Goal: Task Accomplishment & Management: Manage account settings

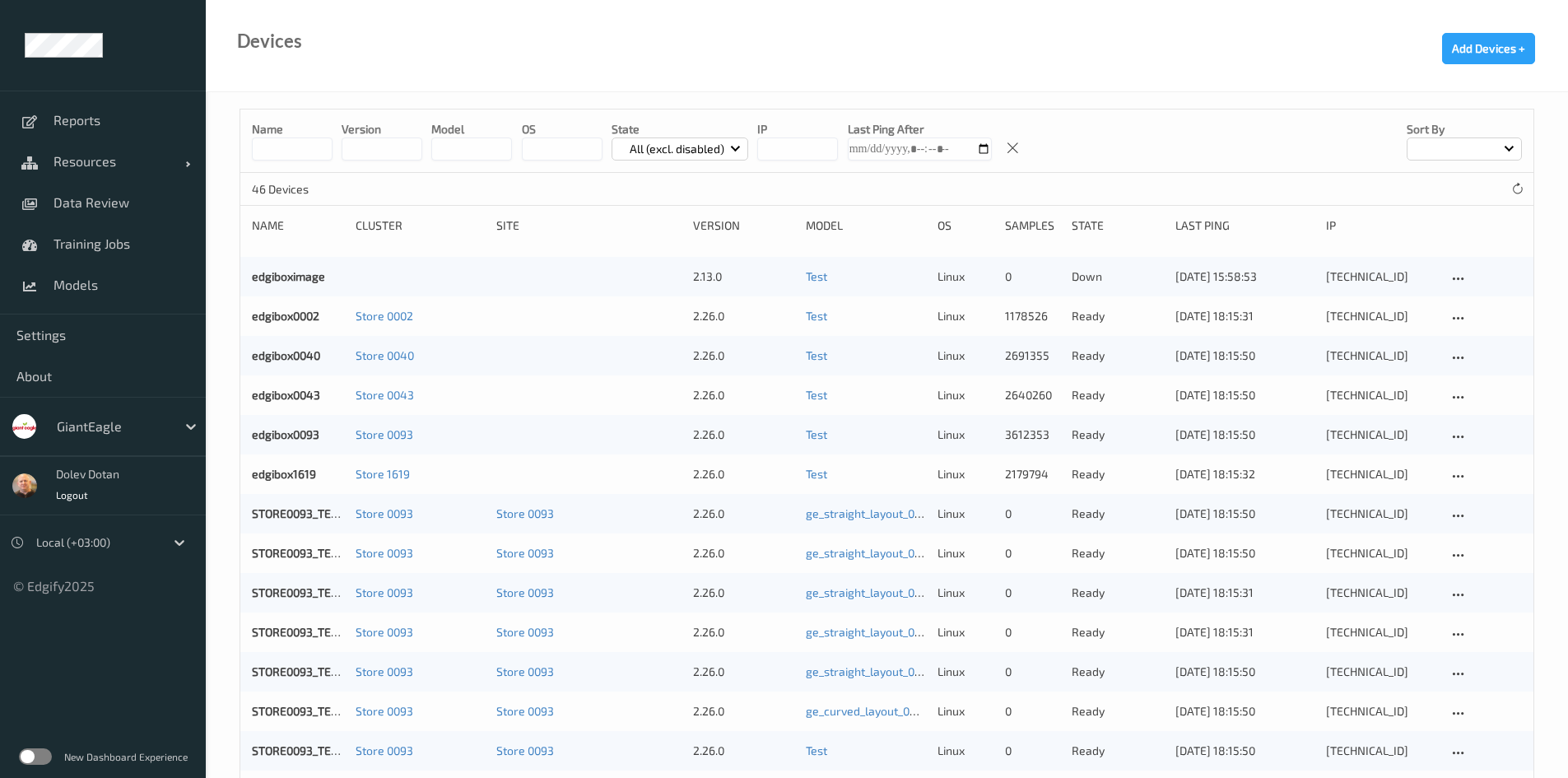
click at [108, 426] on div at bounding box center [112, 426] width 111 height 19
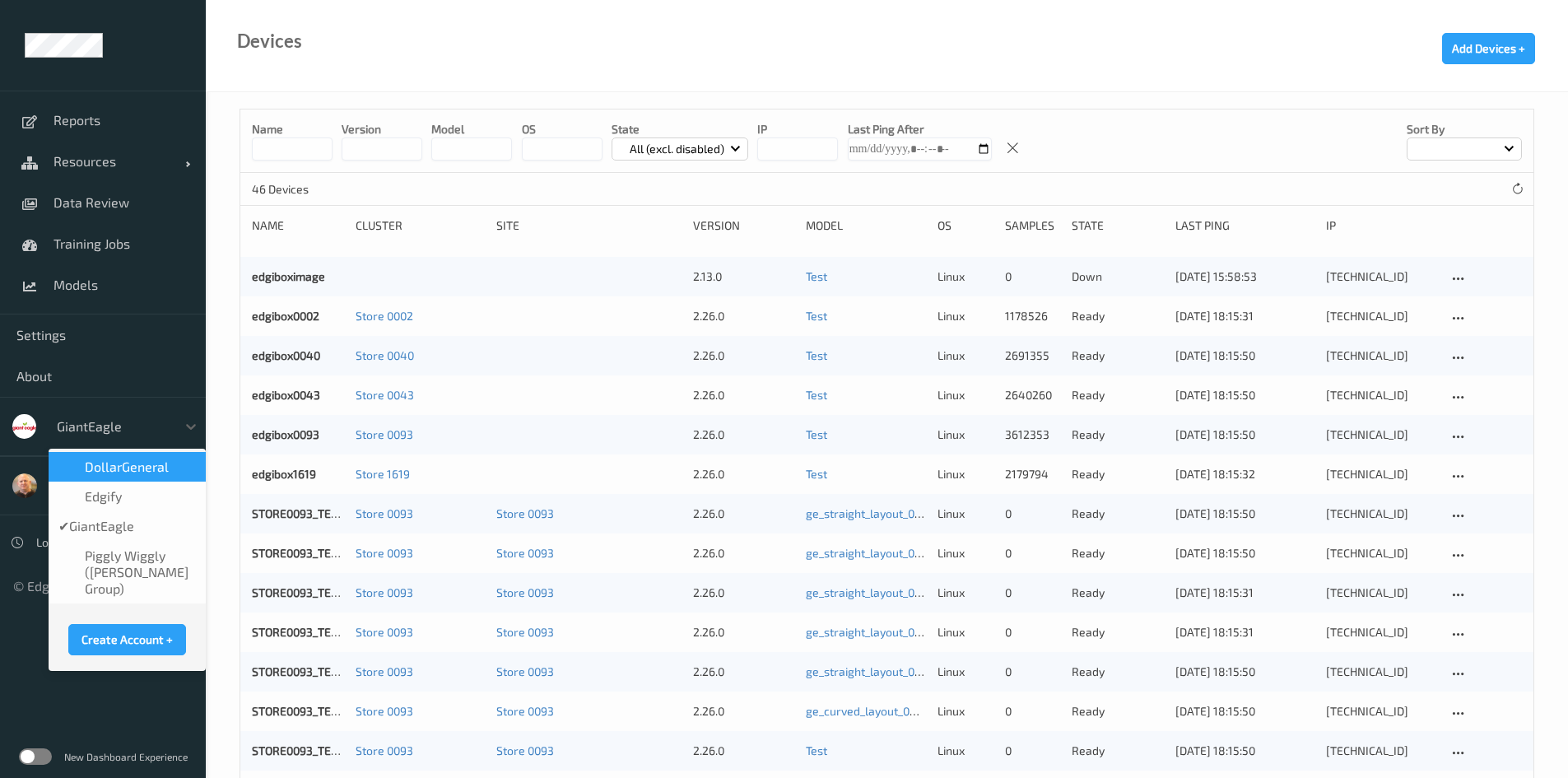
click at [138, 473] on span "DollarGeneral" at bounding box center [126, 466] width 84 height 16
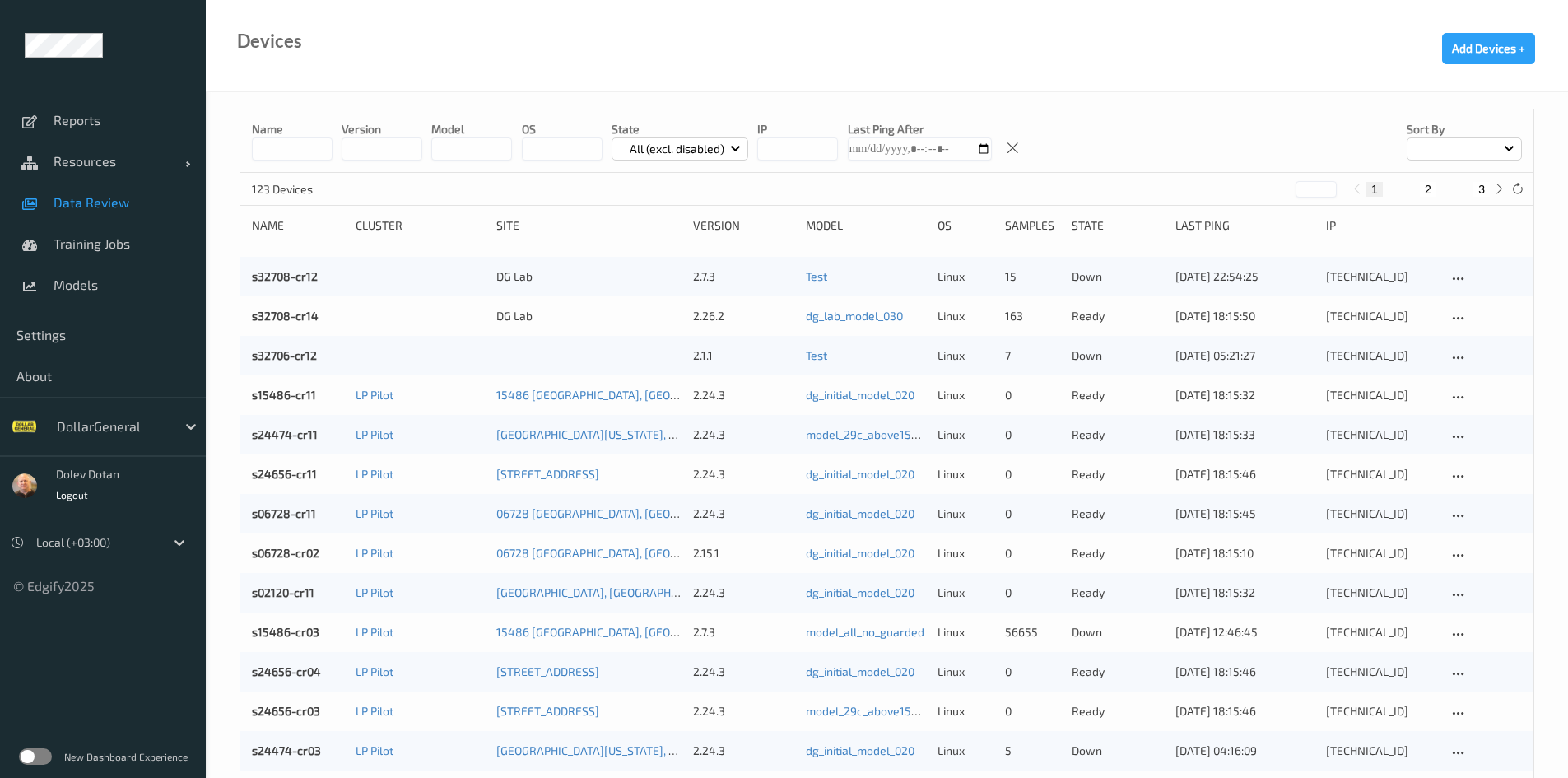
click at [90, 202] on span "Data Review" at bounding box center [121, 201] width 135 height 16
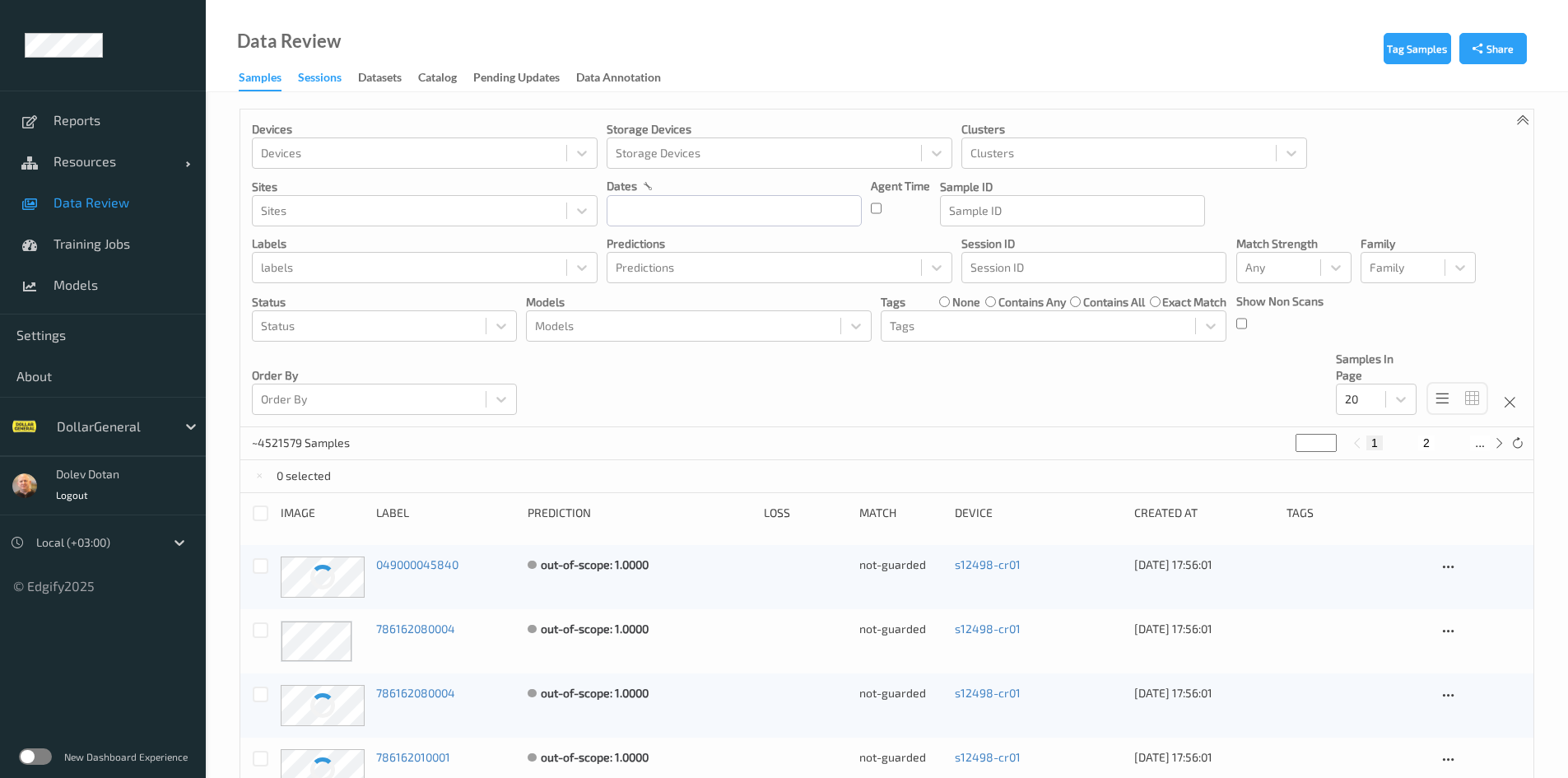
click at [312, 77] on div "Sessions" at bounding box center [320, 80] width 44 height 20
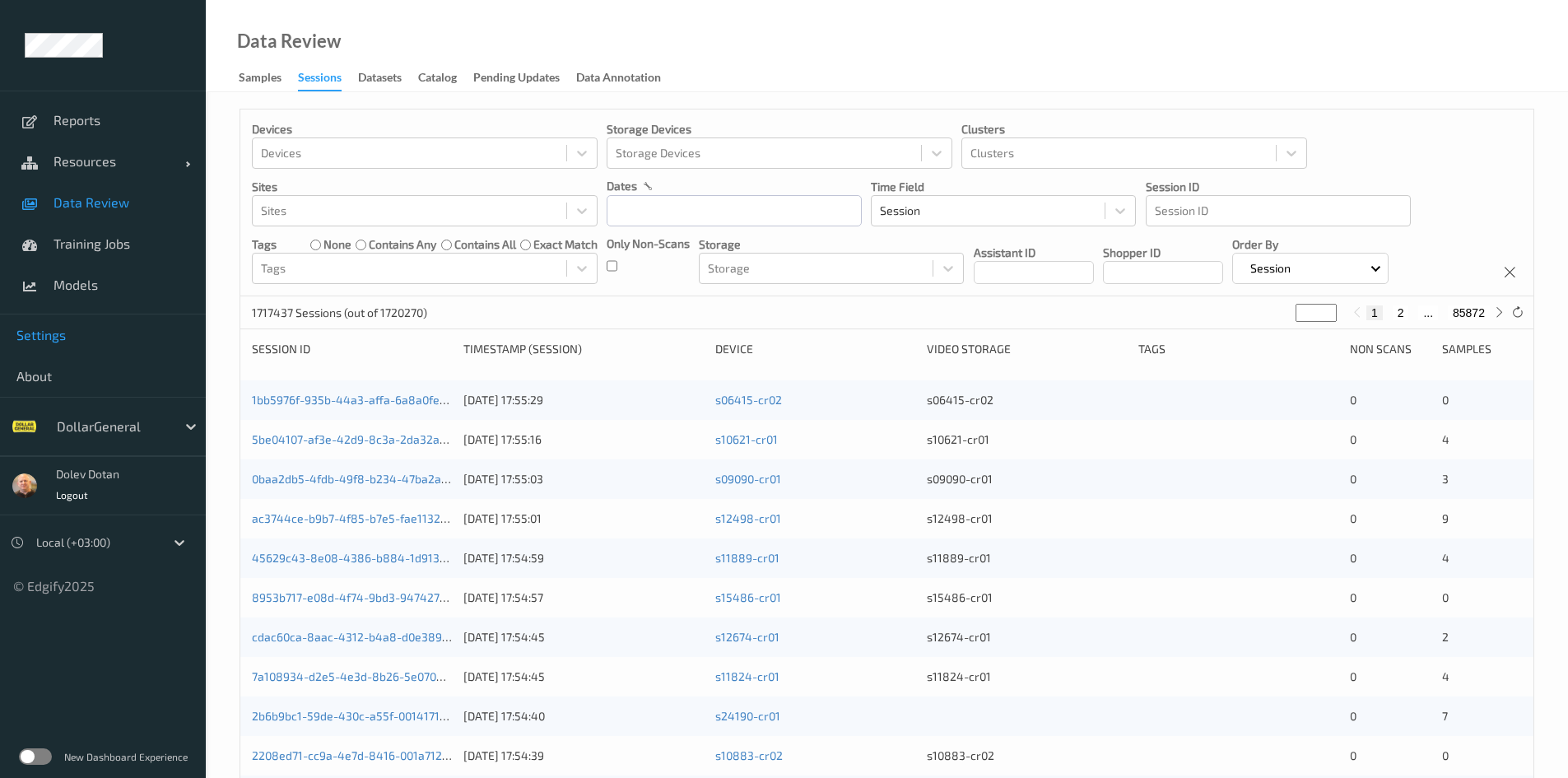
click at [44, 326] on link "Settings" at bounding box center [102, 334] width 206 height 41
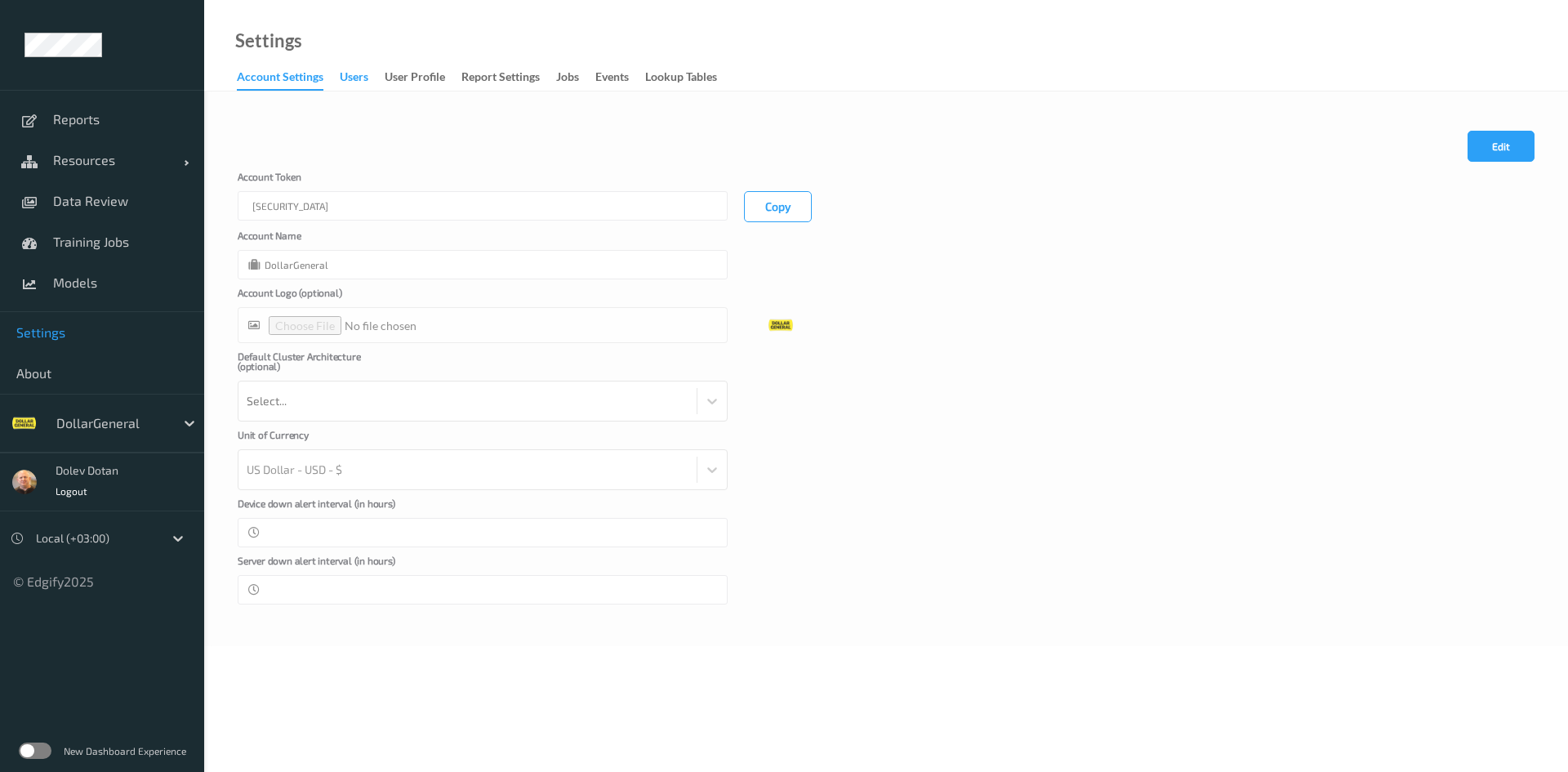
click at [343, 76] on div "users" at bounding box center [354, 79] width 29 height 20
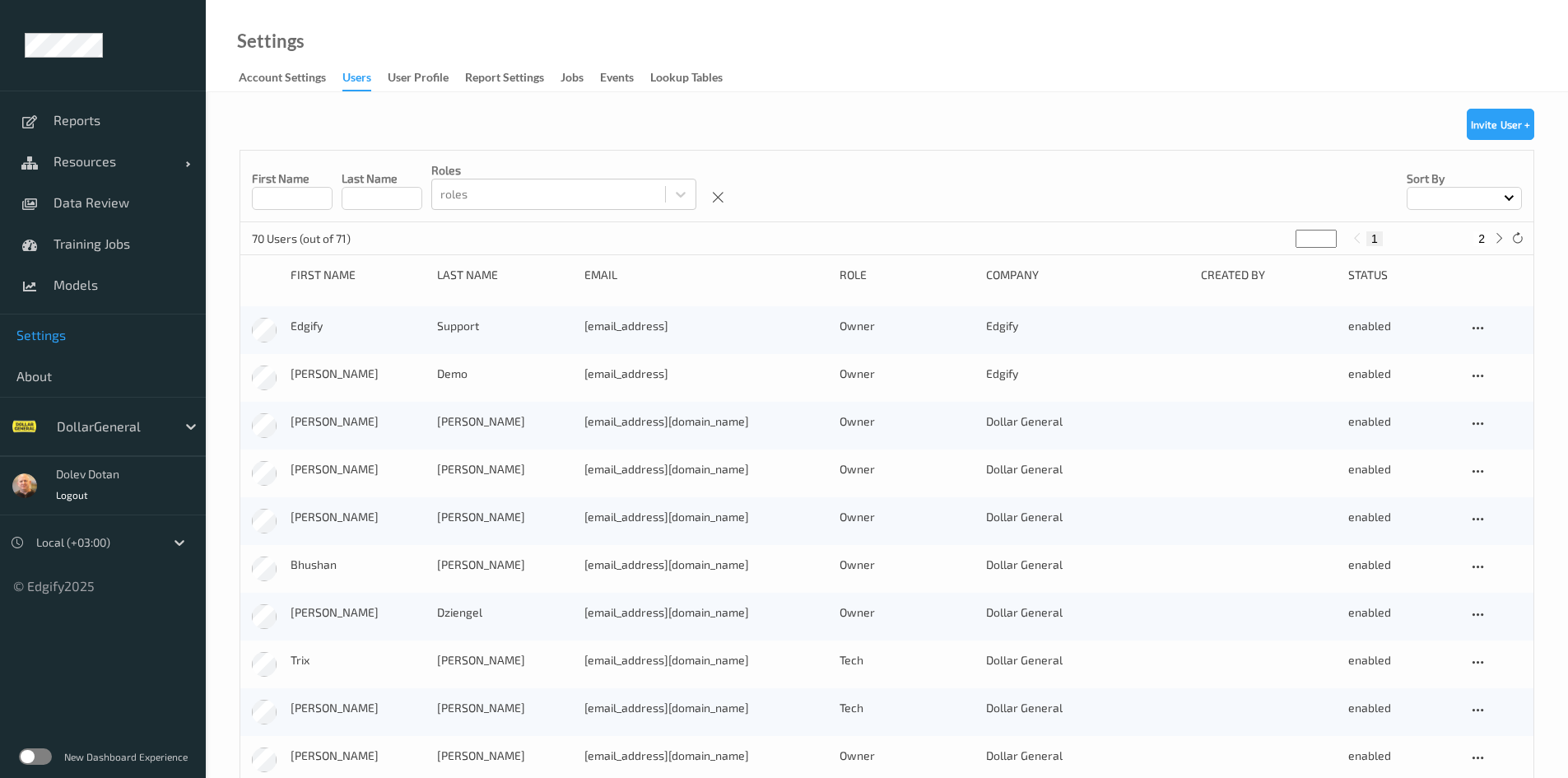
click at [287, 196] on input at bounding box center [291, 198] width 80 height 23
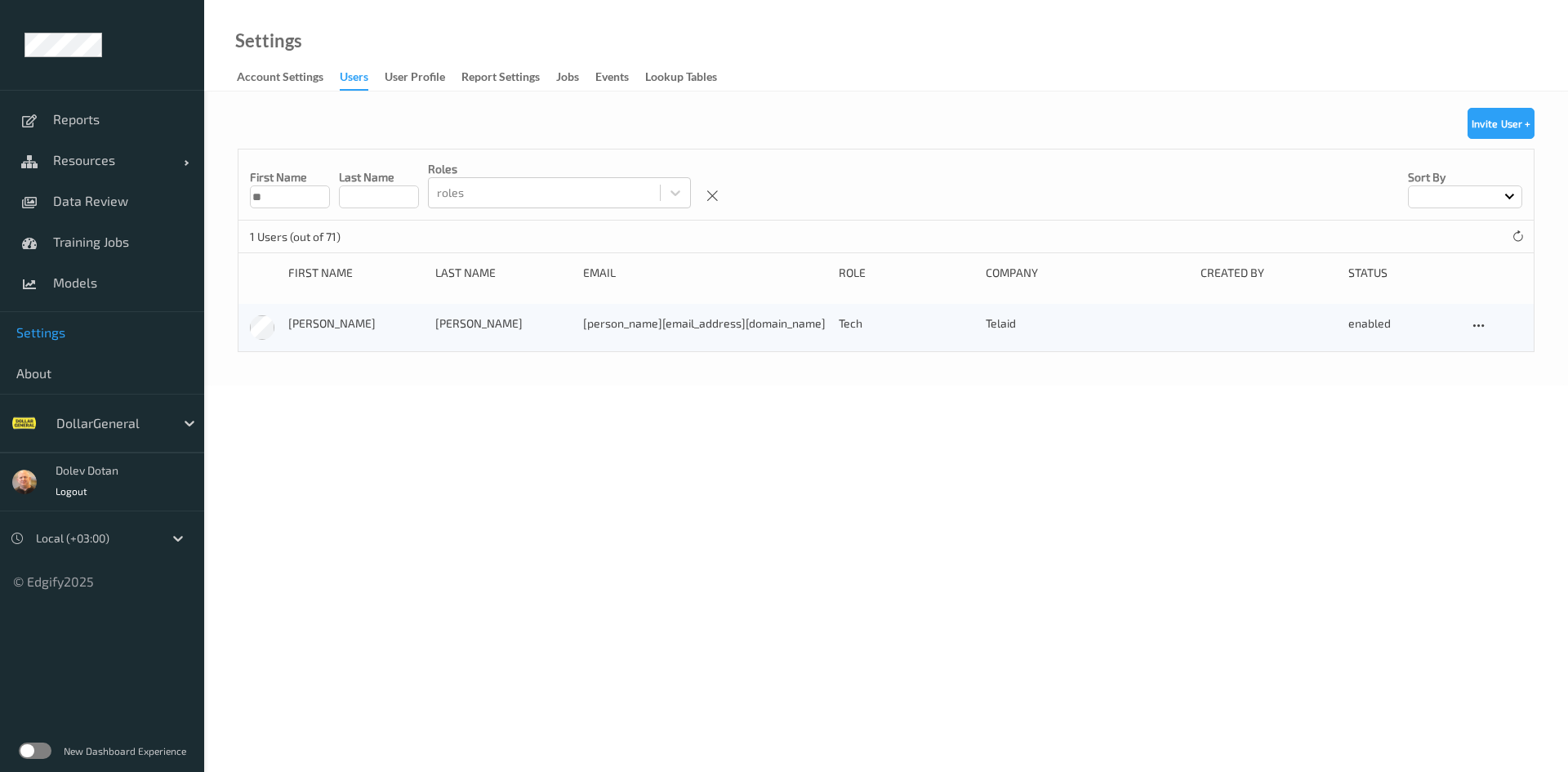
type input "*"
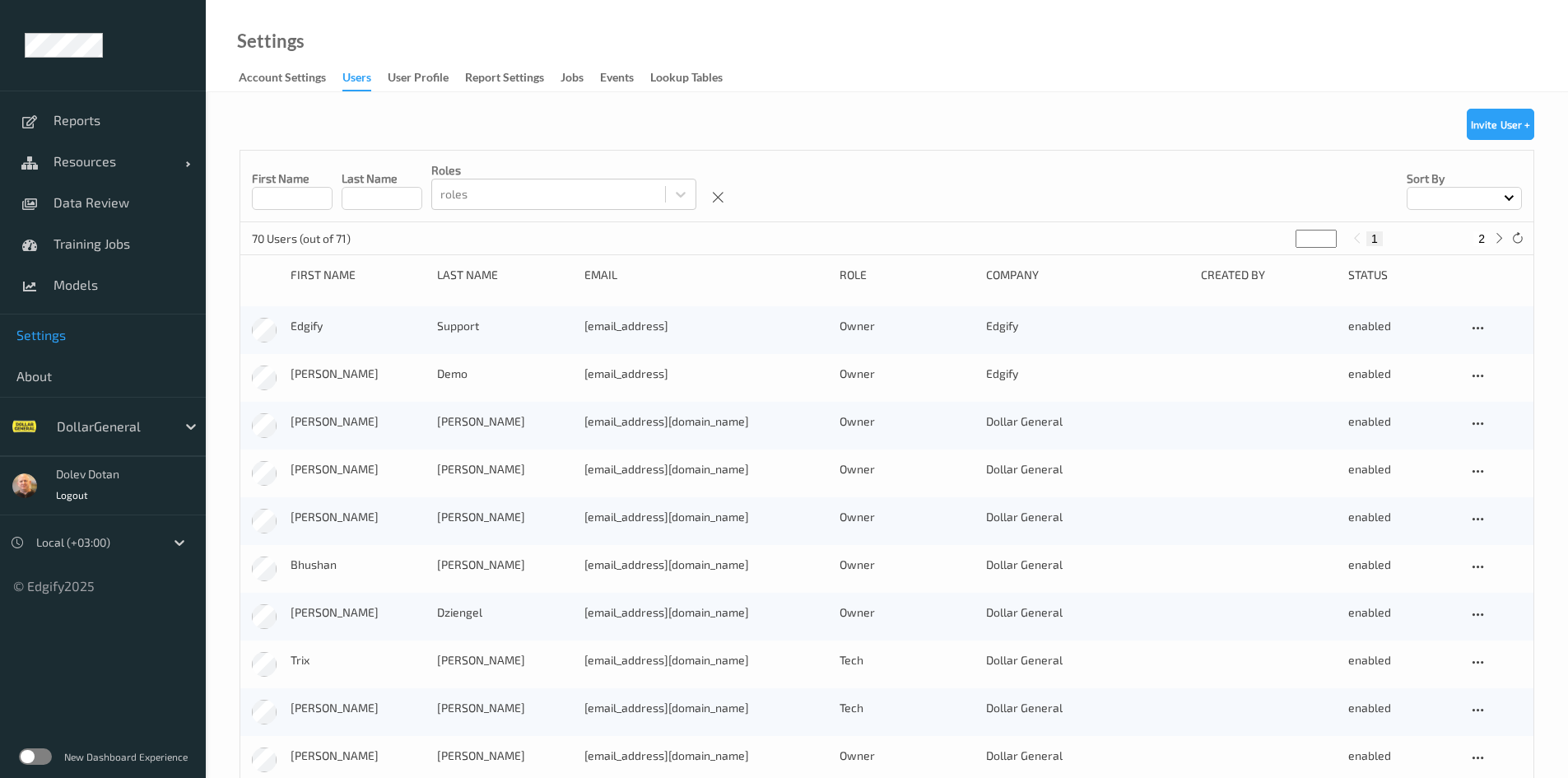
click at [294, 201] on input at bounding box center [291, 198] width 80 height 23
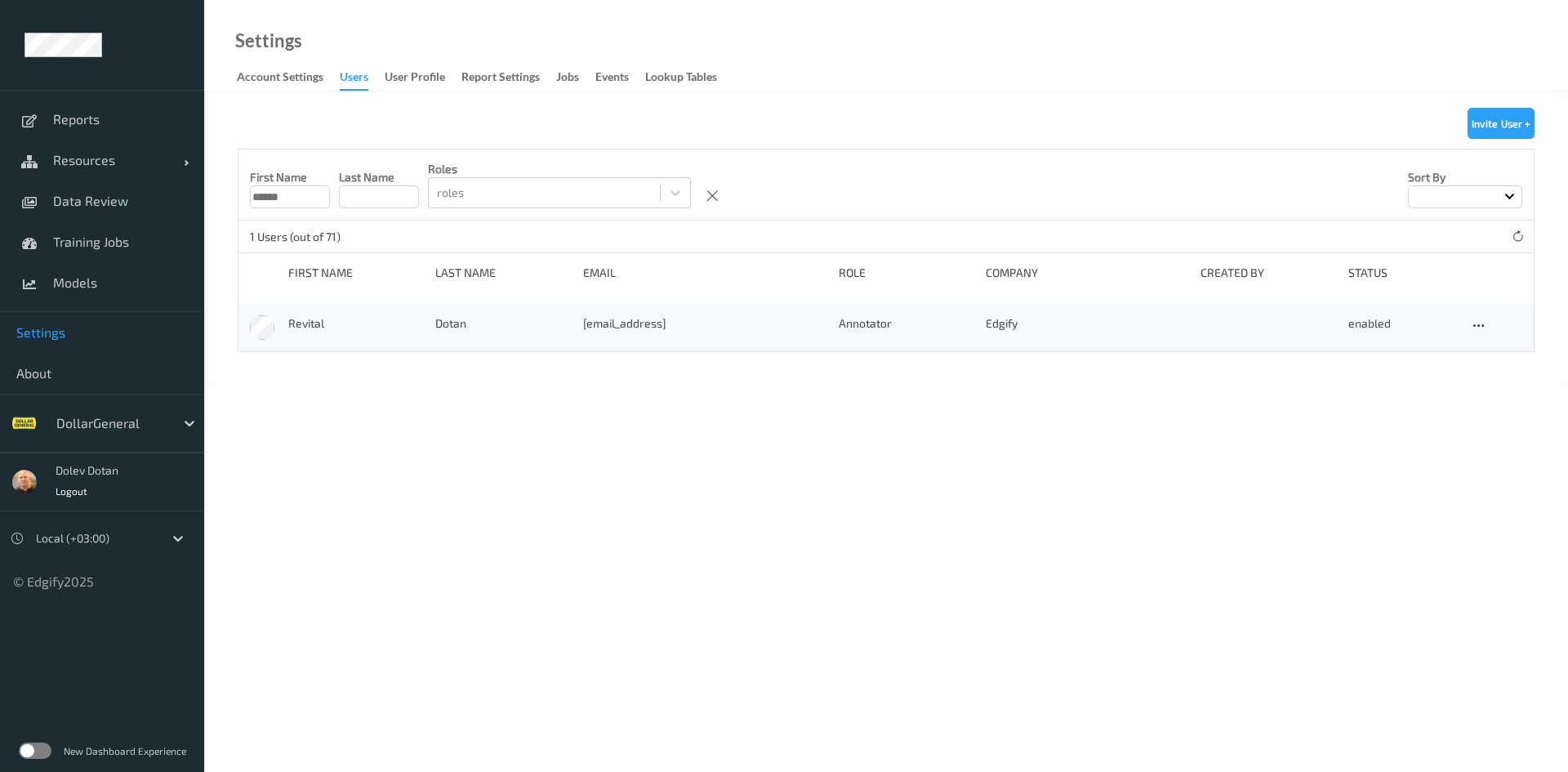
type input "******"
click at [44, 748] on label at bounding box center [34, 750] width 33 height 16
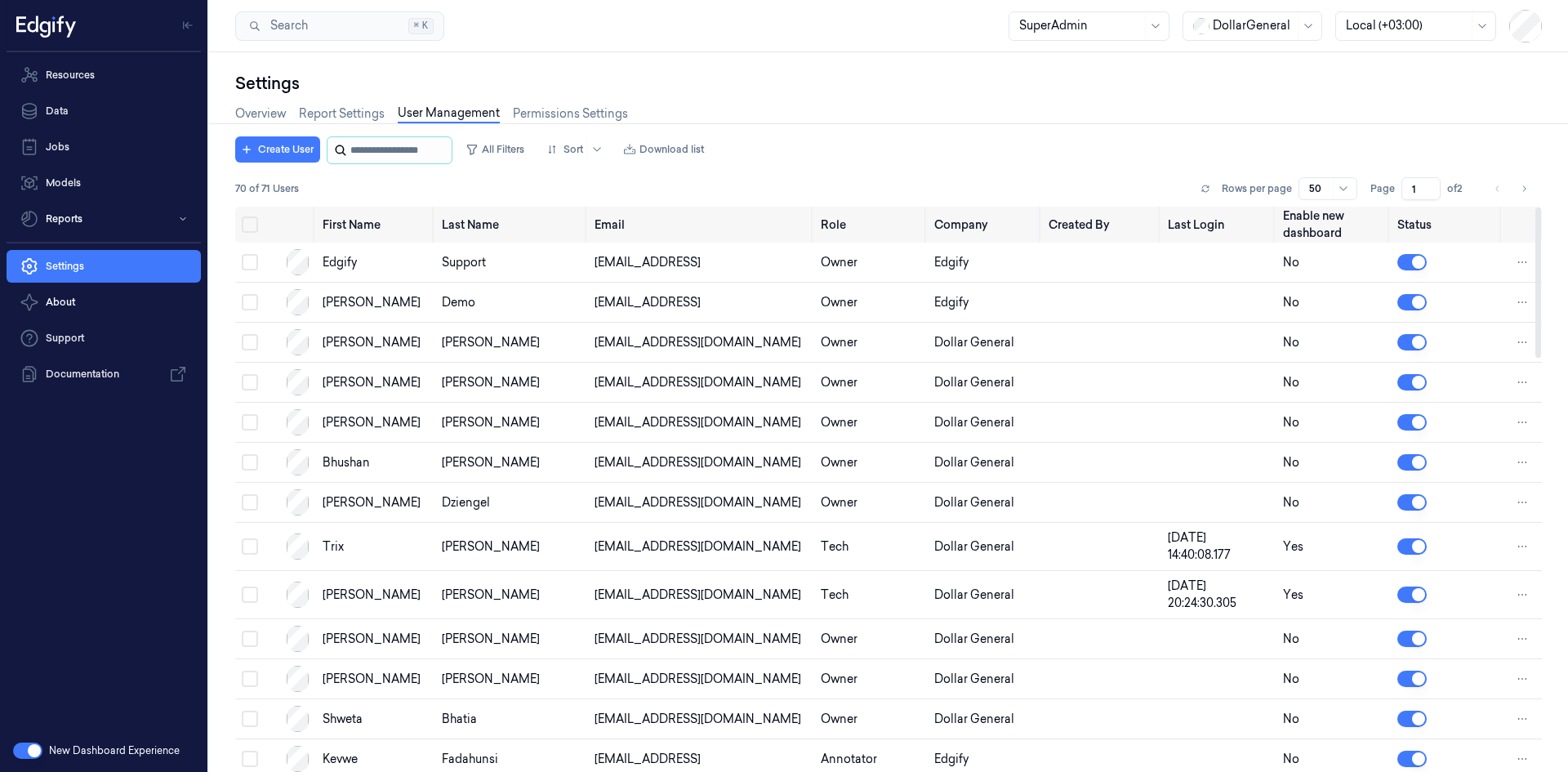
click at [395, 153] on input "string" at bounding box center [399, 150] width 98 height 26
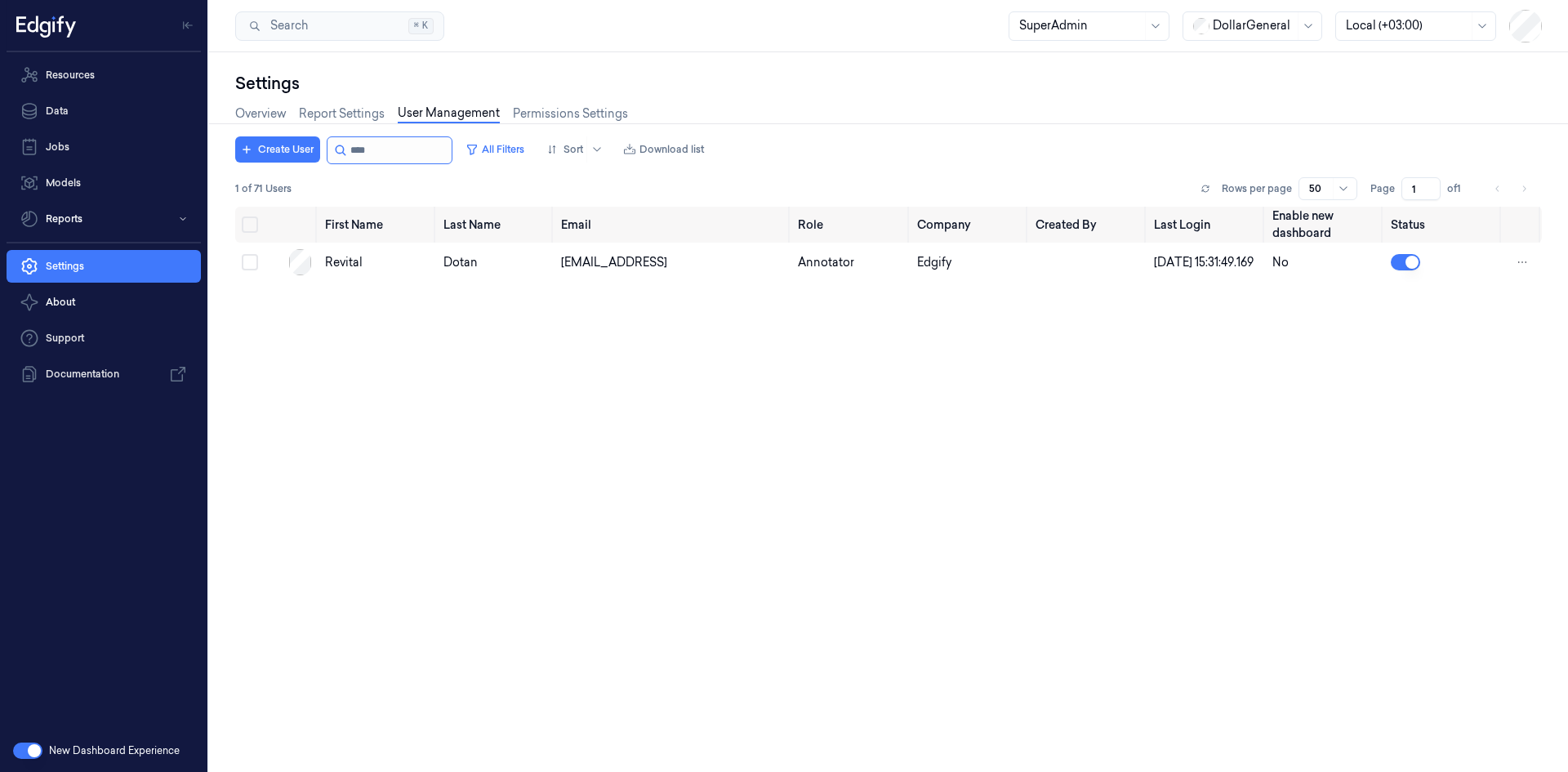
drag, startPoint x: 382, startPoint y: 151, endPoint x: 346, endPoint y: 150, distance: 36.0
click at [346, 150] on div at bounding box center [390, 150] width 126 height 28
type input "****"
click at [353, 269] on div "Revital" at bounding box center [377, 262] width 105 height 17
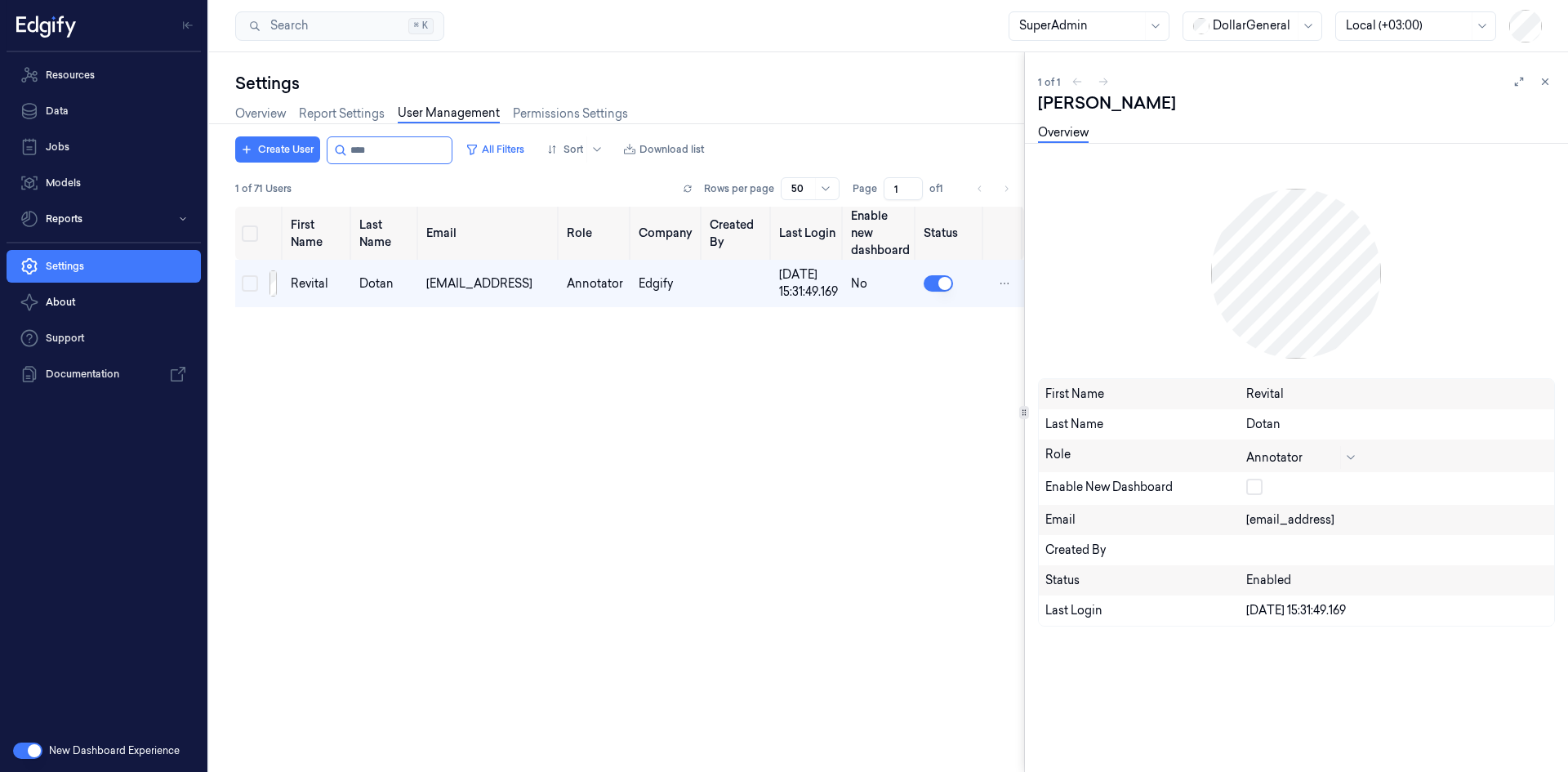
click at [1258, 486] on button "button" at bounding box center [1254, 486] width 16 height 16
click at [364, 158] on input "string" at bounding box center [399, 150] width 98 height 26
click at [364, 153] on input "string" at bounding box center [399, 150] width 98 height 26
click at [365, 148] on input "string" at bounding box center [399, 150] width 98 height 26
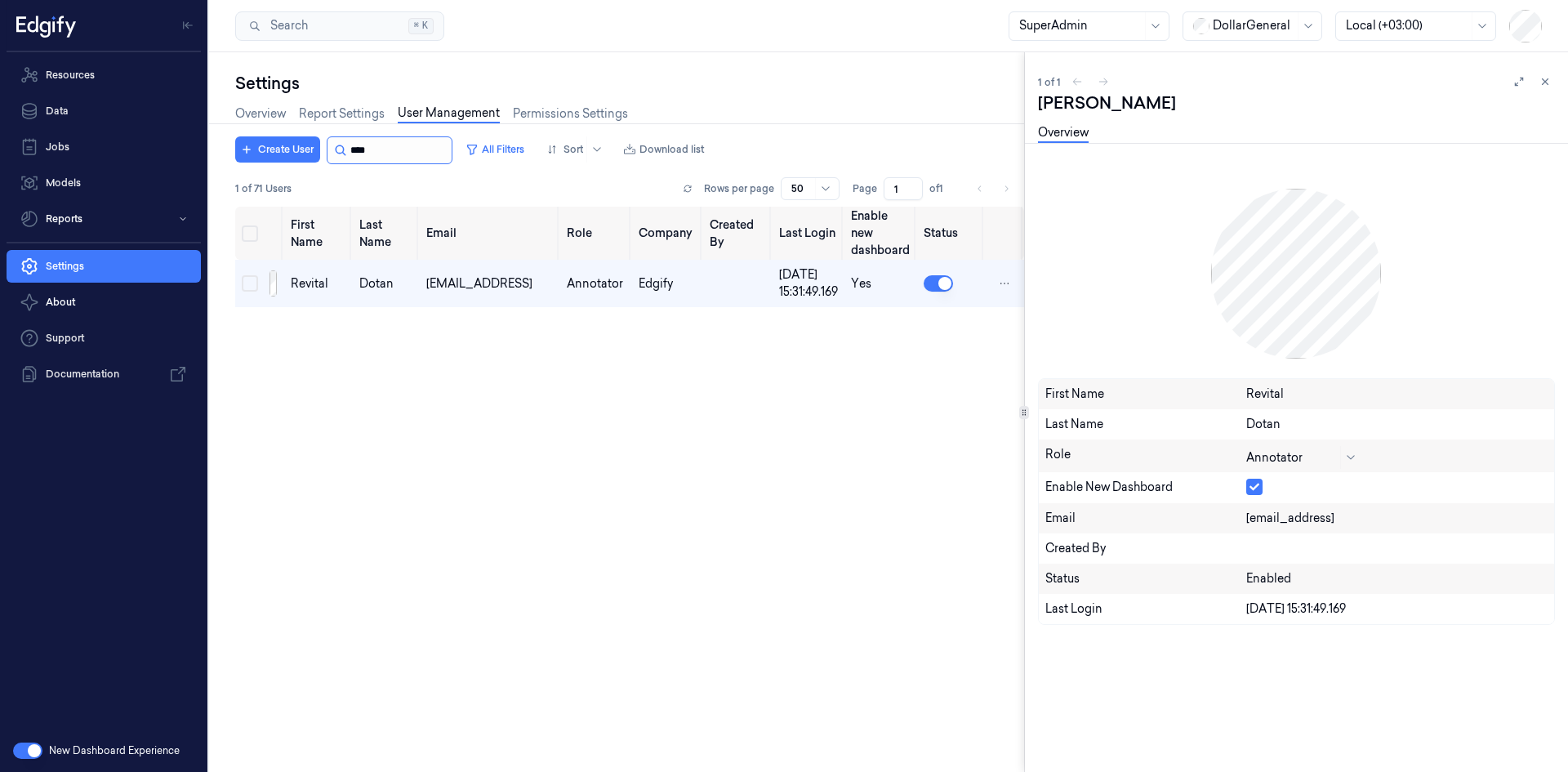
click at [365, 148] on input "string" at bounding box center [399, 150] width 98 height 26
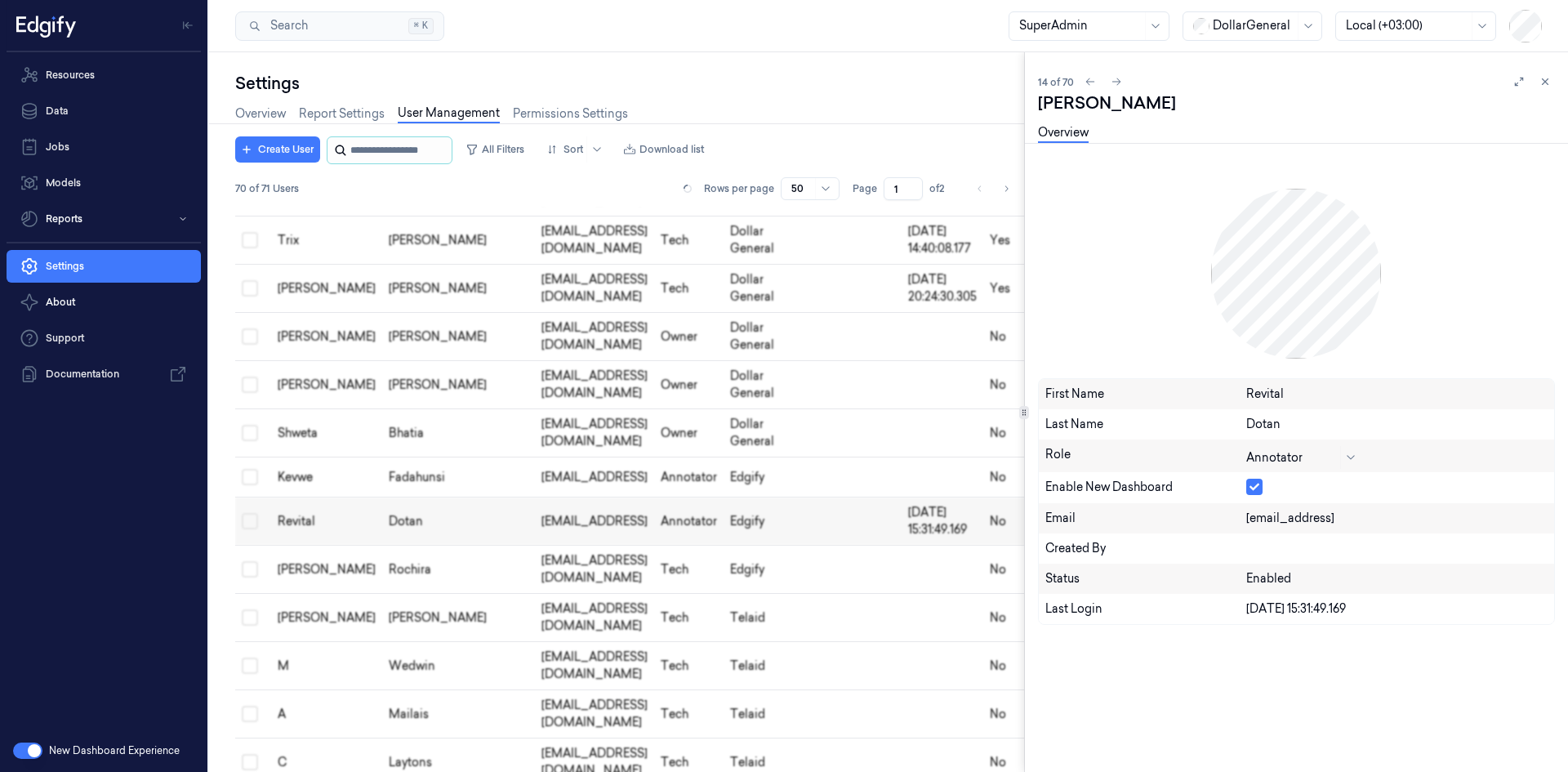
scroll to position [396, 0]
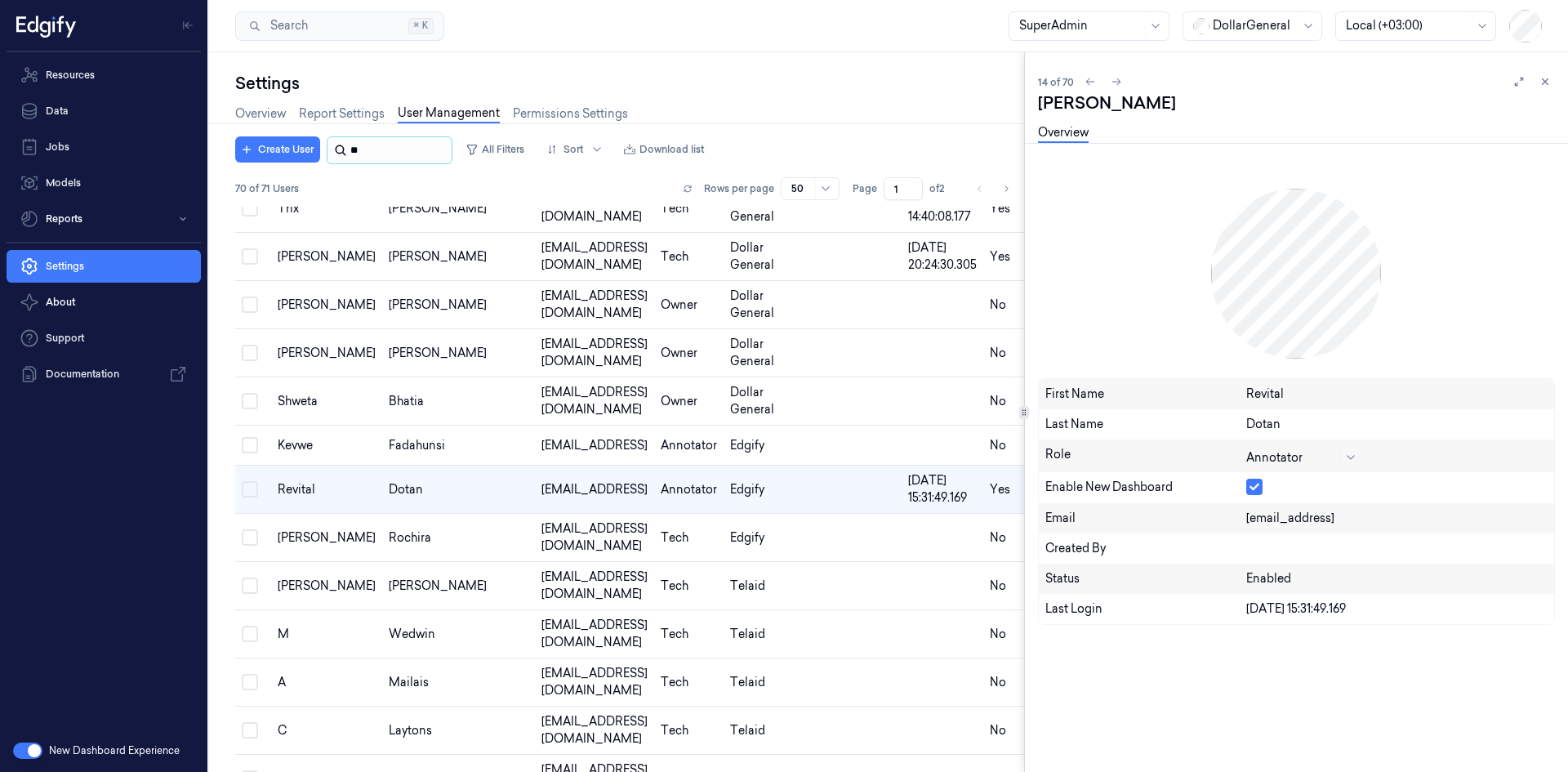
type input "*"
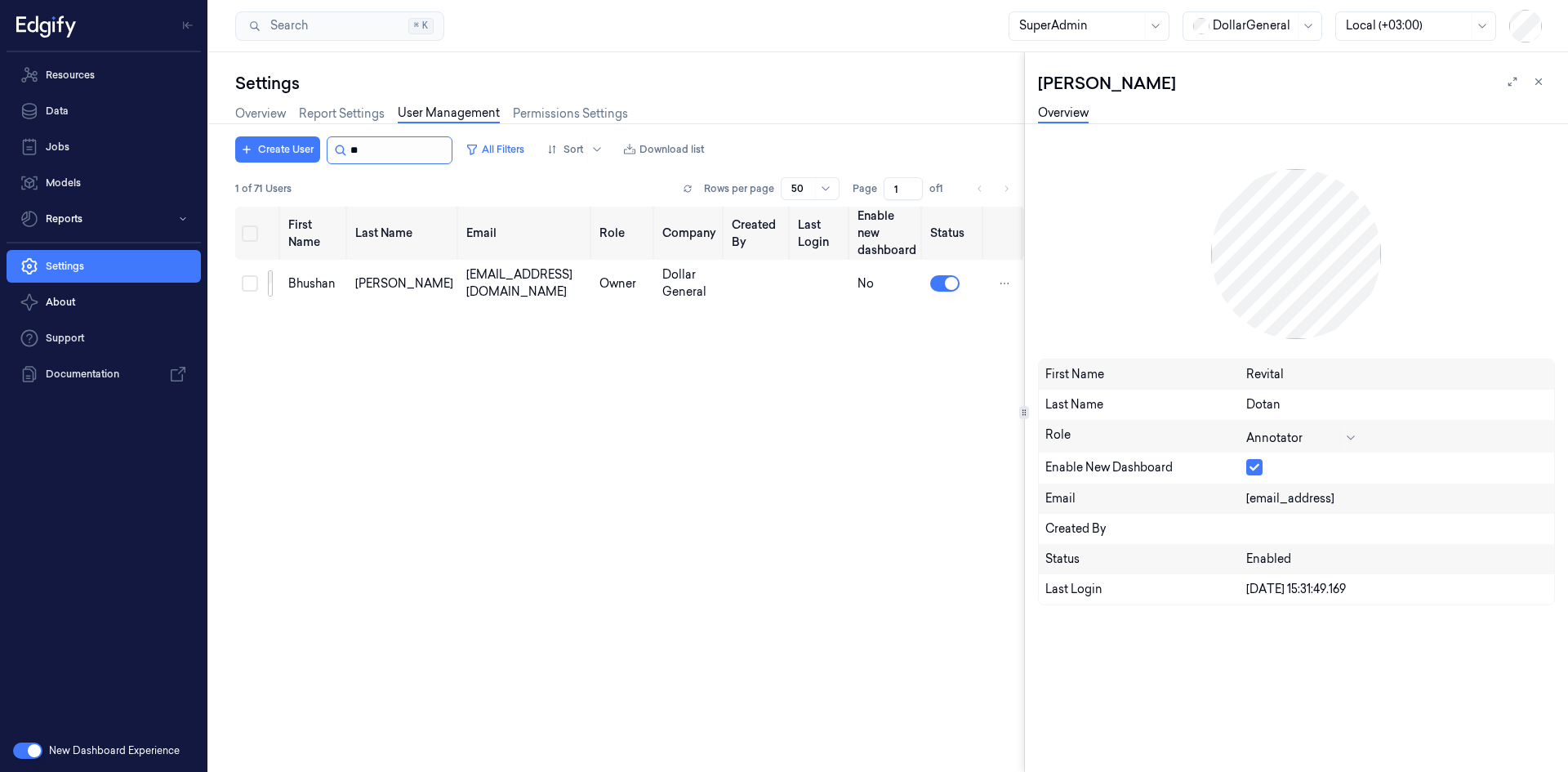
type input "*"
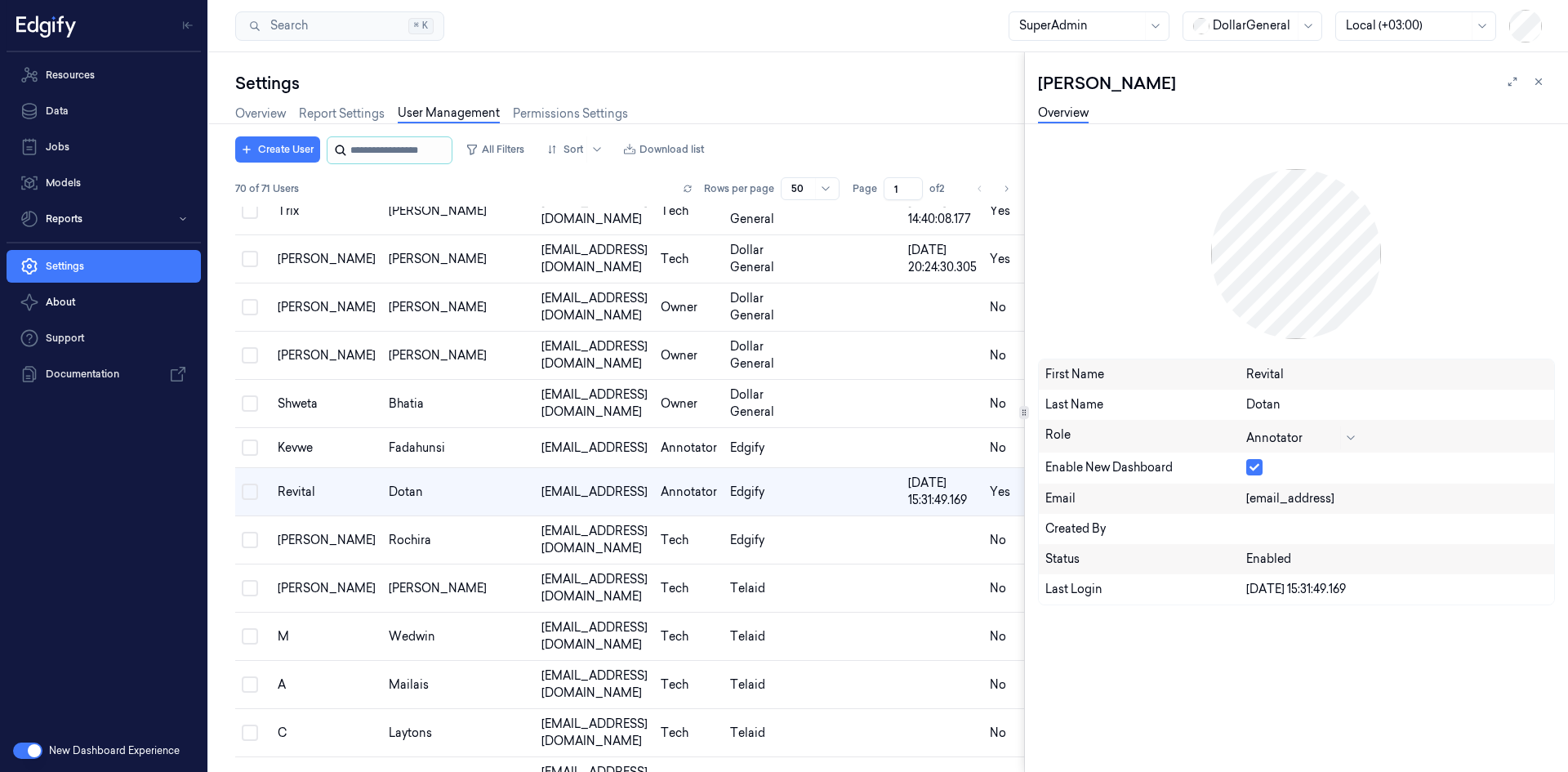
scroll to position [396, 0]
click at [438, 149] on input "string" at bounding box center [399, 150] width 98 height 26
click at [496, 150] on button "All Filters" at bounding box center [495, 149] width 72 height 26
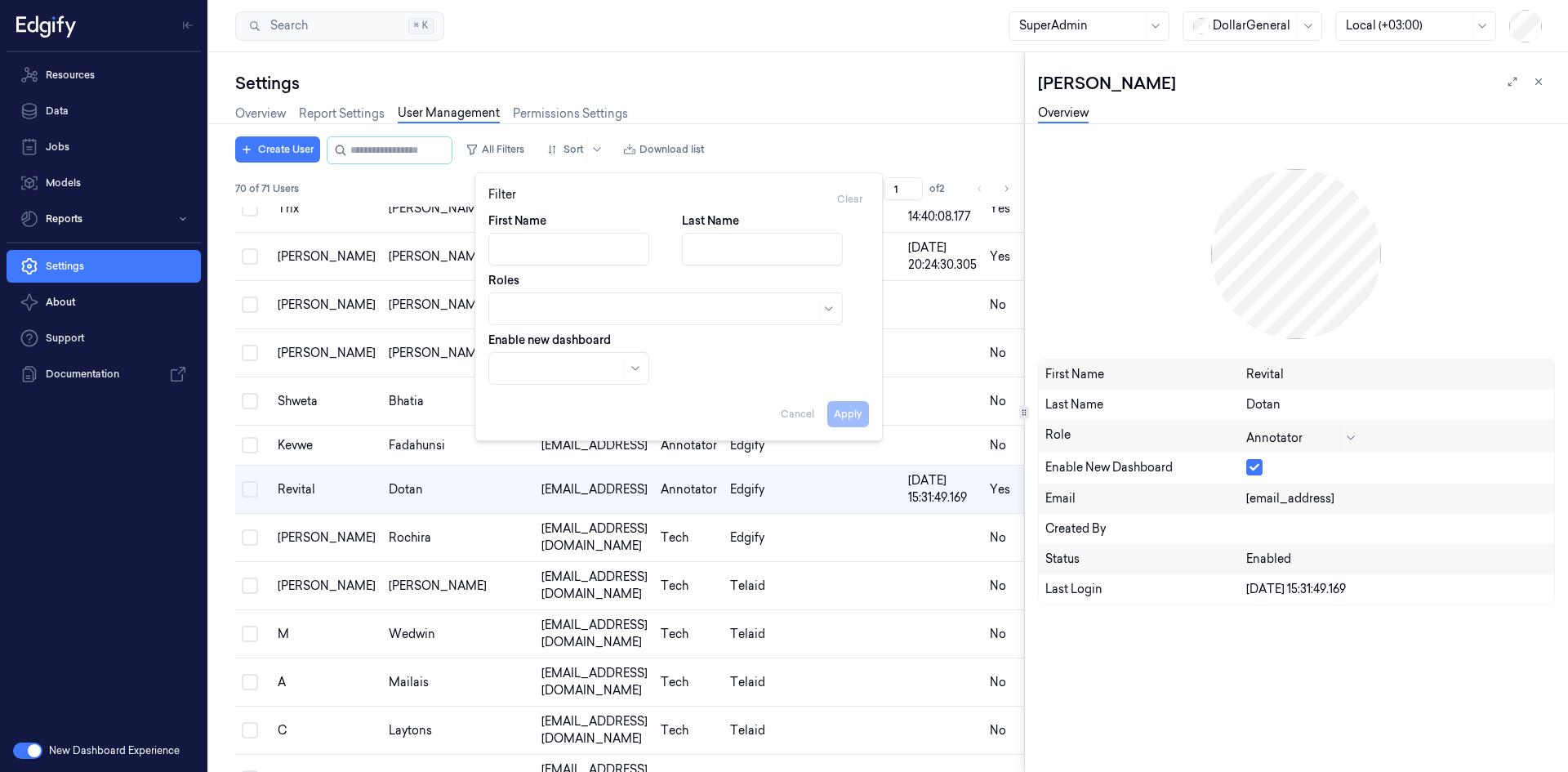
click at [636, 306] on div at bounding box center [657, 309] width 316 height 17
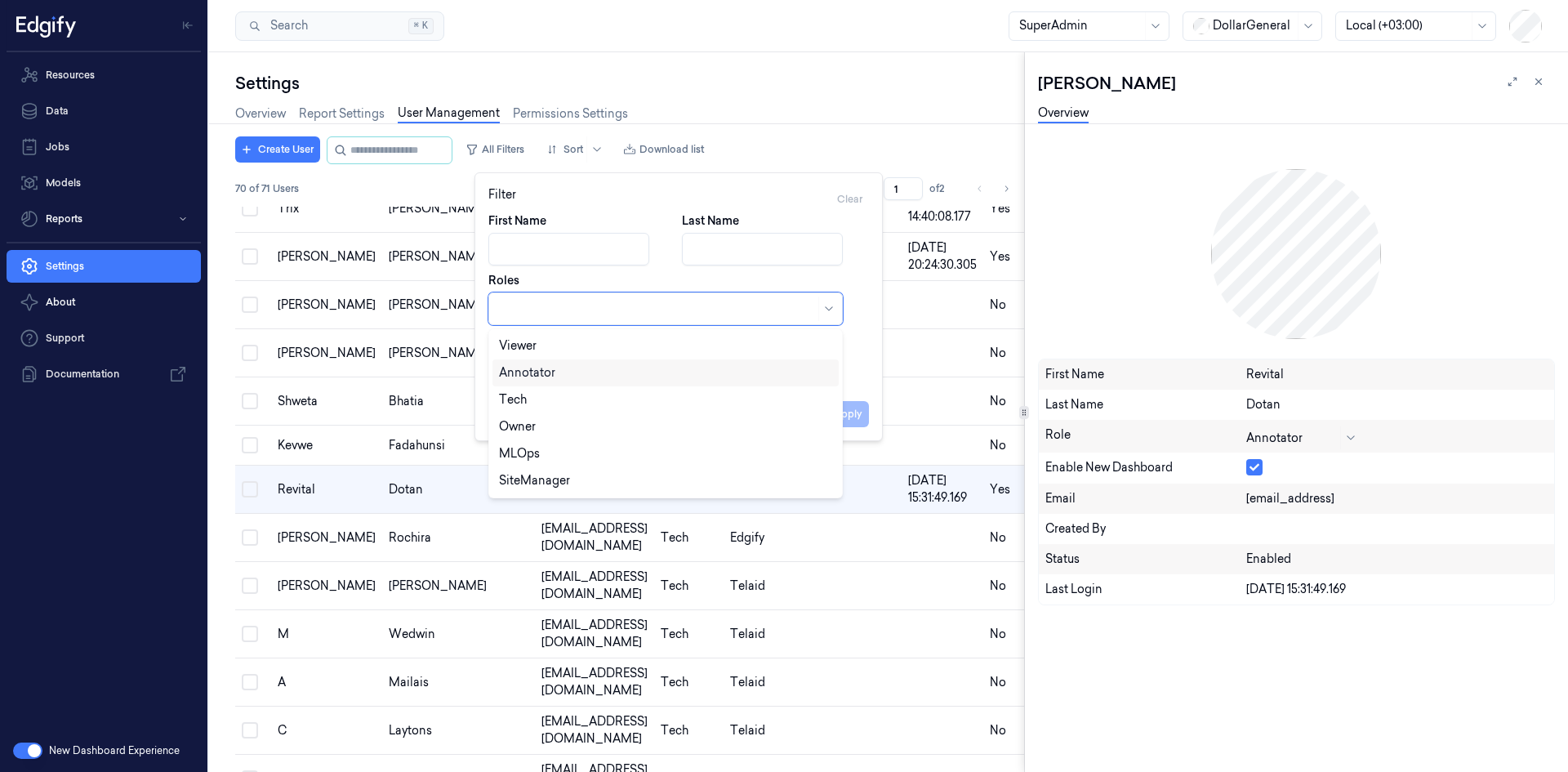
click at [583, 369] on div "Annotator" at bounding box center [665, 373] width 333 height 17
click at [854, 414] on button "Apply" at bounding box center [848, 413] width 42 height 26
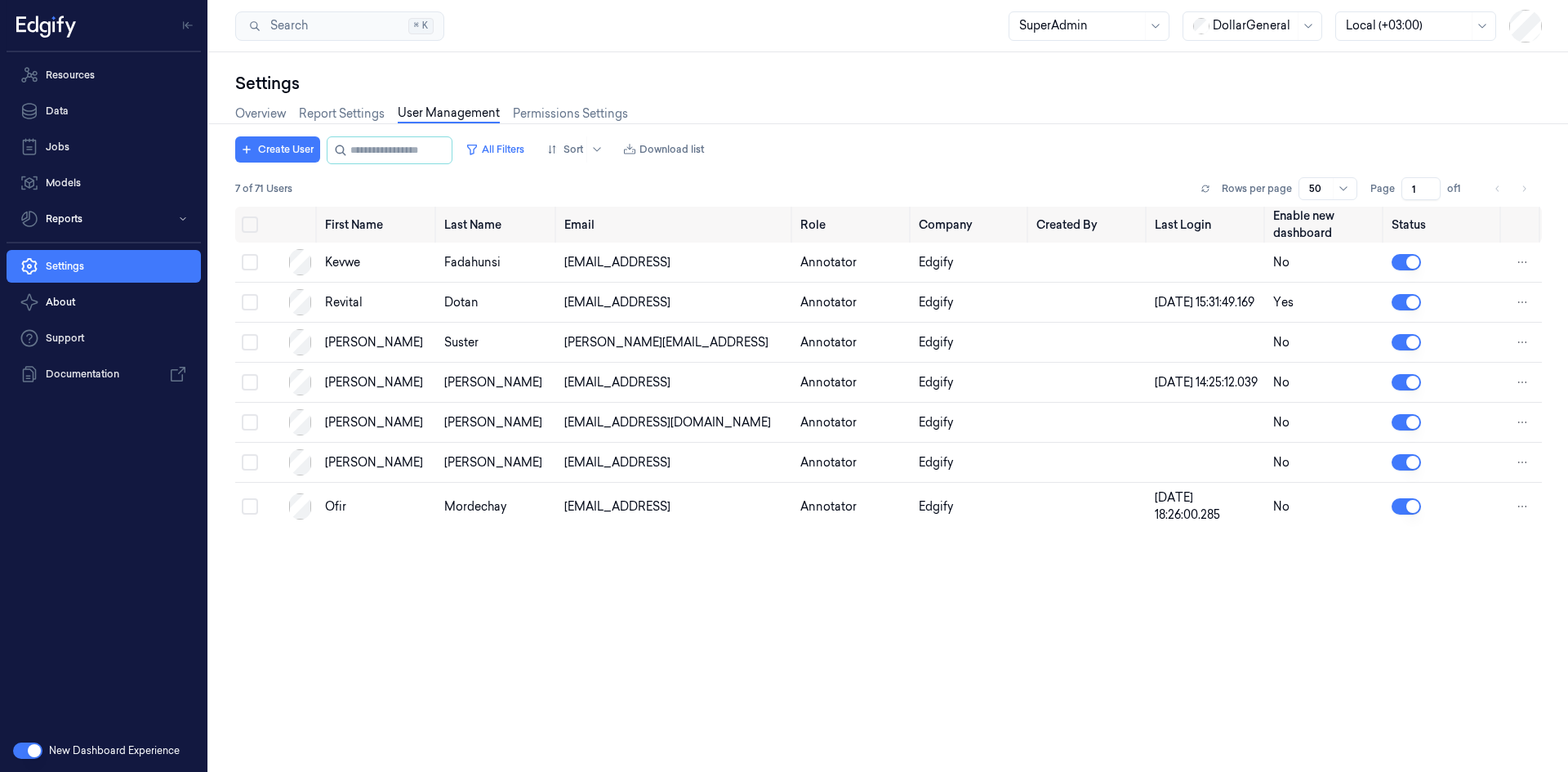
click at [583, 685] on div "First Name Last Name Email Role Company Created By Last Login Enable new dashbo…" at bounding box center [888, 482] width 1306 height 552
click at [1519, 261] on html "Resources Data Jobs Models Reports Settings About Support Documentation New Das…" at bounding box center [784, 386] width 1568 height 772
click at [1305, 131] on html "Resources Data Jobs Models Reports Settings About Support Documentation New Das…" at bounding box center [784, 386] width 1568 height 772
click at [1522, 265] on html "Resources Data Jobs Models Reports Settings About Support Documentation New Das…" at bounding box center [784, 386] width 1568 height 772
click at [1446, 250] on span "Disable" at bounding box center [1440, 248] width 42 height 14
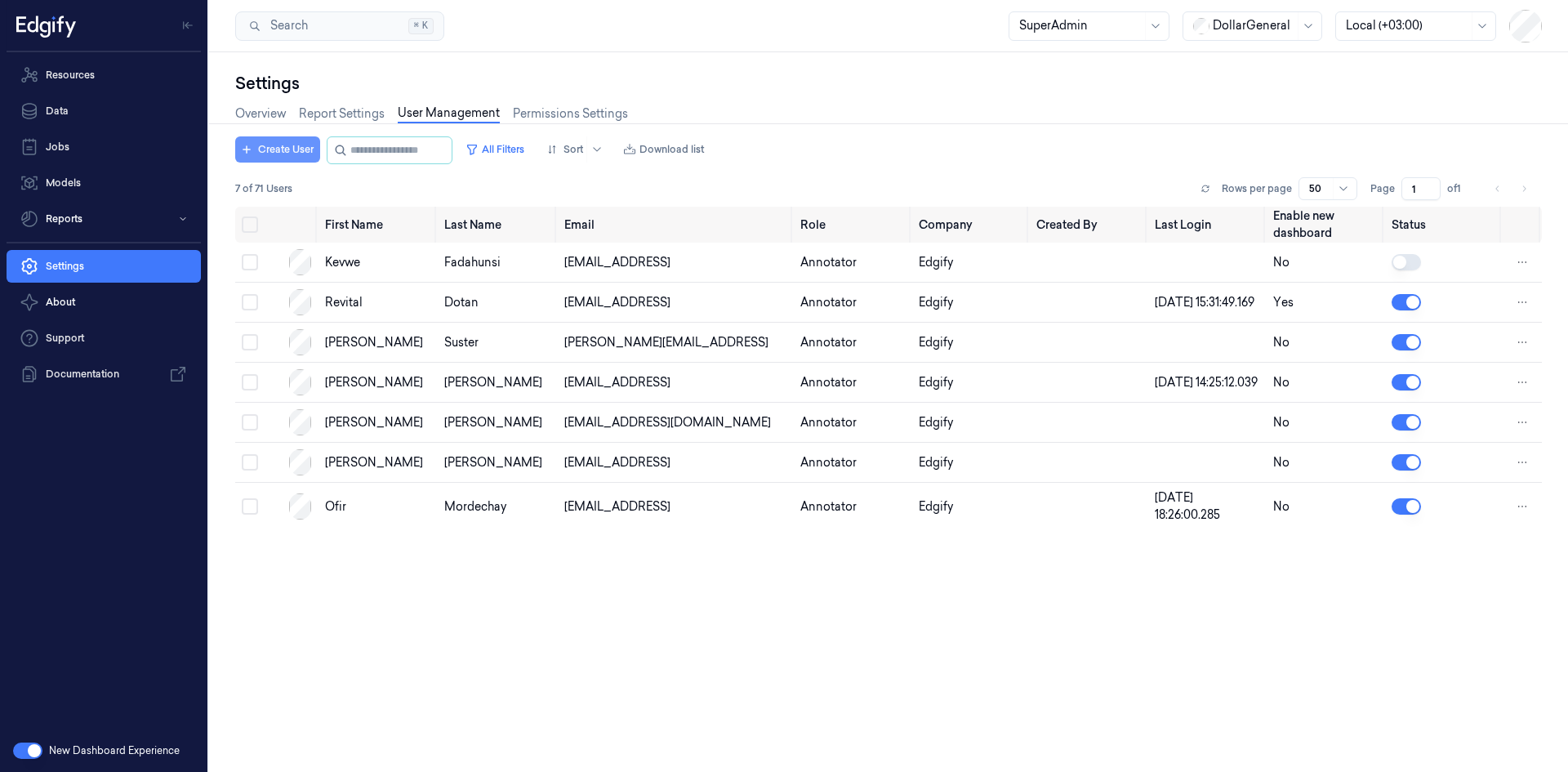
click at [297, 146] on button "Create User" at bounding box center [277, 149] width 85 height 26
click at [275, 160] on button "Create User" at bounding box center [277, 149] width 85 height 26
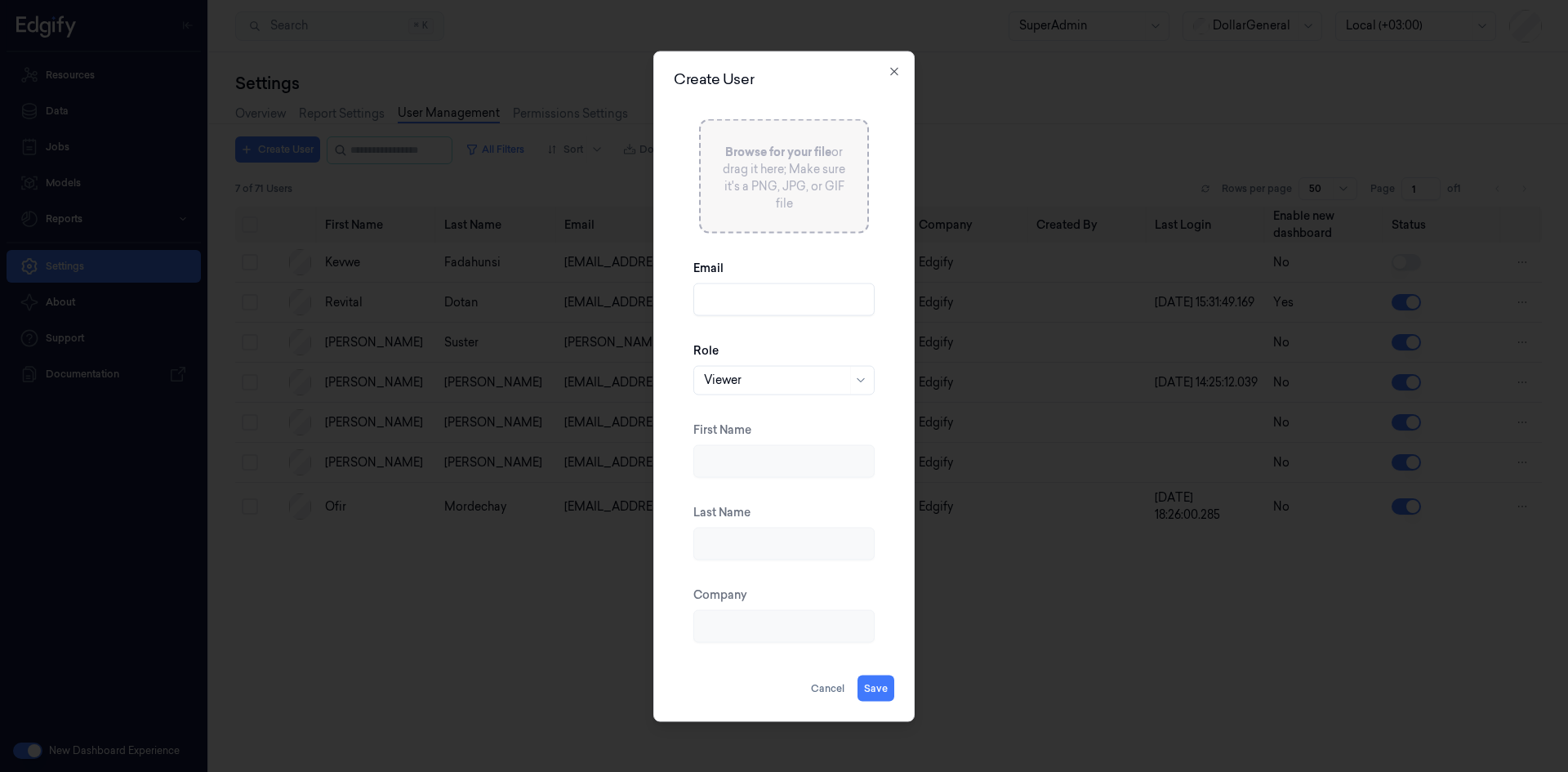
click at [738, 291] on input "Email" at bounding box center [784, 298] width 181 height 33
click at [725, 302] on input "shany" at bounding box center [784, 298] width 181 height 33
paste input "a@edgify.ai"
type input "shanya@edgify.ai"
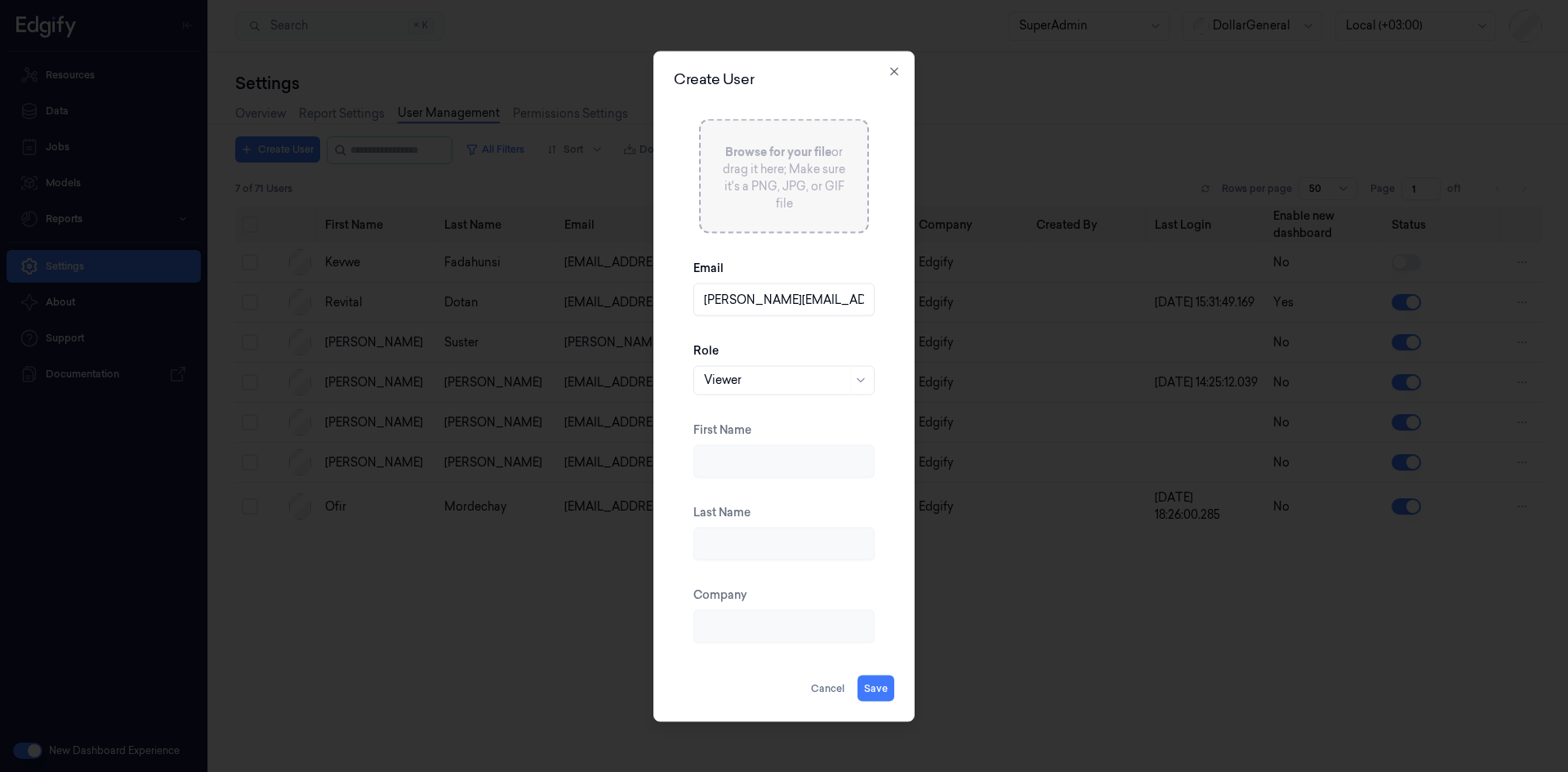
click at [783, 383] on div at bounding box center [775, 380] width 143 height 17
click at [747, 444] on div "Annotator" at bounding box center [732, 442] width 56 height 17
click at [877, 683] on button "Save" at bounding box center [876, 687] width 37 height 26
type input "Shany"
type input "Argaman"
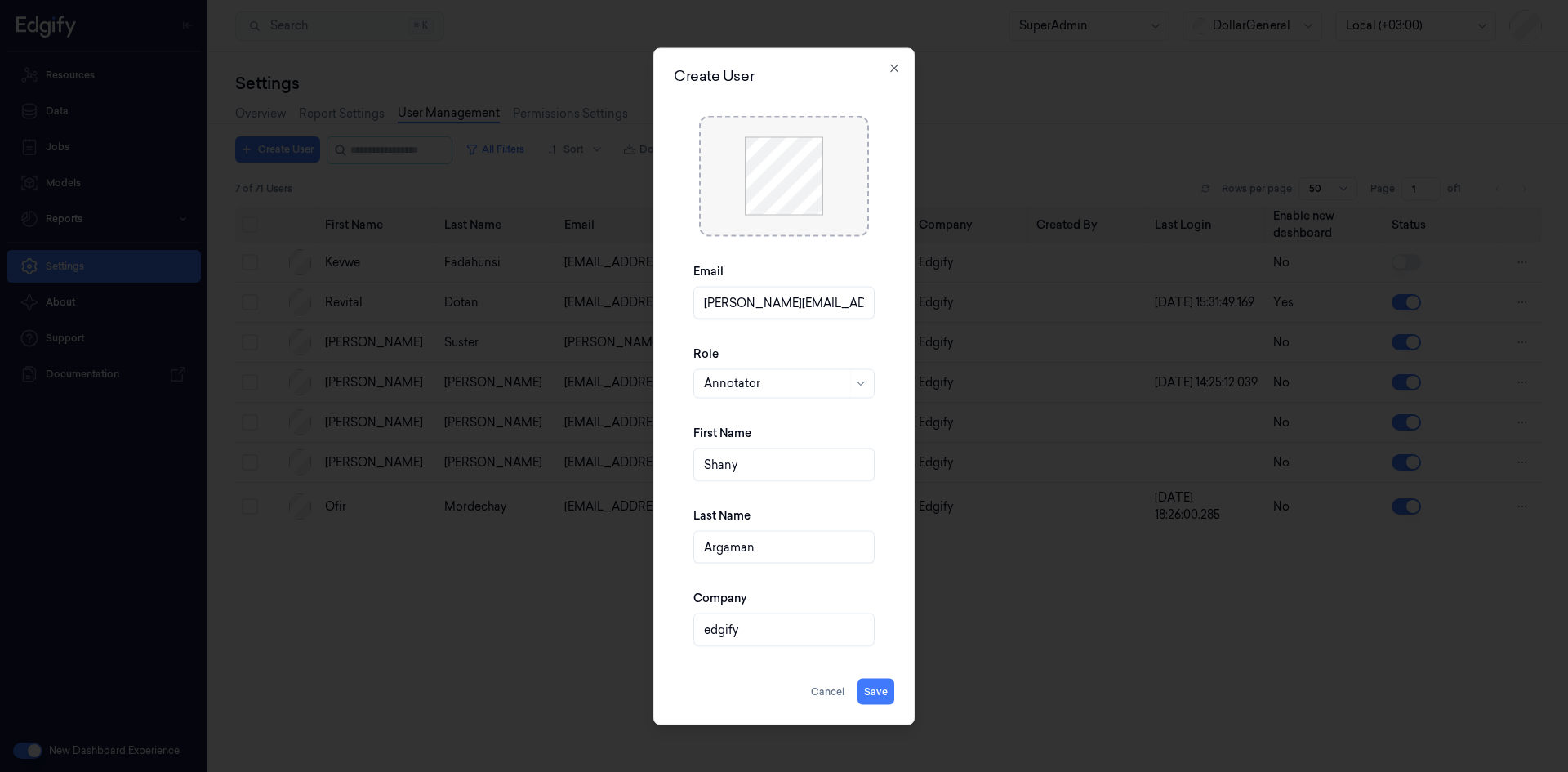
click at [710, 632] on input "edgify" at bounding box center [784, 628] width 181 height 33
type input "Edgify"
click at [870, 684] on button "Save" at bounding box center [876, 691] width 37 height 26
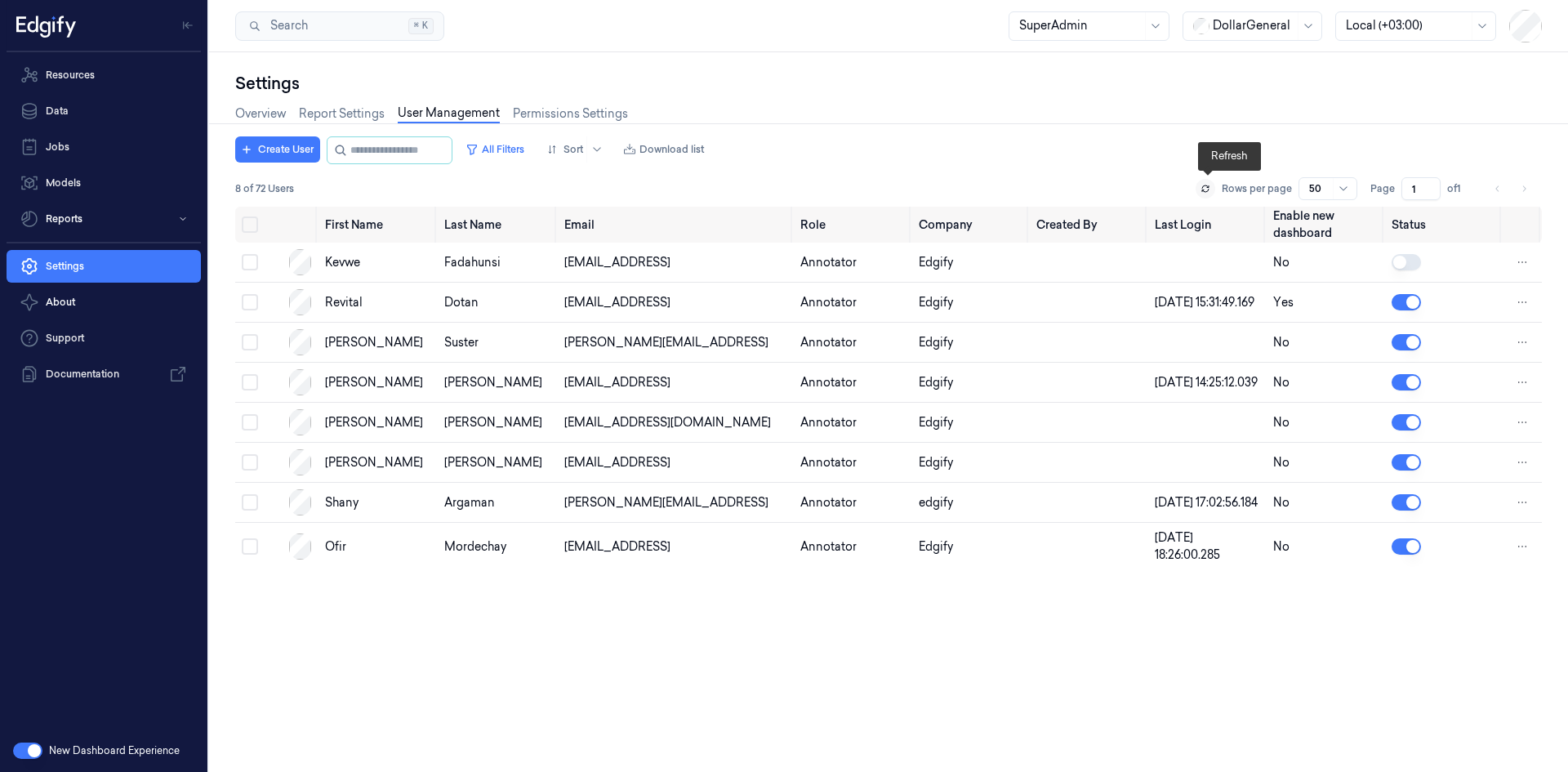
click at [1206, 186] on icon at bounding box center [1205, 186] width 7 height 3
click at [371, 512] on div "Shany" at bounding box center [378, 502] width 106 height 17
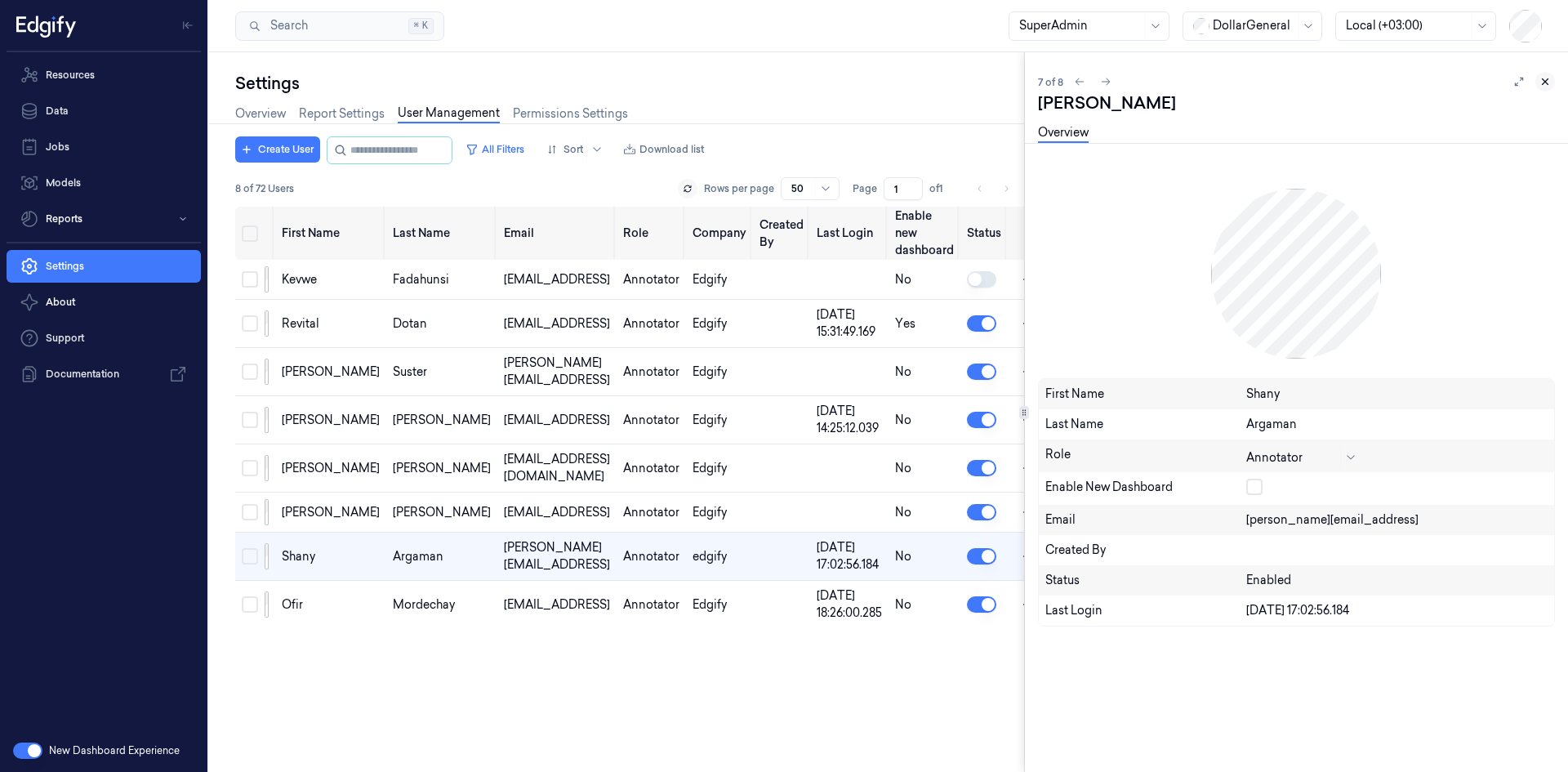
click at [1550, 87] on button at bounding box center [1544, 81] width 19 height 19
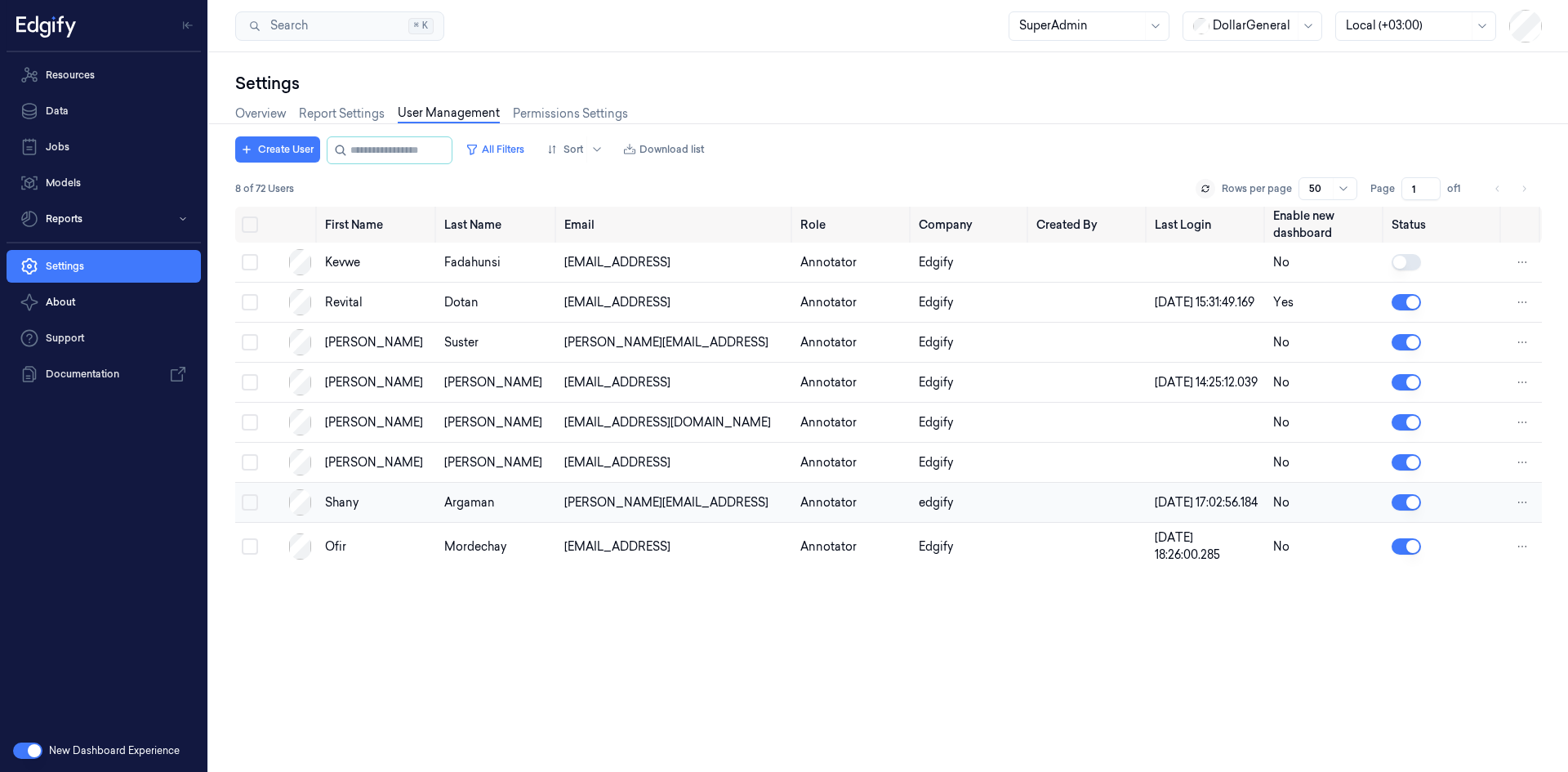
click at [247, 511] on button "Select row" at bounding box center [249, 502] width 16 height 16
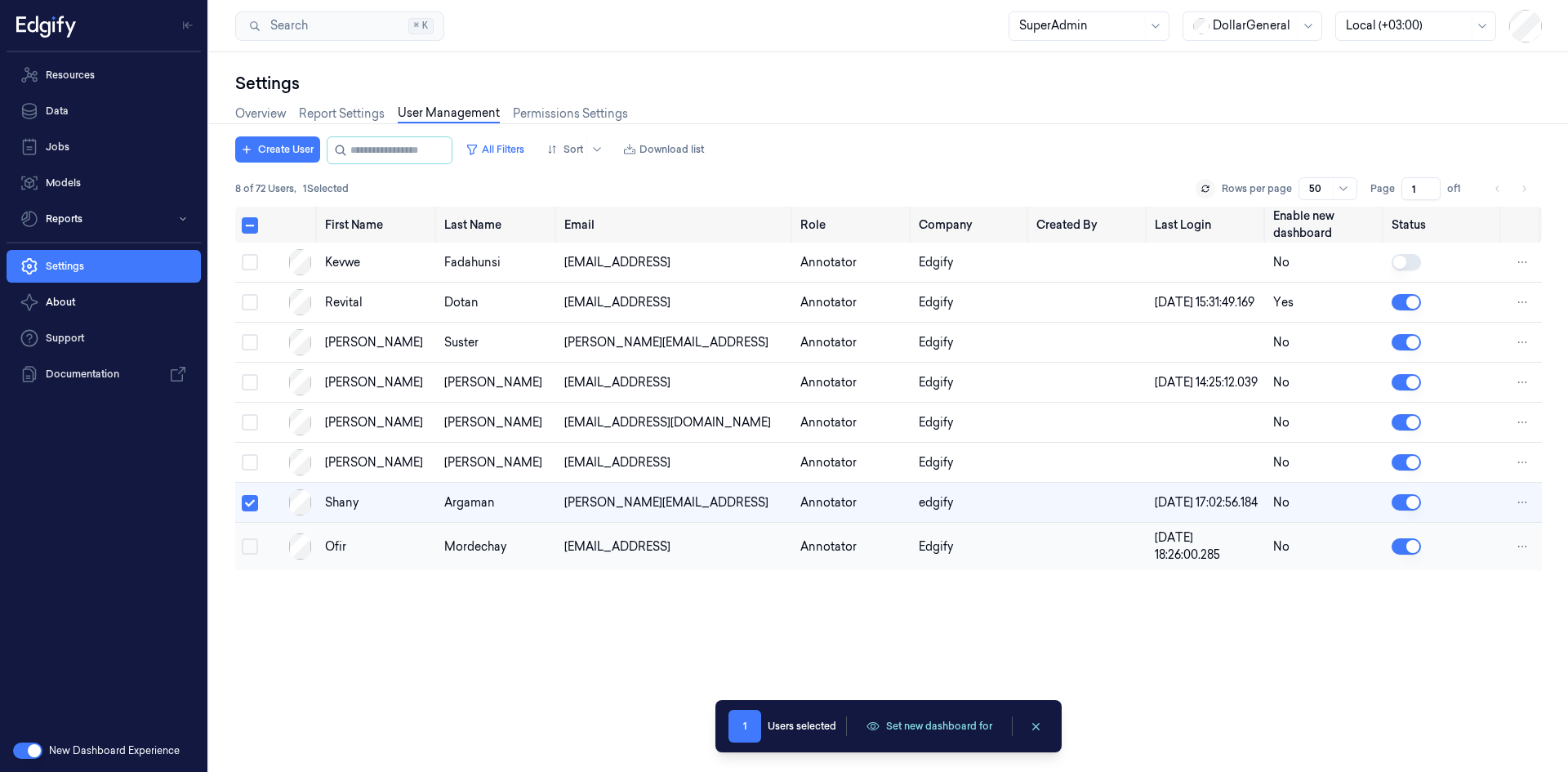
click at [244, 554] on button "Select row" at bounding box center [249, 546] width 16 height 16
click at [247, 391] on button "Select row" at bounding box center [249, 381] width 16 height 16
click at [254, 308] on button "Select row" at bounding box center [249, 302] width 16 height 16
click at [953, 723] on button "Set new dashboard for" at bounding box center [929, 726] width 145 height 24
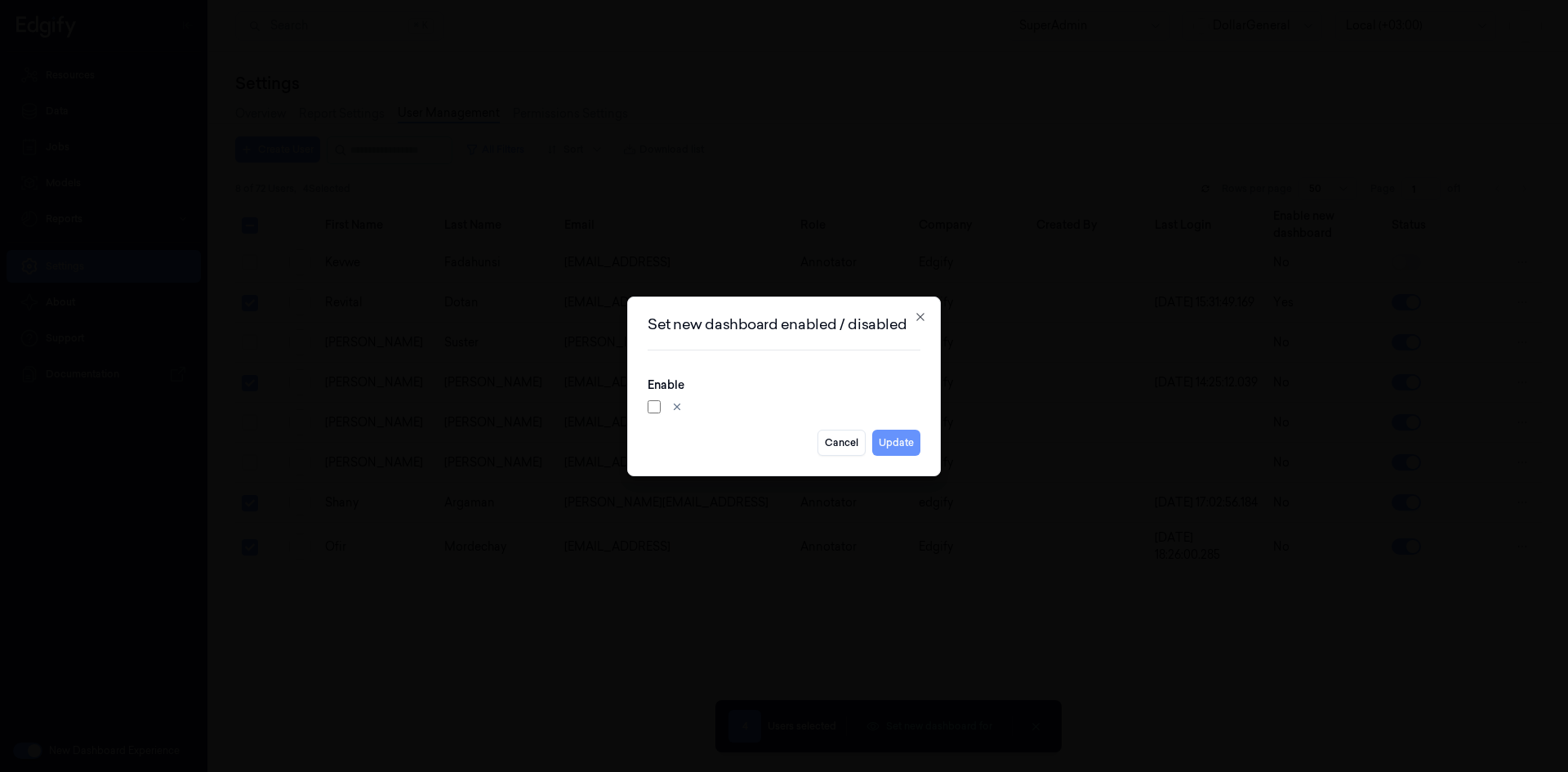
click at [905, 444] on button "Update" at bounding box center [895, 442] width 48 height 26
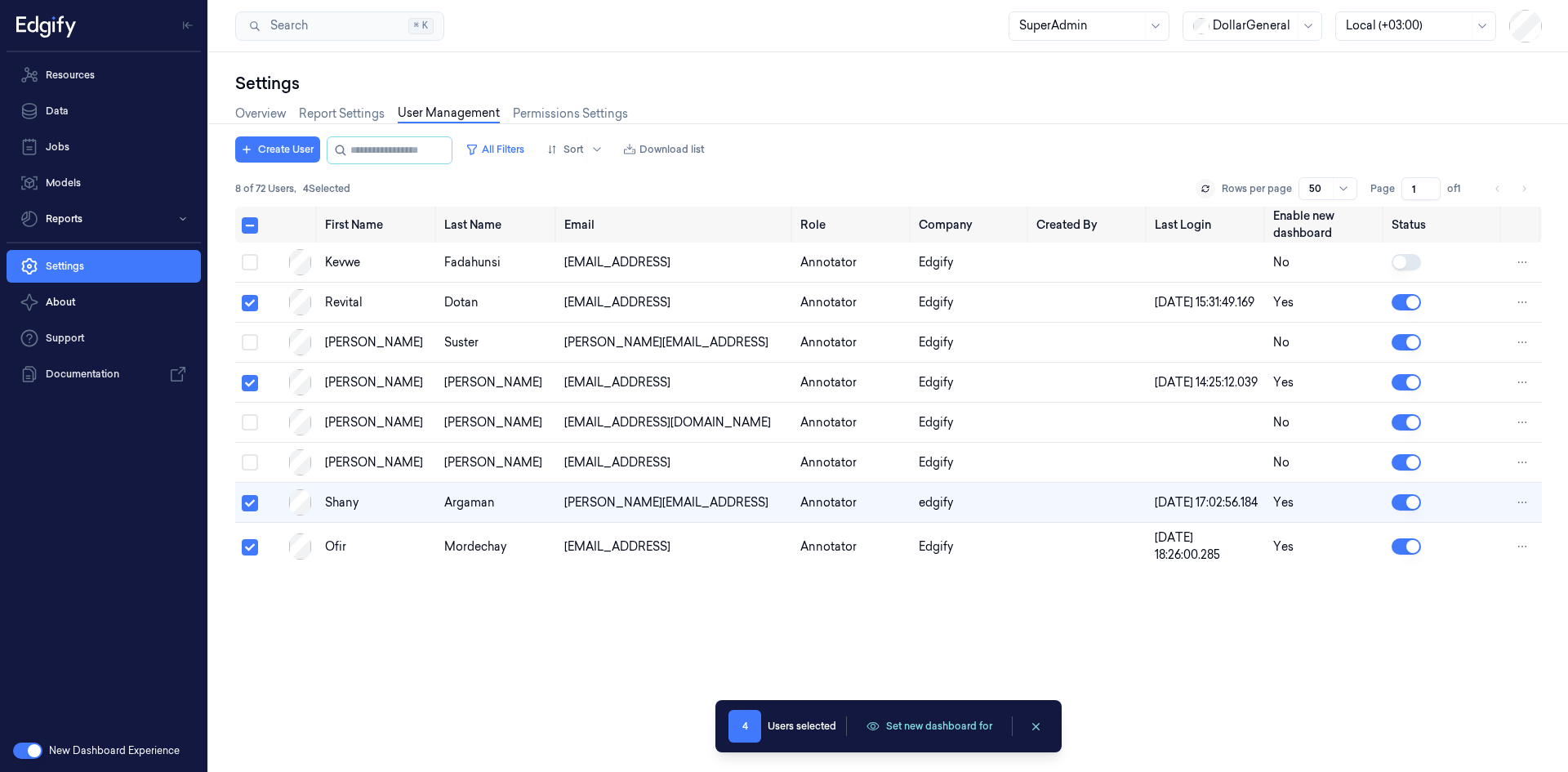
click at [872, 646] on div "First Name Last Name Email Role Company Created By Last Login Enable new dashbo…" at bounding box center [888, 482] width 1306 height 552
click at [1041, 726] on icon "clearSelection" at bounding box center [1036, 726] width 13 height 13
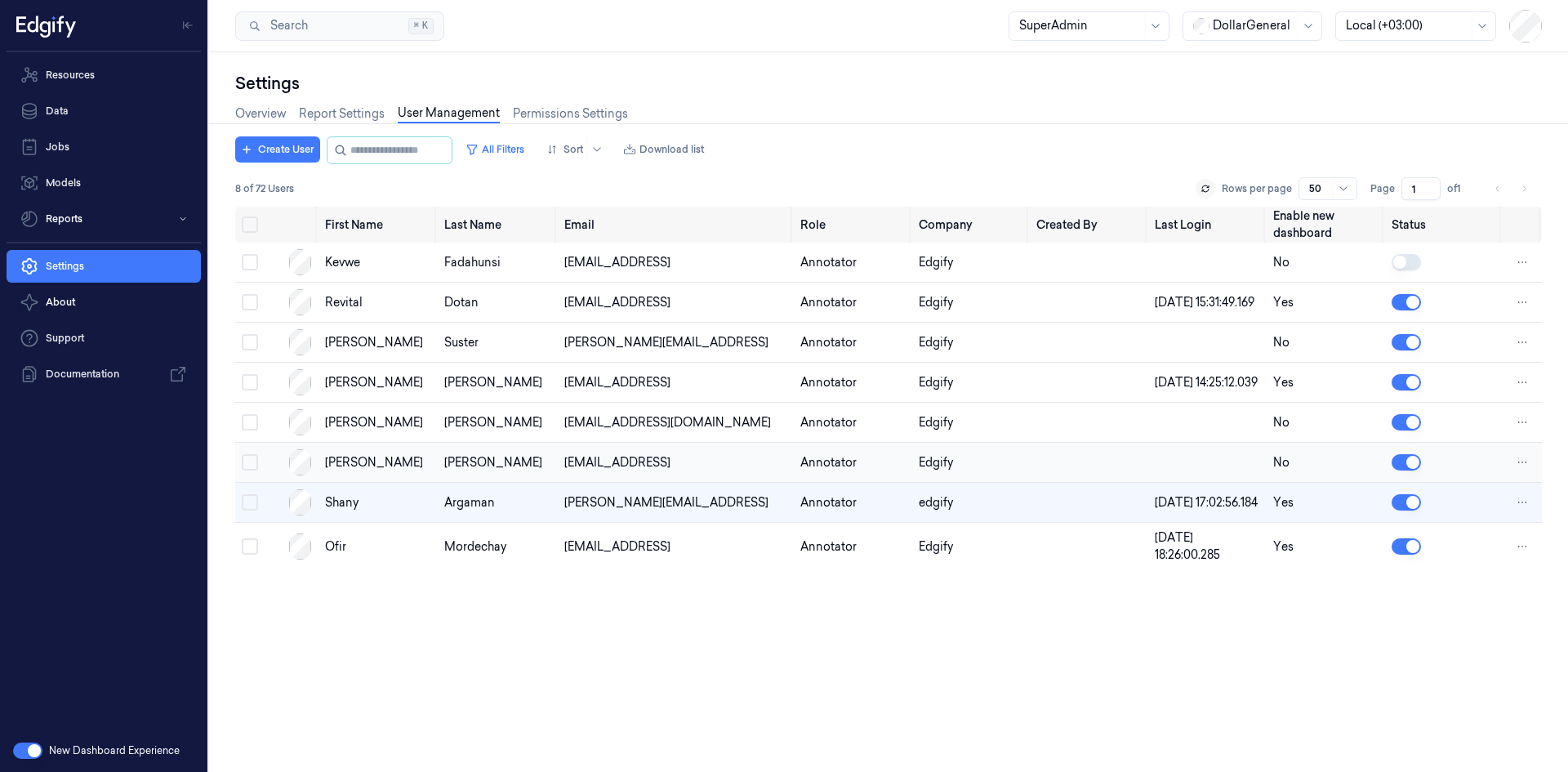
click at [254, 470] on button "Select row" at bounding box center [249, 462] width 16 height 16
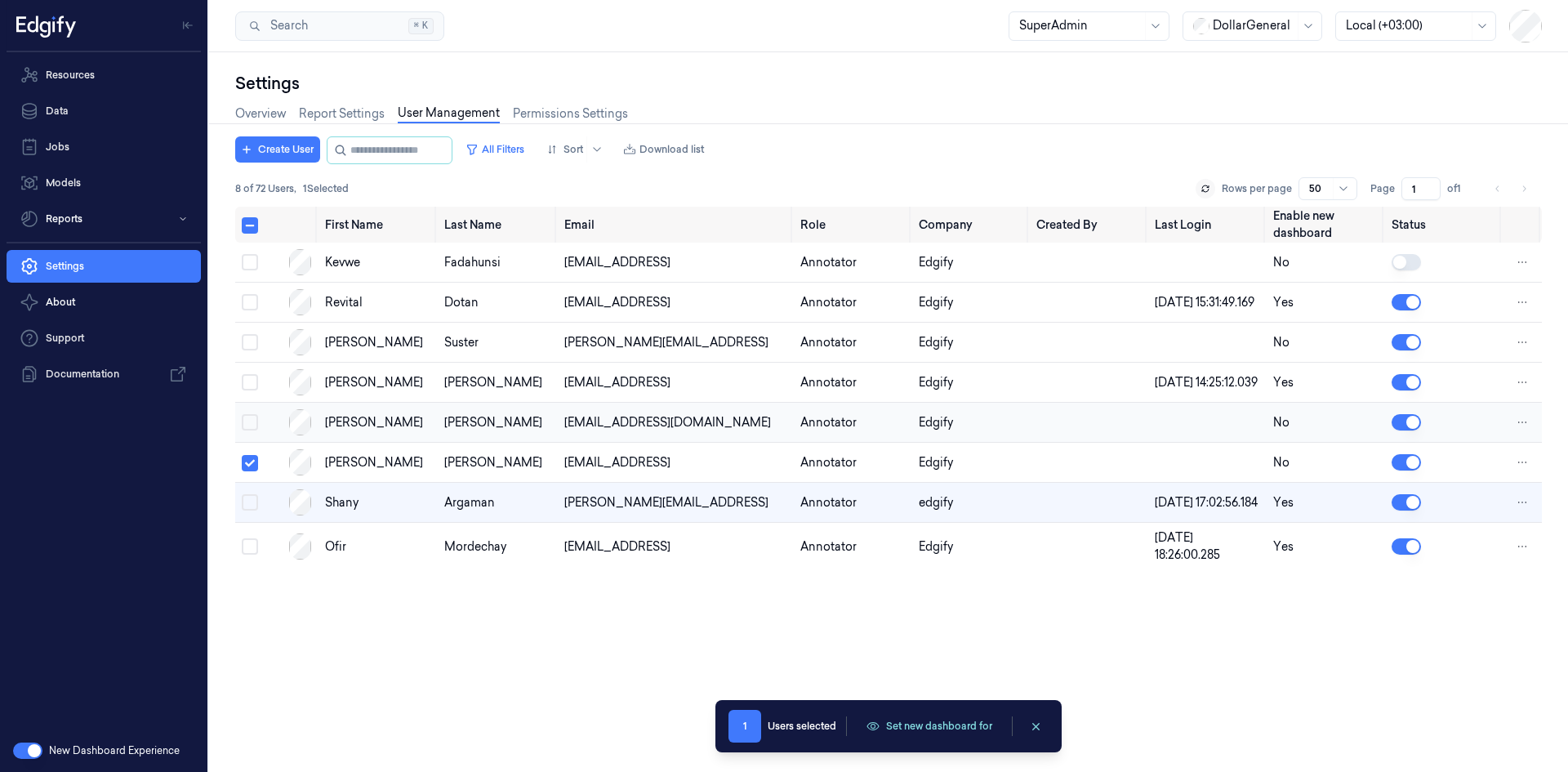
click at [253, 430] on button "Select row" at bounding box center [249, 422] width 16 height 16
click at [250, 344] on button "Select row" at bounding box center [249, 342] width 16 height 16
click at [254, 265] on button "Select row" at bounding box center [249, 261] width 16 height 16
click at [1524, 478] on html "Resources Data Jobs Models Reports Settings About Support Documentation New Das…" at bounding box center [784, 386] width 1568 height 772
click at [1440, 467] on span "Disable" at bounding box center [1440, 464] width 42 height 14
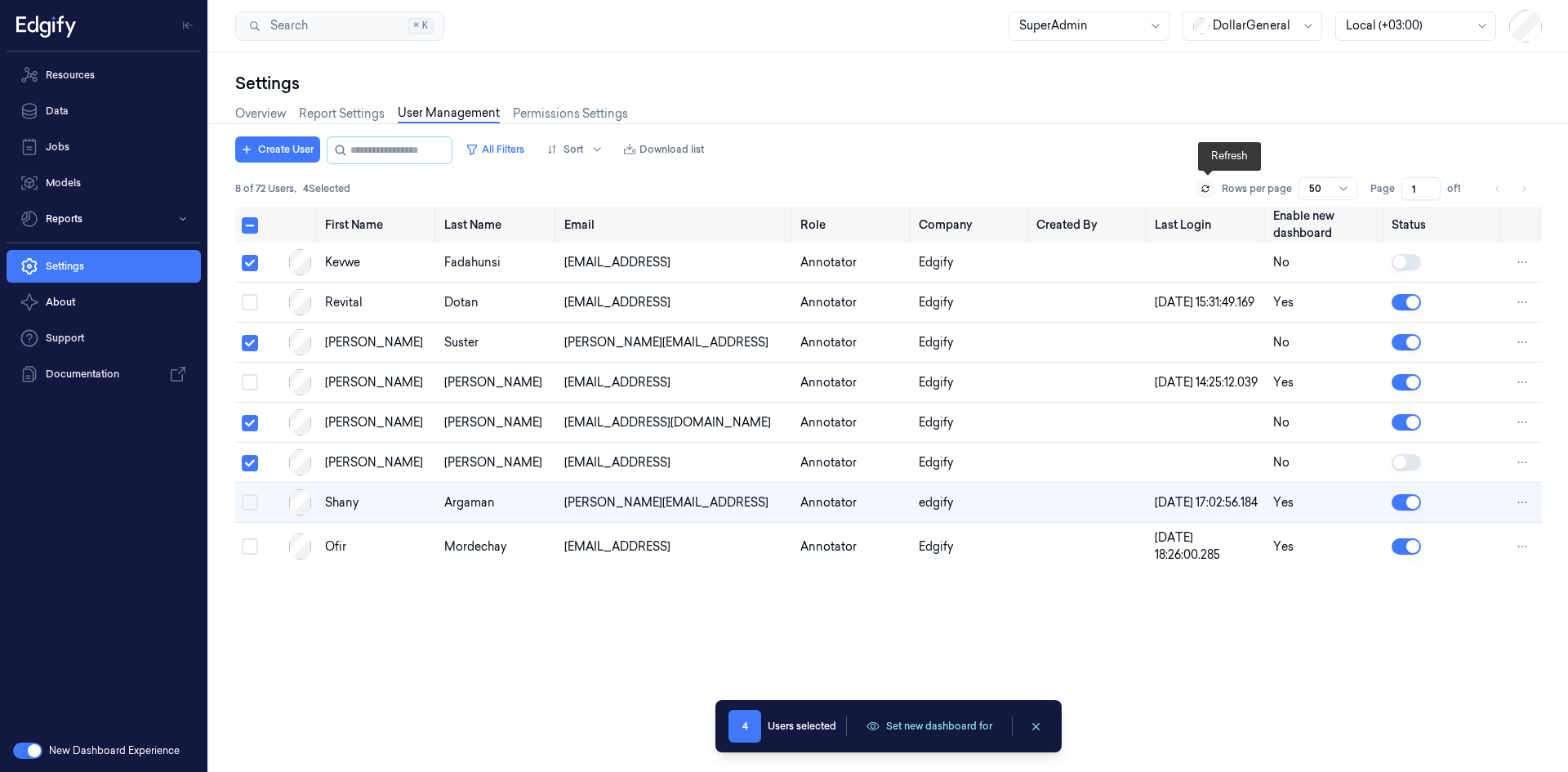
click at [1207, 190] on icon at bounding box center [1205, 189] width 10 height 10
click at [1527, 438] on html "Resources Data Jobs Models Reports Settings About Support Documentation New Das…" at bounding box center [784, 386] width 1568 height 772
click at [1442, 423] on span "Disable" at bounding box center [1440, 424] width 42 height 14
click at [1528, 264] on html "Resources Data Jobs Models Reports Settings About Support Documentation New Das…" at bounding box center [784, 386] width 1568 height 772
click at [1451, 277] on span "Delete" at bounding box center [1436, 275] width 36 height 14
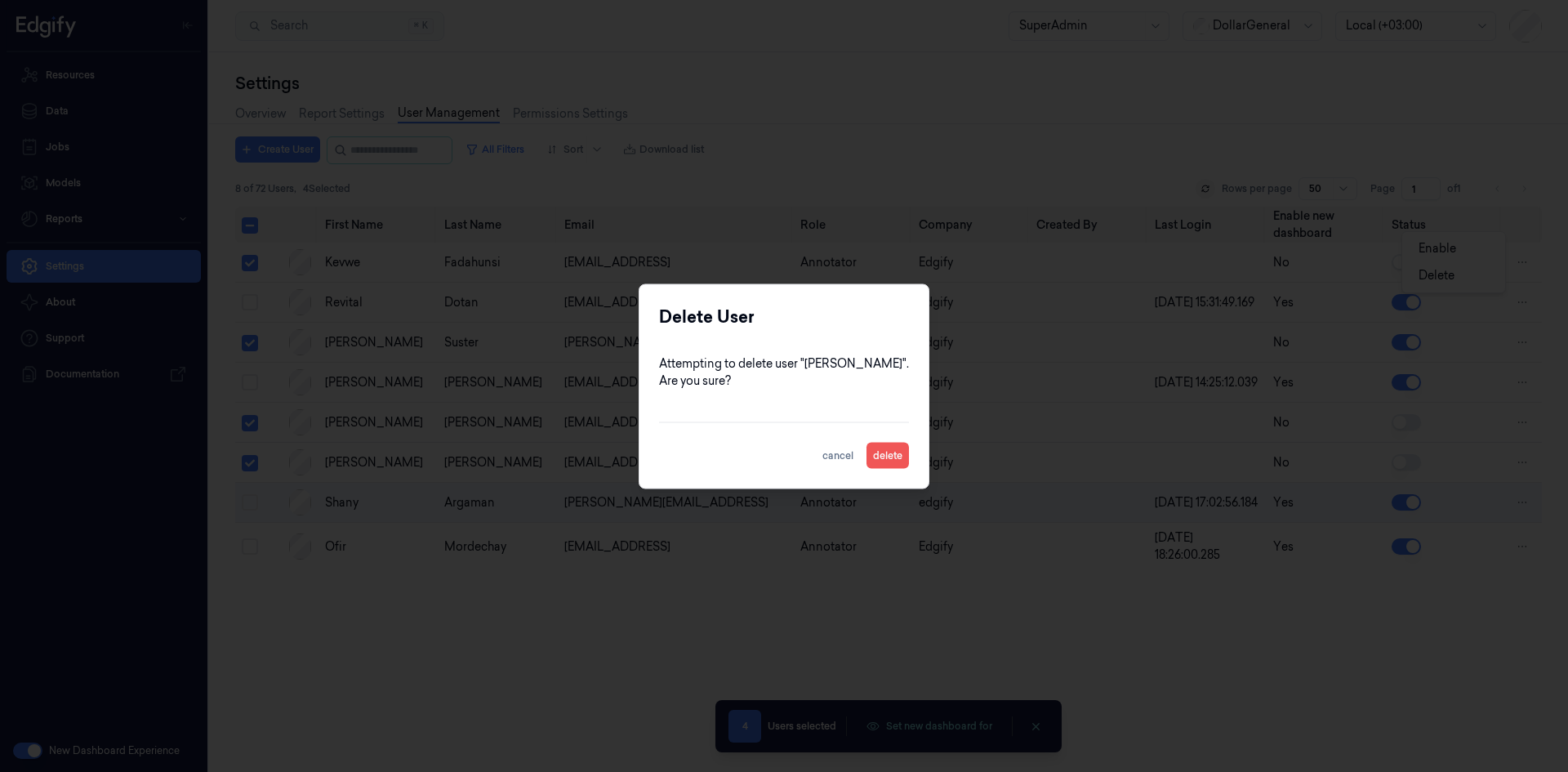
click at [891, 454] on button "delete" at bounding box center [887, 454] width 43 height 26
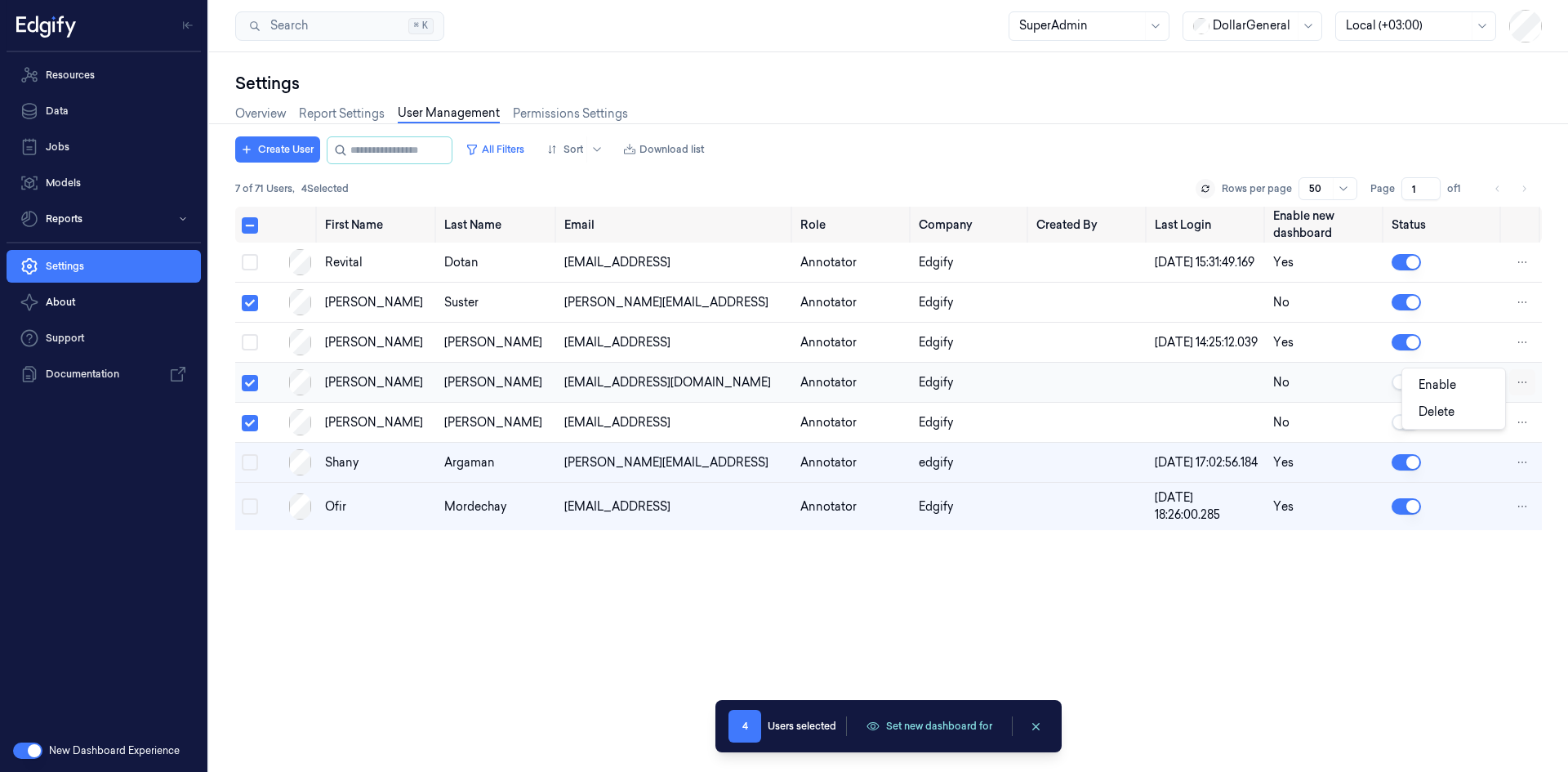
click at [1528, 398] on html "Resources Data Jobs Models Reports Settings About Support Documentation New Das…" at bounding box center [784, 386] width 1568 height 772
click at [1434, 417] on span "Delete" at bounding box center [1436, 411] width 36 height 14
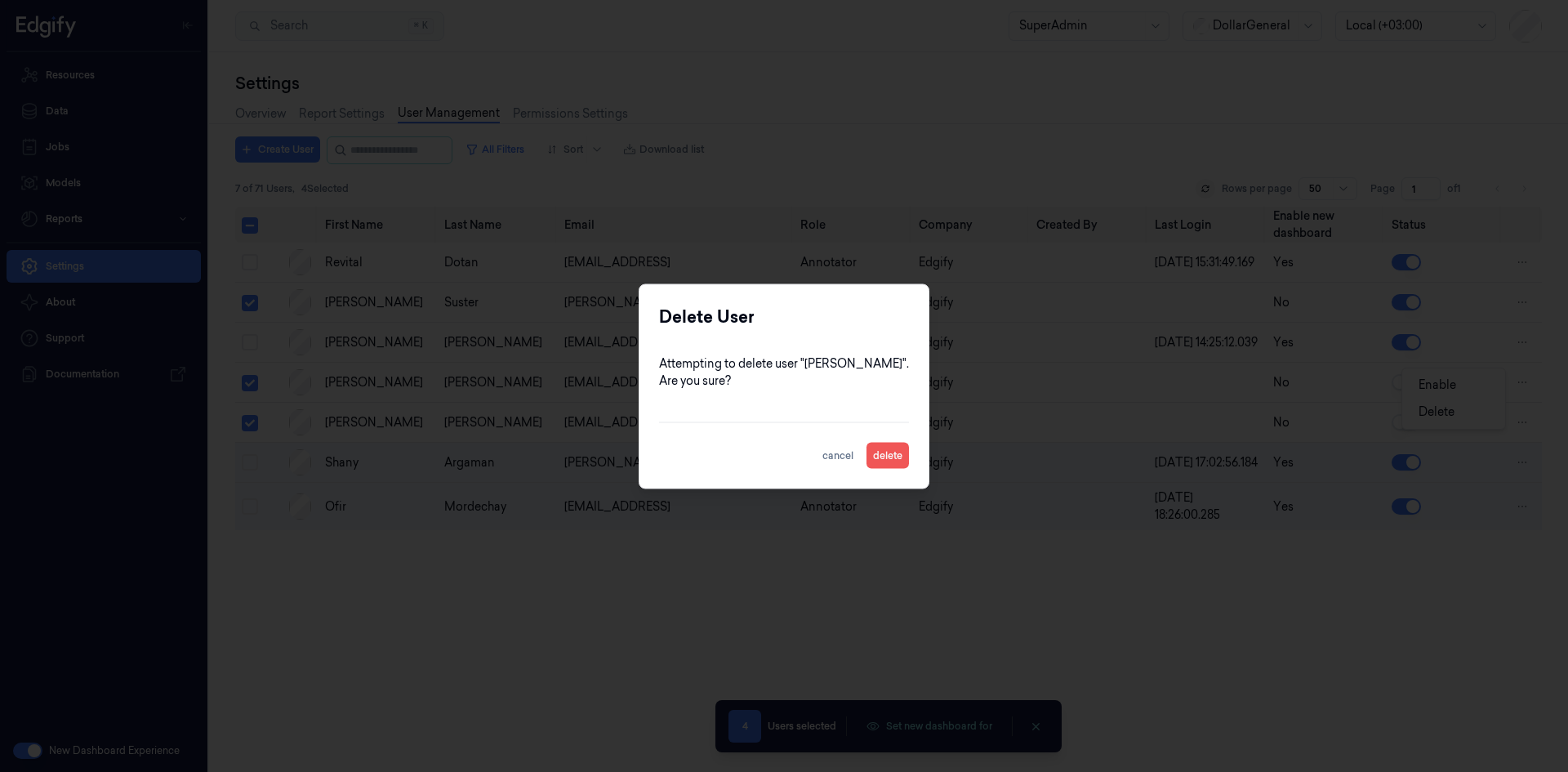
click at [892, 454] on button "delete" at bounding box center [887, 454] width 43 height 26
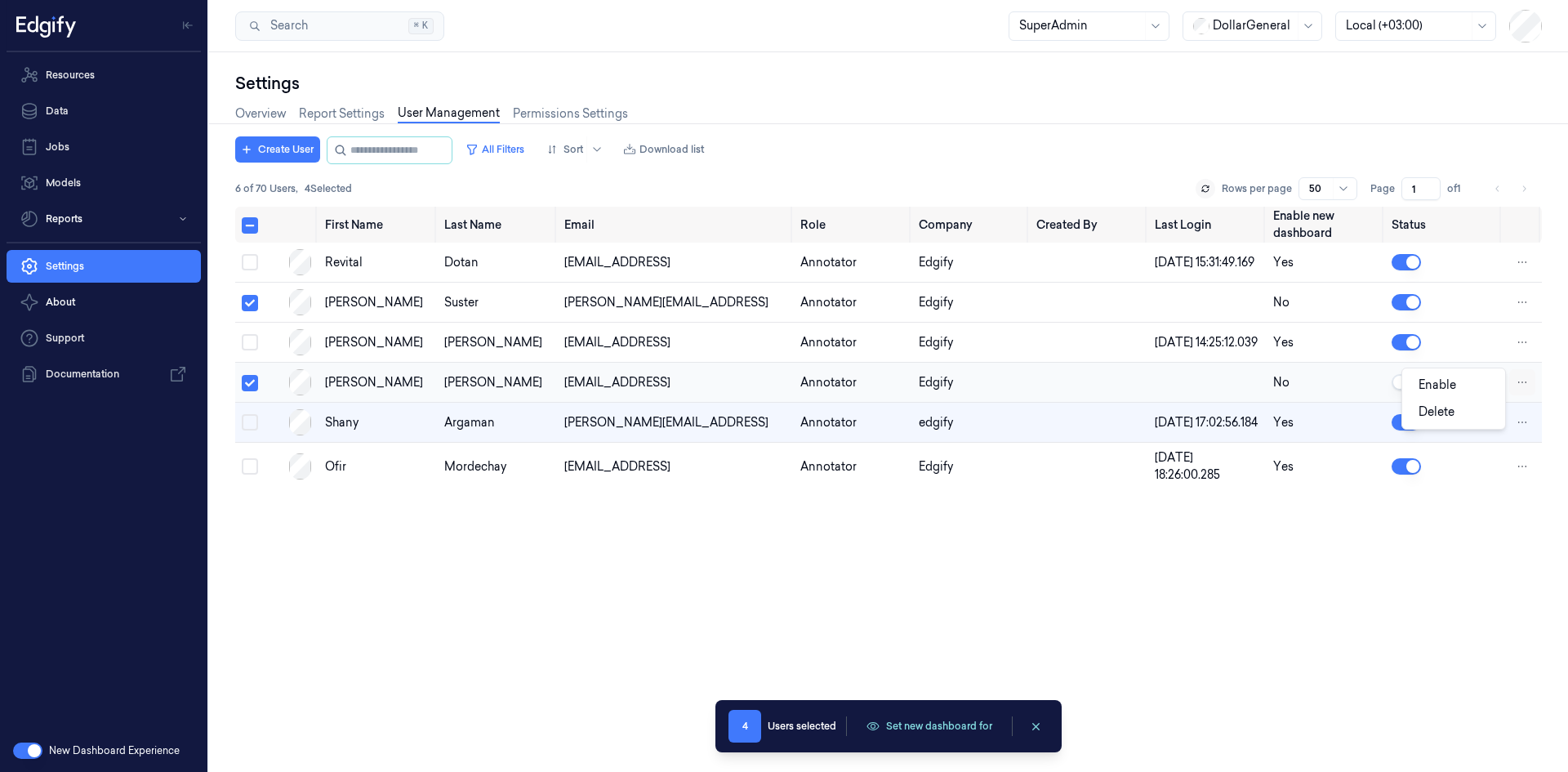
click at [1521, 398] on html "Resources Data Jobs Models Reports Settings About Support Documentation New Das…" at bounding box center [784, 386] width 1568 height 772
click at [1428, 410] on span "Delete" at bounding box center [1436, 411] width 36 height 14
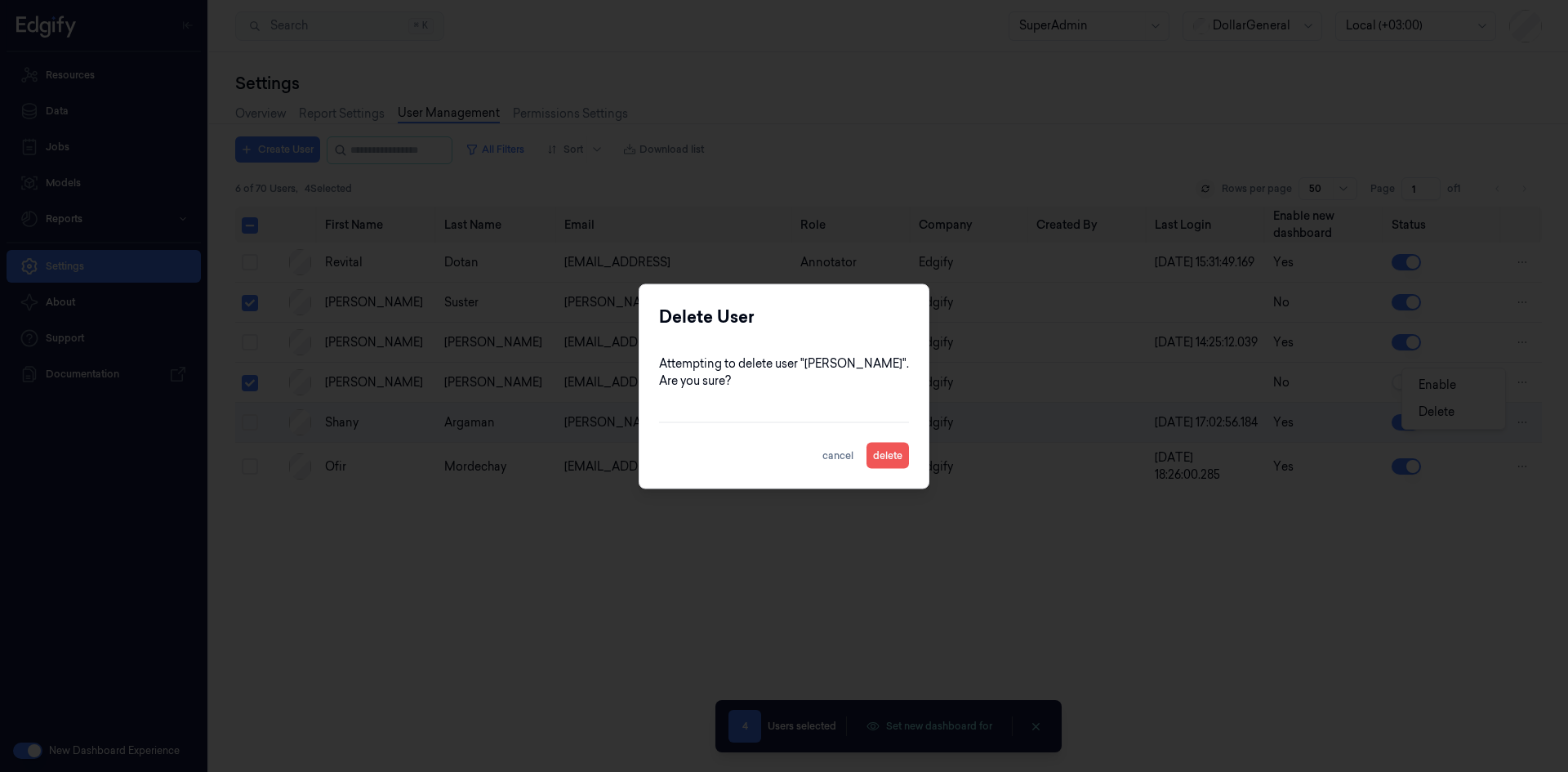
click at [894, 454] on button "delete" at bounding box center [887, 454] width 43 height 26
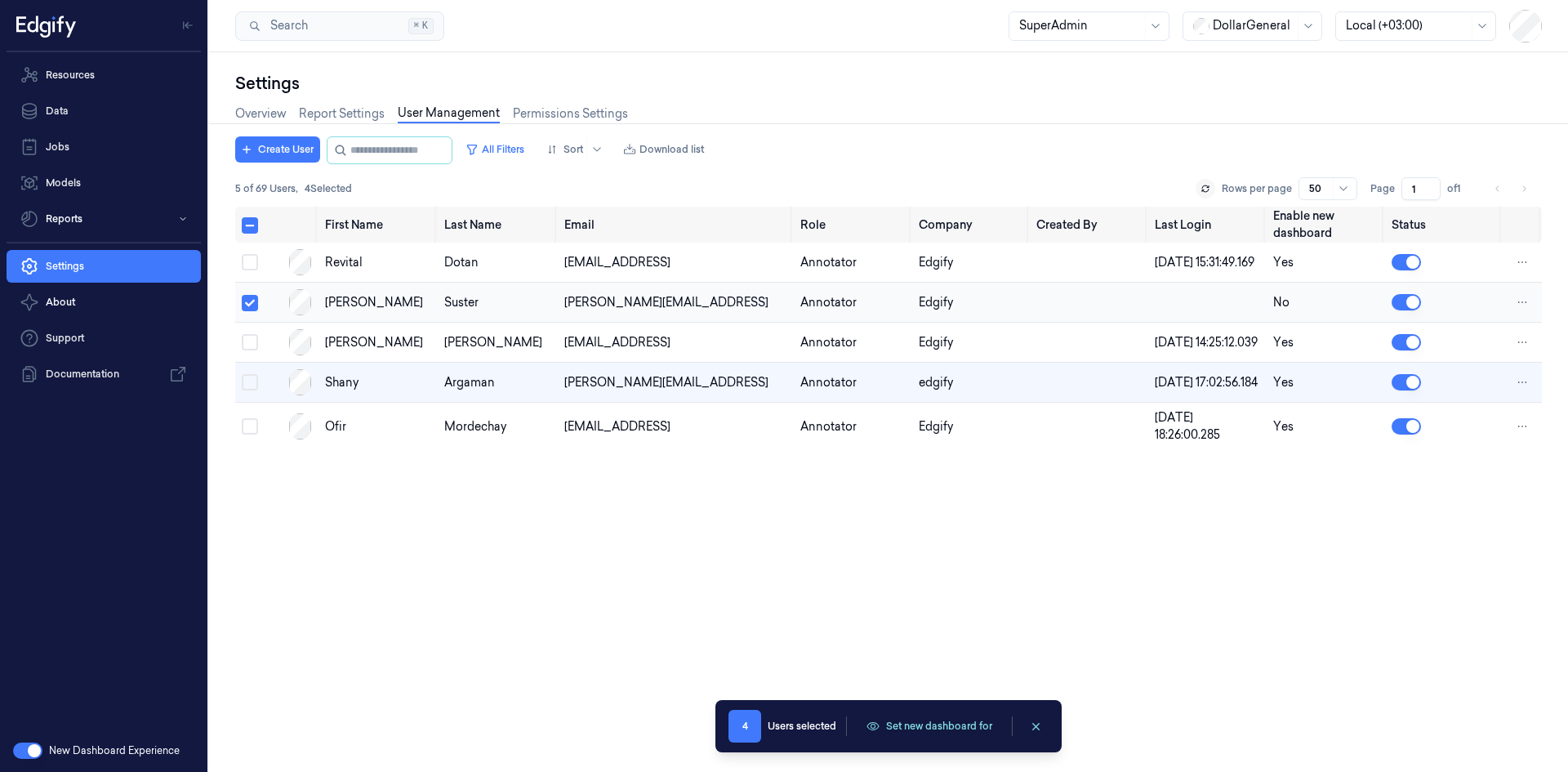
click at [245, 311] on button "Select row" at bounding box center [249, 302] width 16 height 16
click at [1522, 311] on html "Resources Data Jobs Models Reports Settings About Support Documentation New Das…" at bounding box center [784, 386] width 1568 height 772
click at [1435, 326] on span "Delete" at bounding box center [1436, 323] width 36 height 14
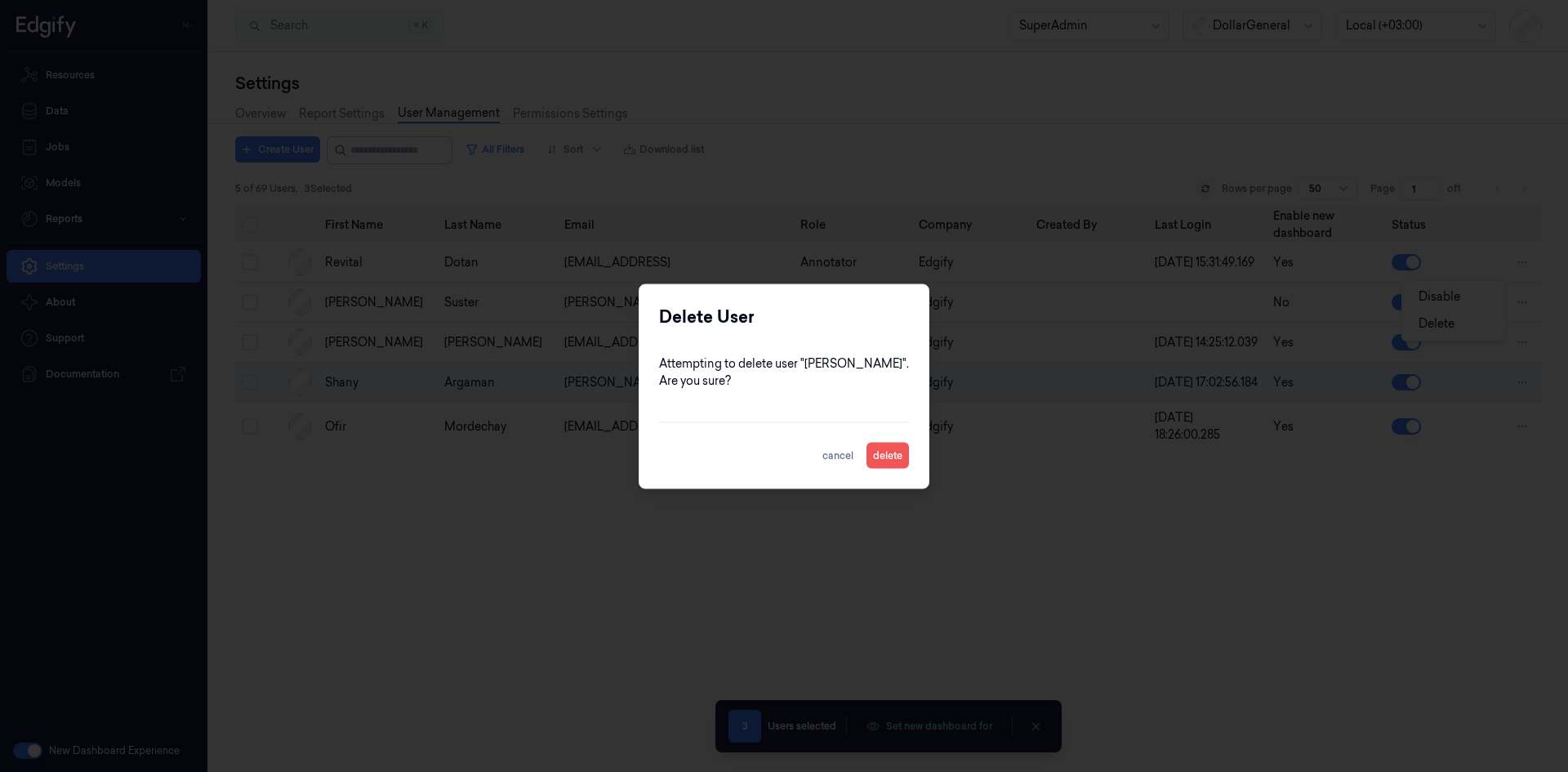
click at [871, 454] on button "delete" at bounding box center [887, 454] width 43 height 26
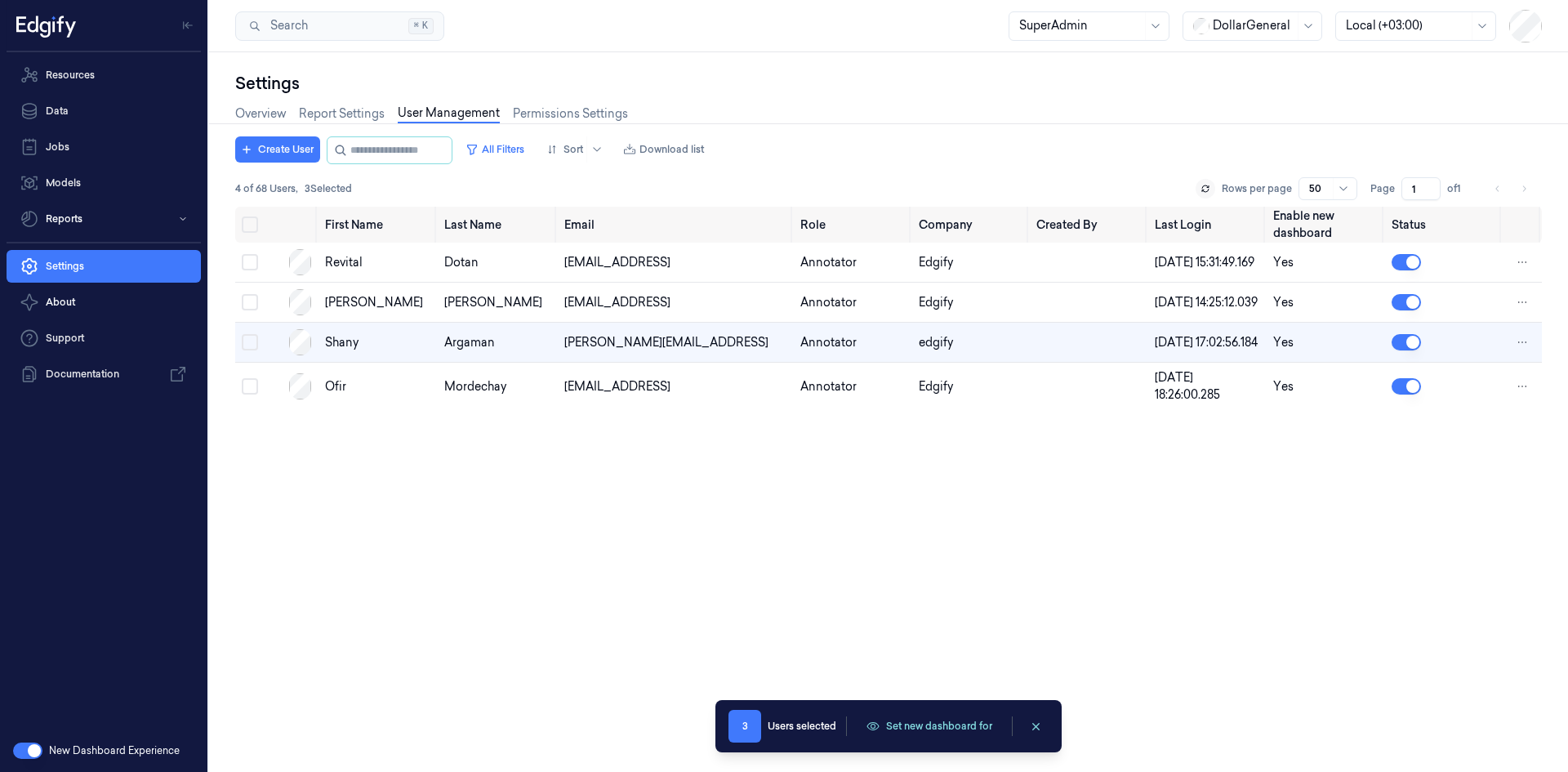
click at [867, 523] on div "First Name Last Name Email Role Company Created By Last Login Enable new dashbo…" at bounding box center [888, 482] width 1306 height 552
click at [427, 535] on div "First Name Last Name Email Role Company Created By Last Login Enable new dashbo…" at bounding box center [888, 482] width 1306 height 552
click at [1235, 15] on div "DollarGeneral" at bounding box center [1253, 26] width 81 height 28
click at [1251, 116] on div "GiantEagle" at bounding box center [1235, 115] width 84 height 17
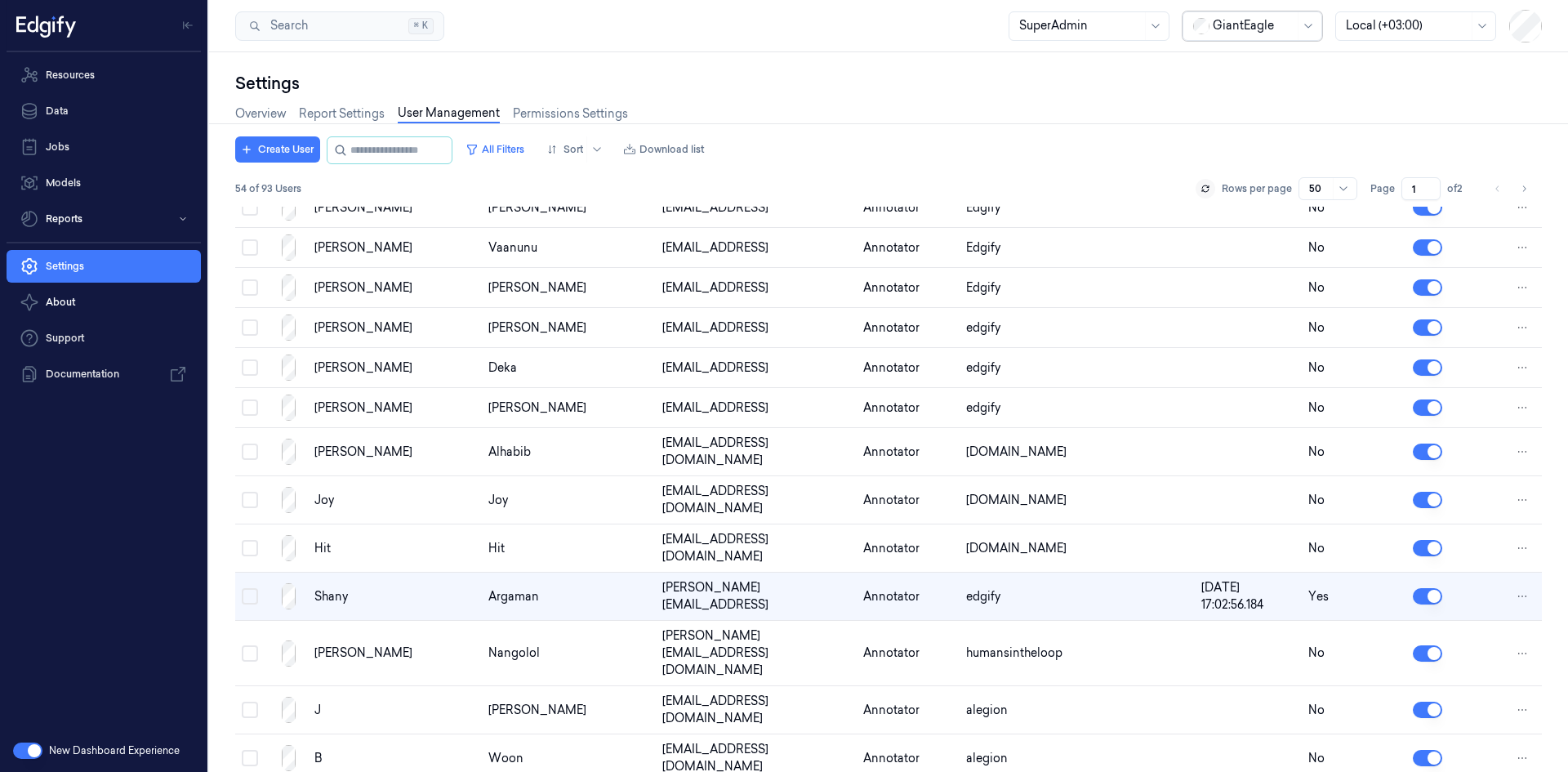
scroll to position [714, 0]
click at [521, 147] on button "All Filters" at bounding box center [495, 149] width 72 height 26
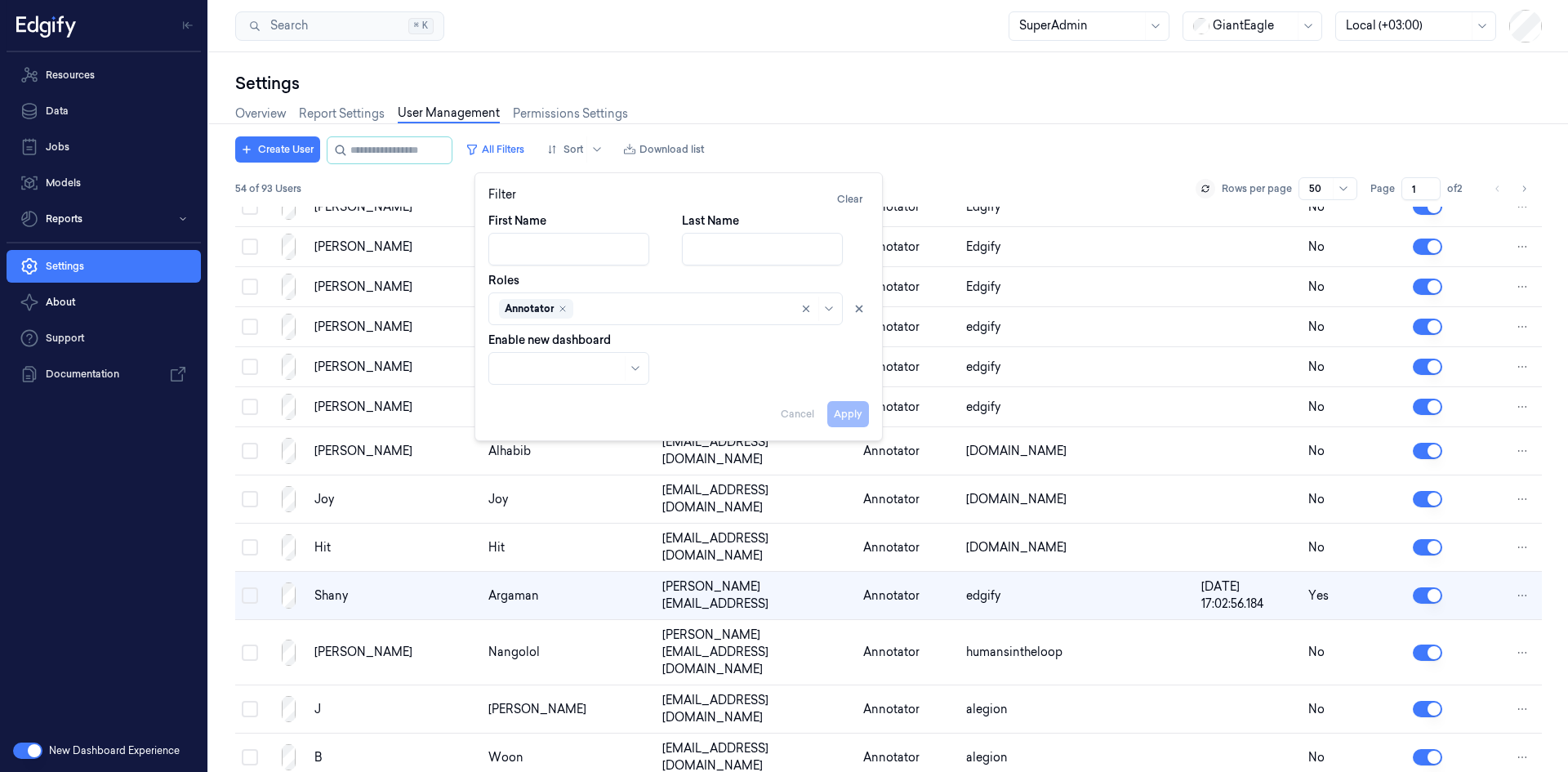
click at [860, 417] on div "Apply Cancel" at bounding box center [678, 407] width 380 height 39
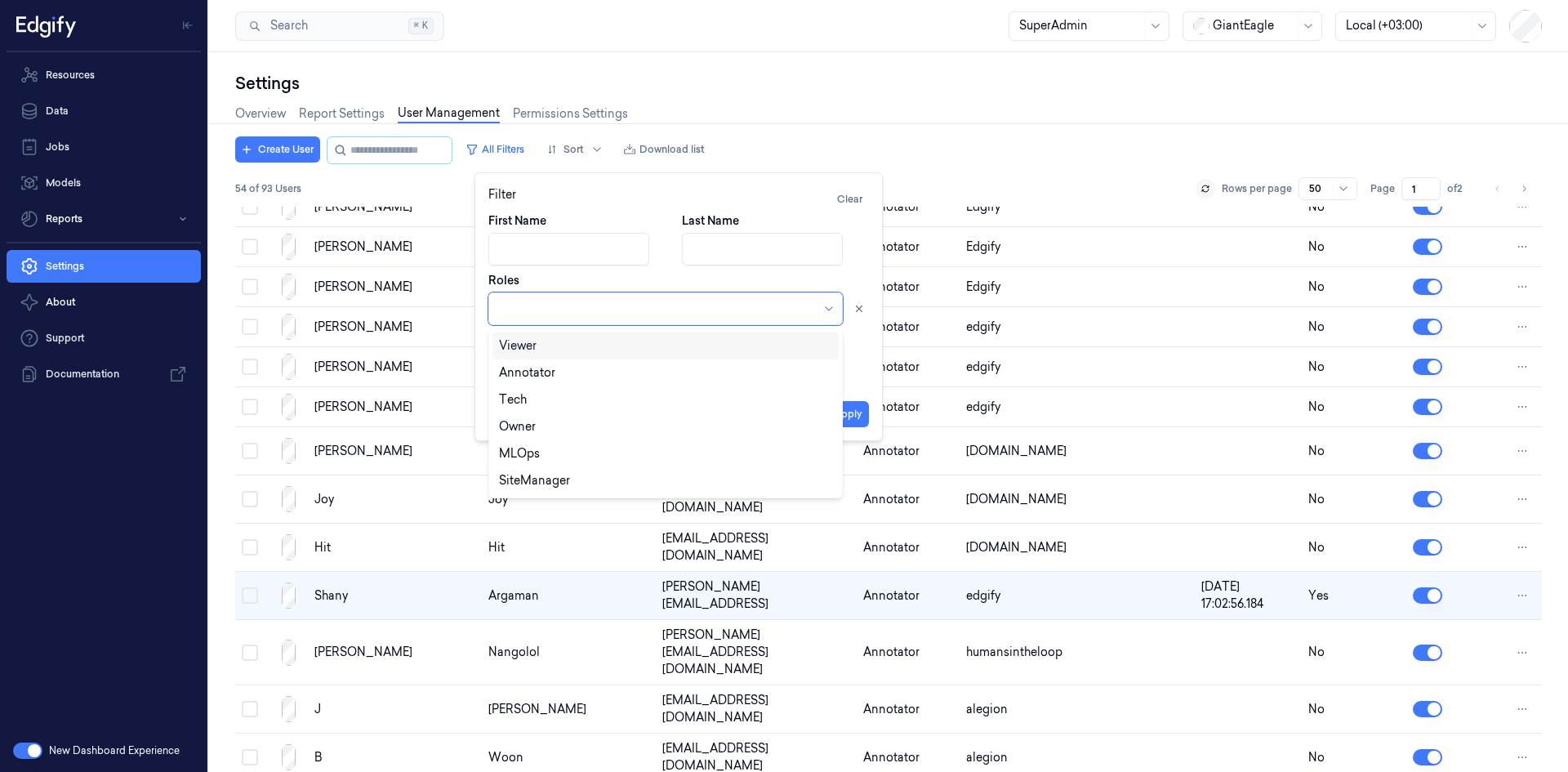
click at [727, 307] on div at bounding box center [657, 309] width 316 height 17
click at [645, 369] on div "Annotator" at bounding box center [665, 373] width 333 height 17
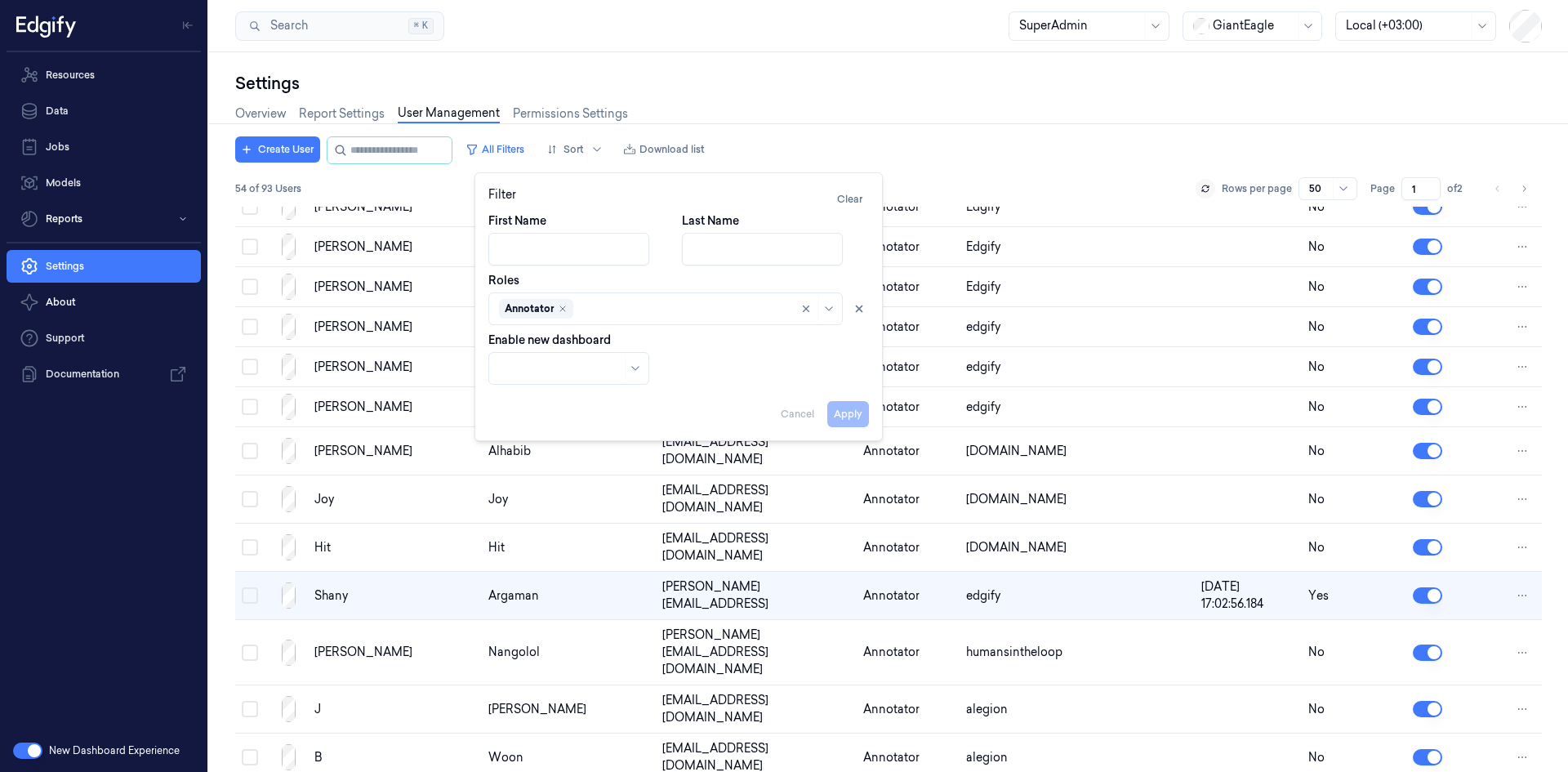
click at [847, 411] on div "Apply Cancel" at bounding box center [678, 407] width 380 height 39
click at [848, 411] on div "Apply Cancel" at bounding box center [678, 407] width 380 height 39
click at [1018, 95] on div "Overview Report Settings User Management Permissions Settings" at bounding box center [888, 116] width 1306 height 42
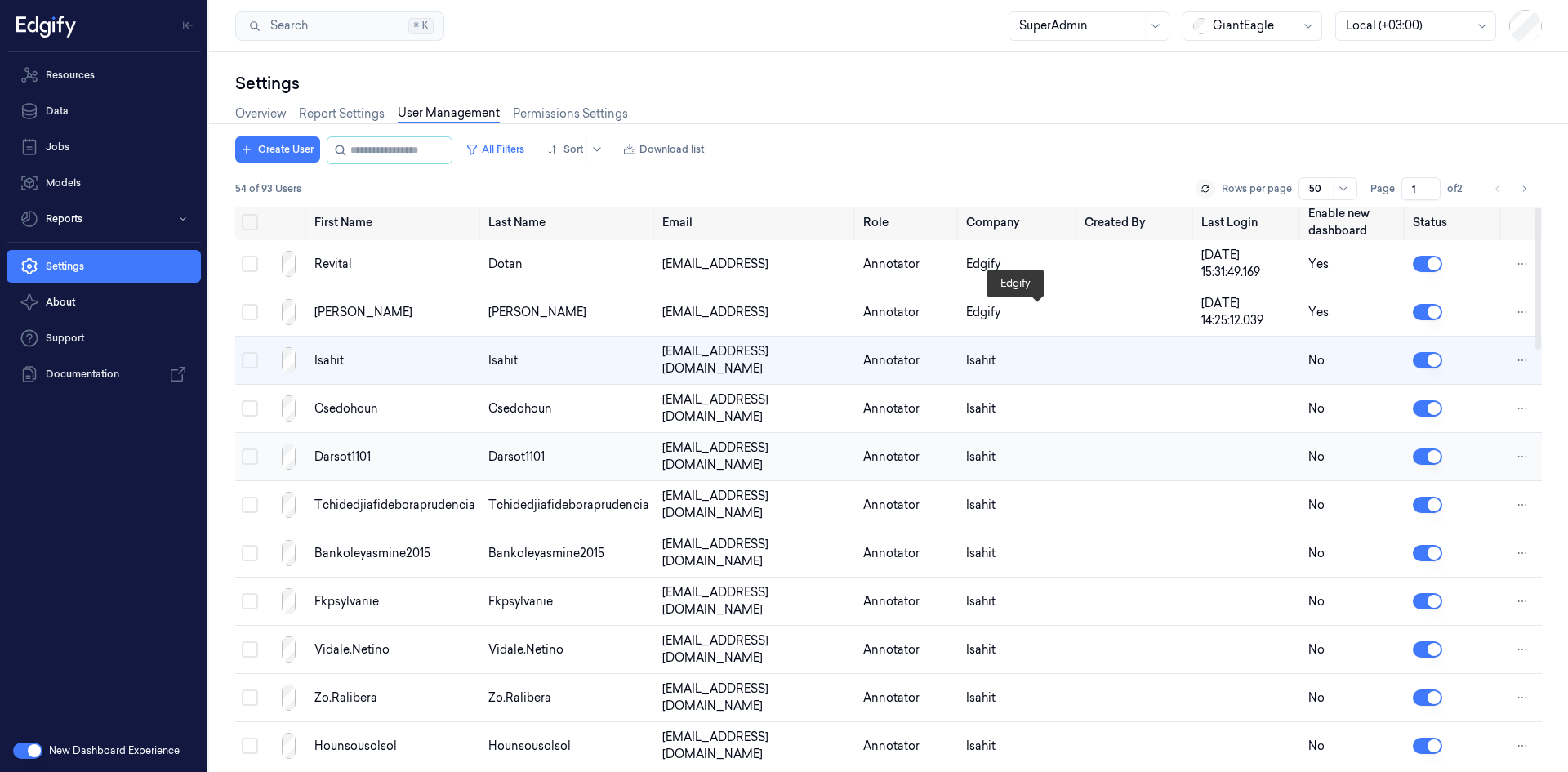
scroll to position [0, 0]
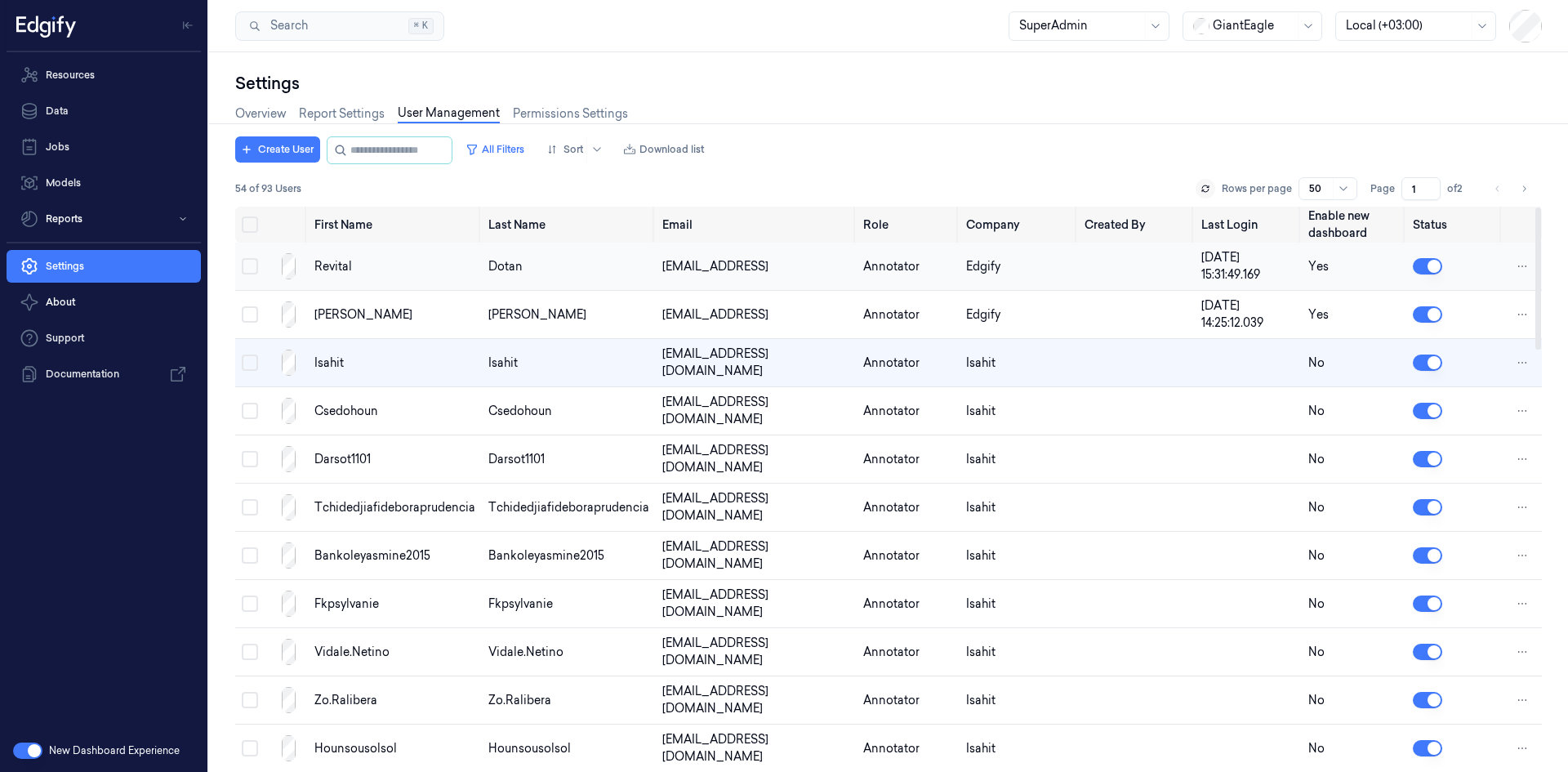
click at [248, 265] on button "Select row" at bounding box center [249, 265] width 16 height 16
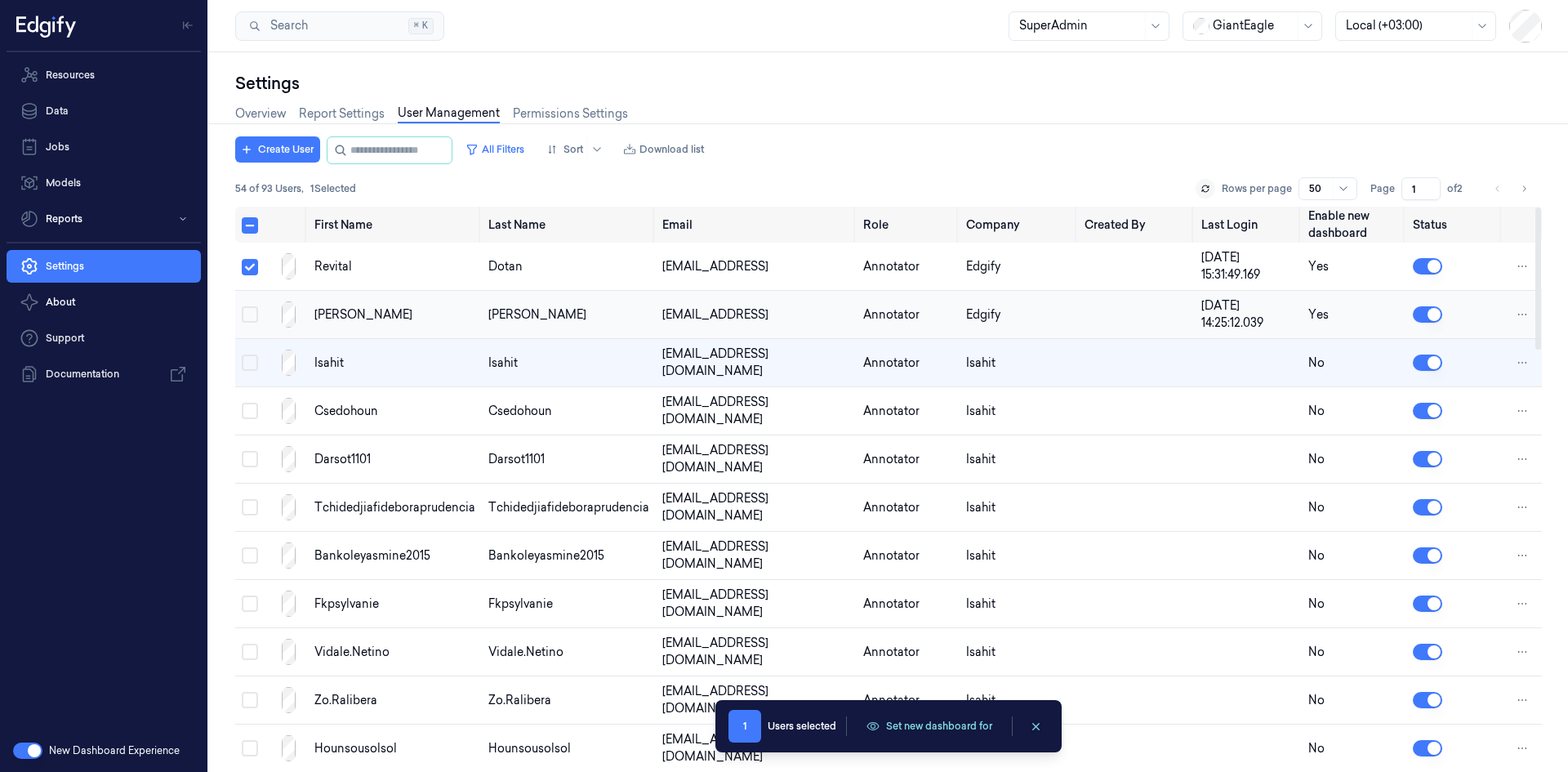
click at [249, 318] on button "Select row" at bounding box center [249, 314] width 16 height 16
click at [939, 722] on button "Set new dashboard for" at bounding box center [929, 726] width 145 height 24
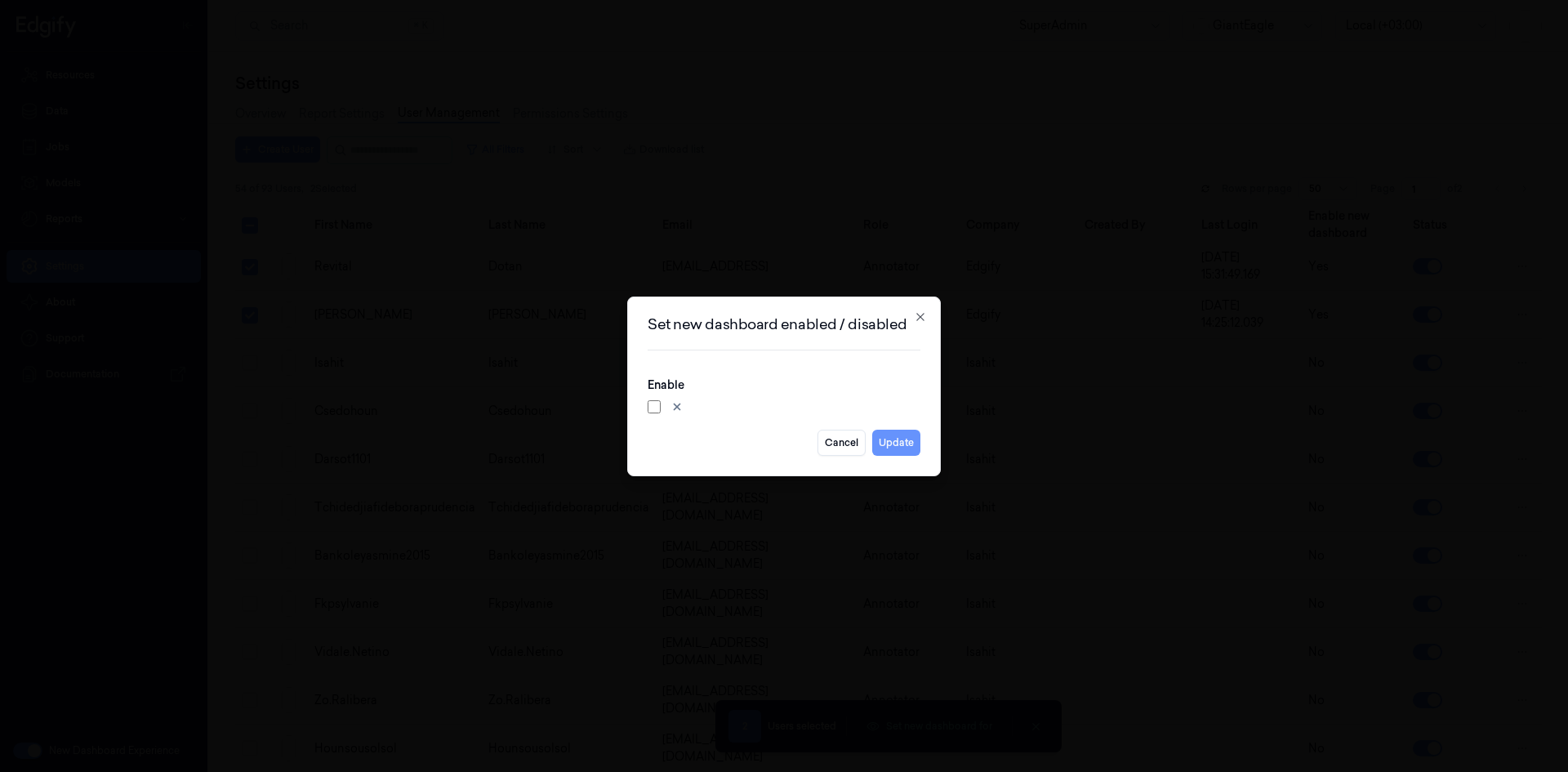
click at [890, 444] on button "Update" at bounding box center [895, 442] width 48 height 26
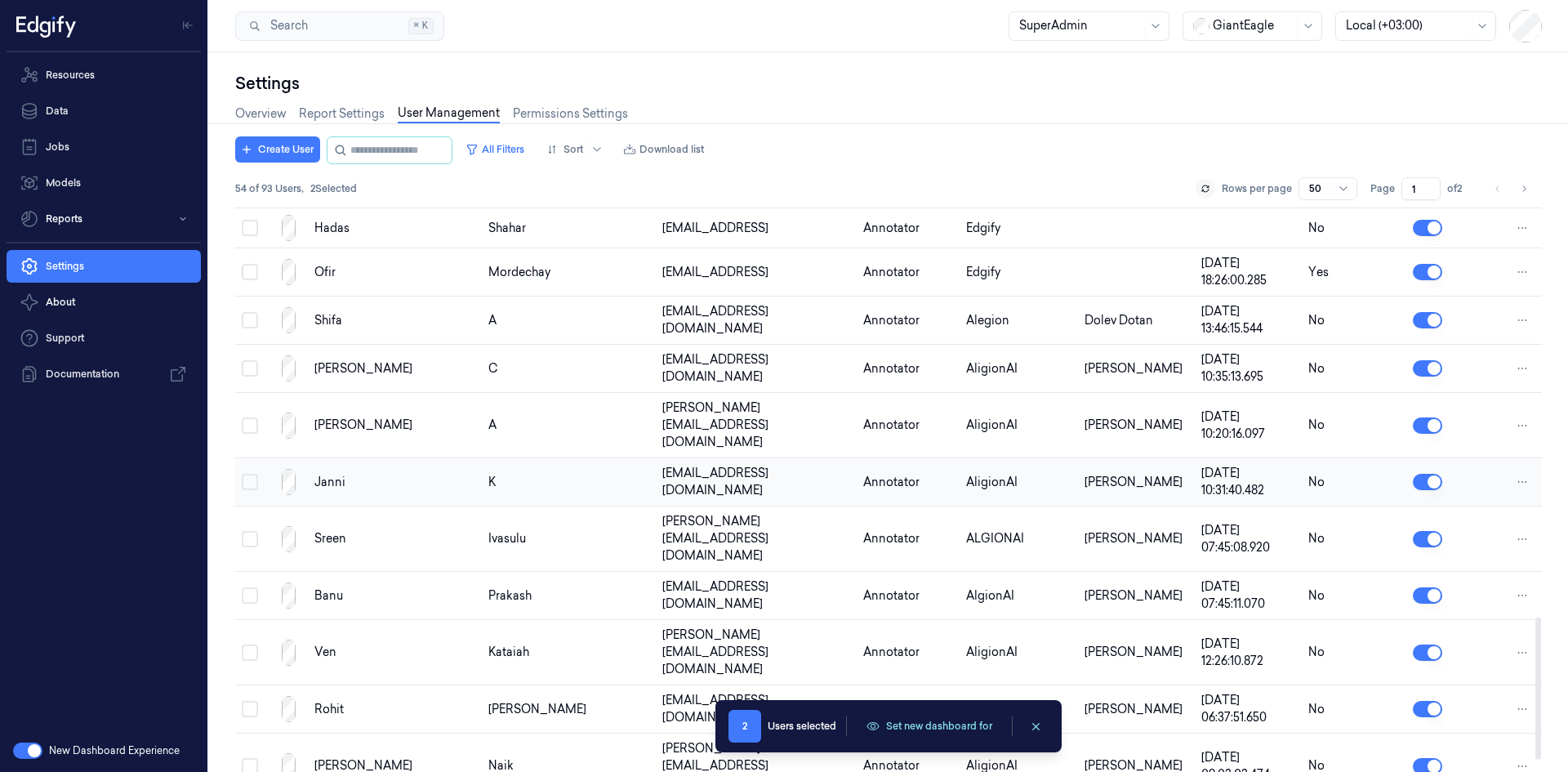
scroll to position [1680, 0]
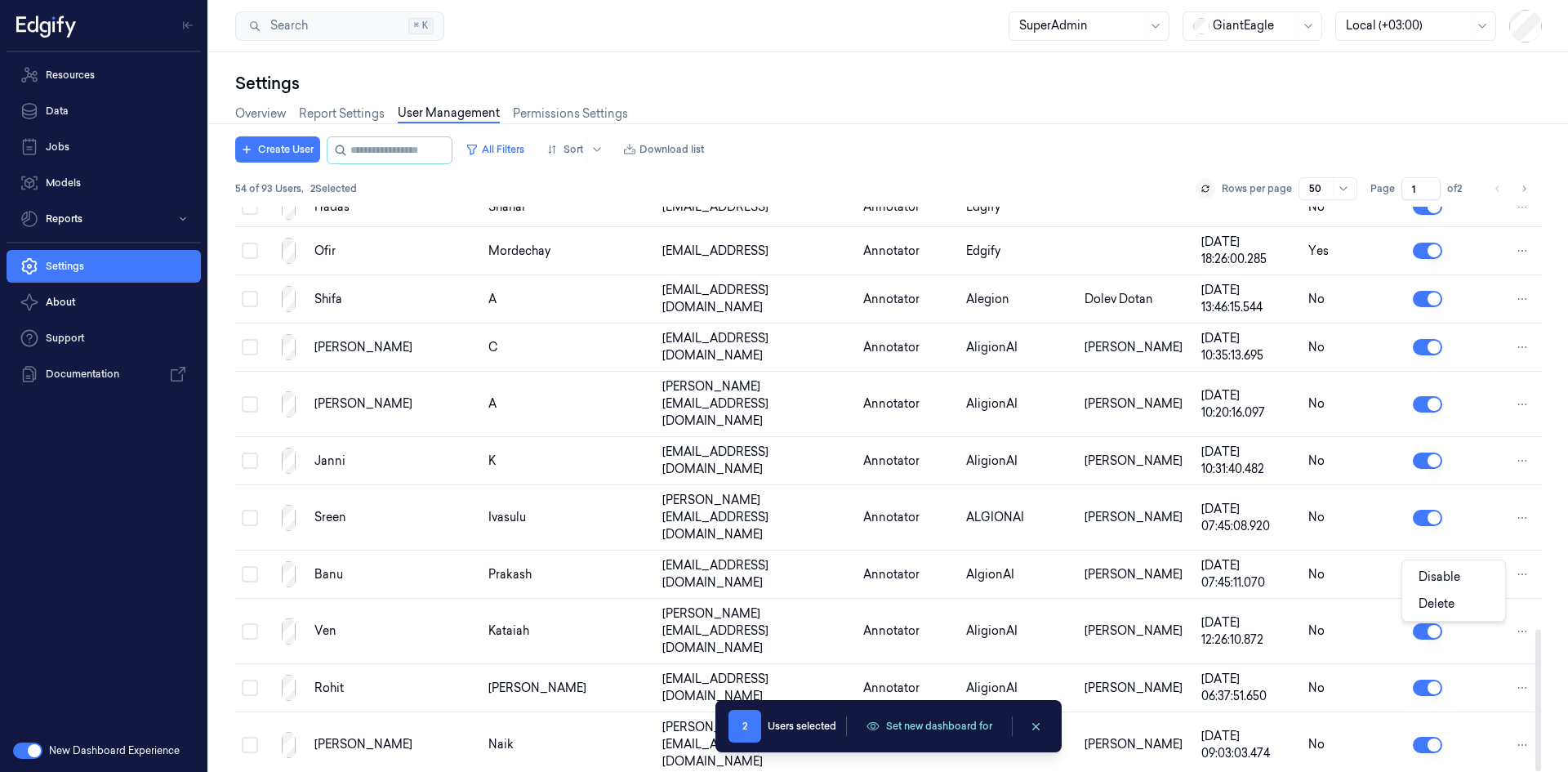
click at [1524, 589] on html "Resources Data Jobs Models Reports Settings About Support Documentation New Das…" at bounding box center [784, 386] width 1568 height 772
click at [515, 586] on html "Resources Data Jobs Models Reports Settings About Support Documentation New Das…" at bounding box center [784, 386] width 1568 height 772
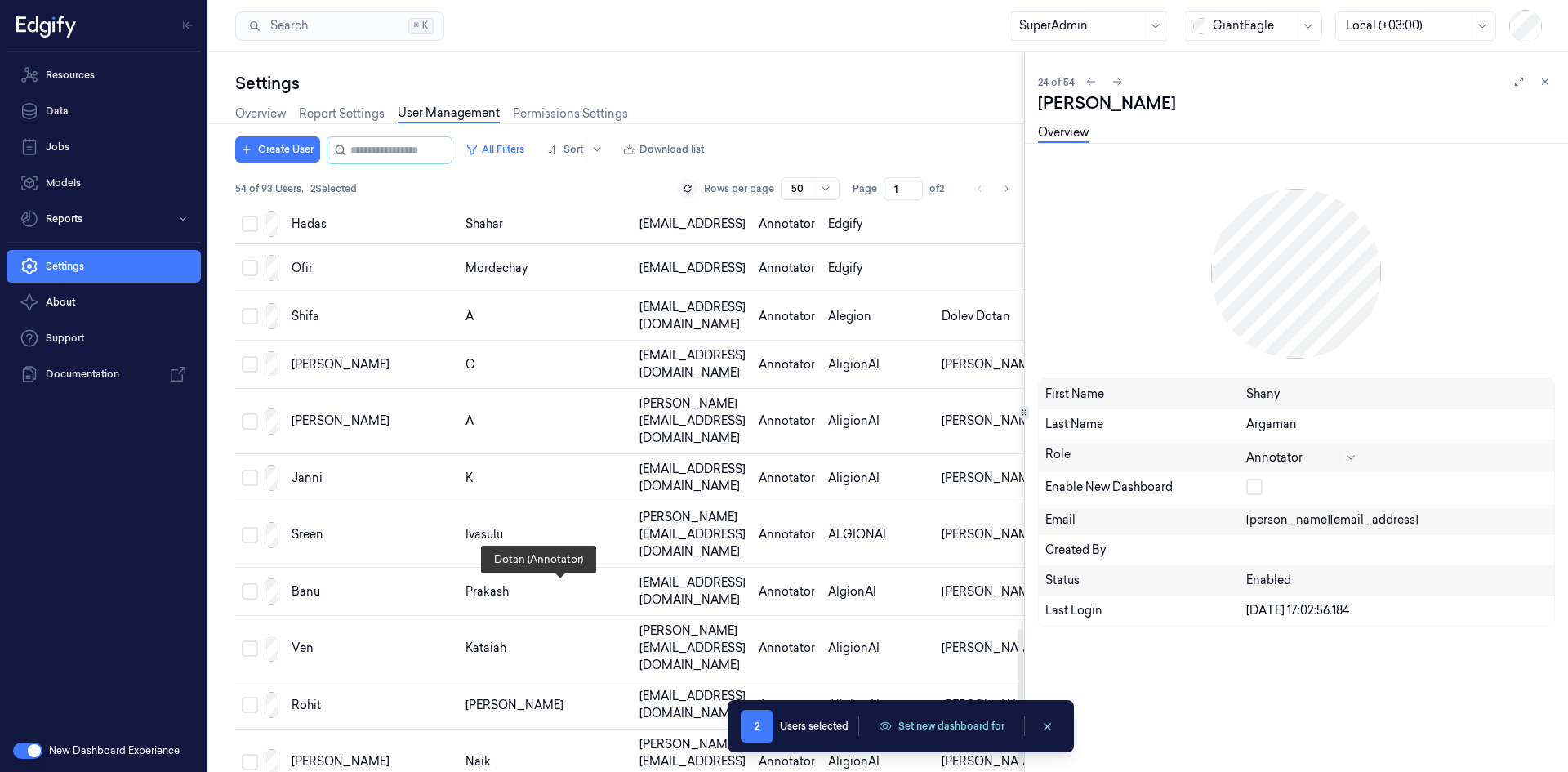
scroll to position [1697, 0]
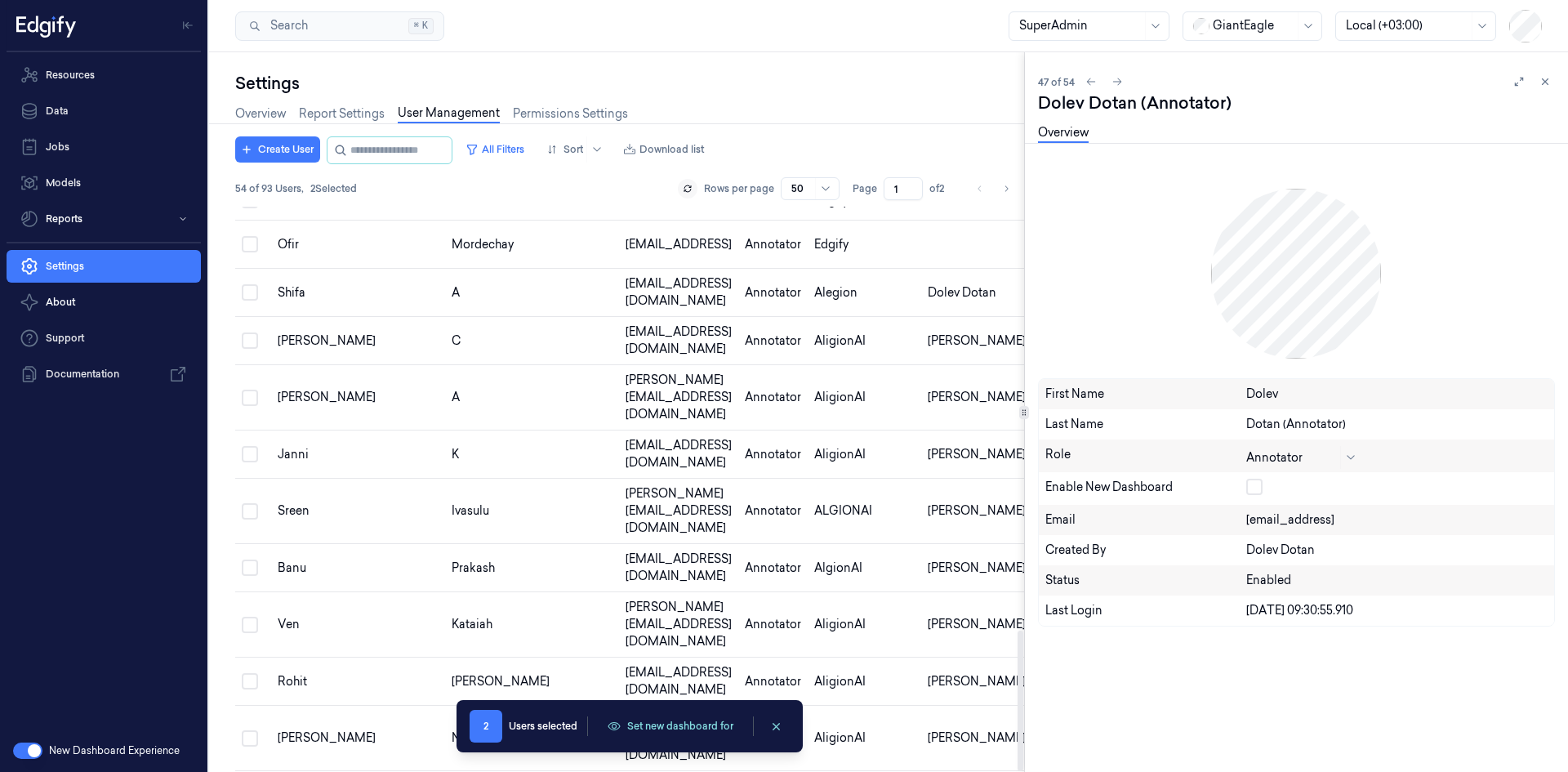
click at [1251, 480] on button "button" at bounding box center [1254, 486] width 16 height 16
click at [1544, 87] on icon at bounding box center [1545, 81] width 12 height 12
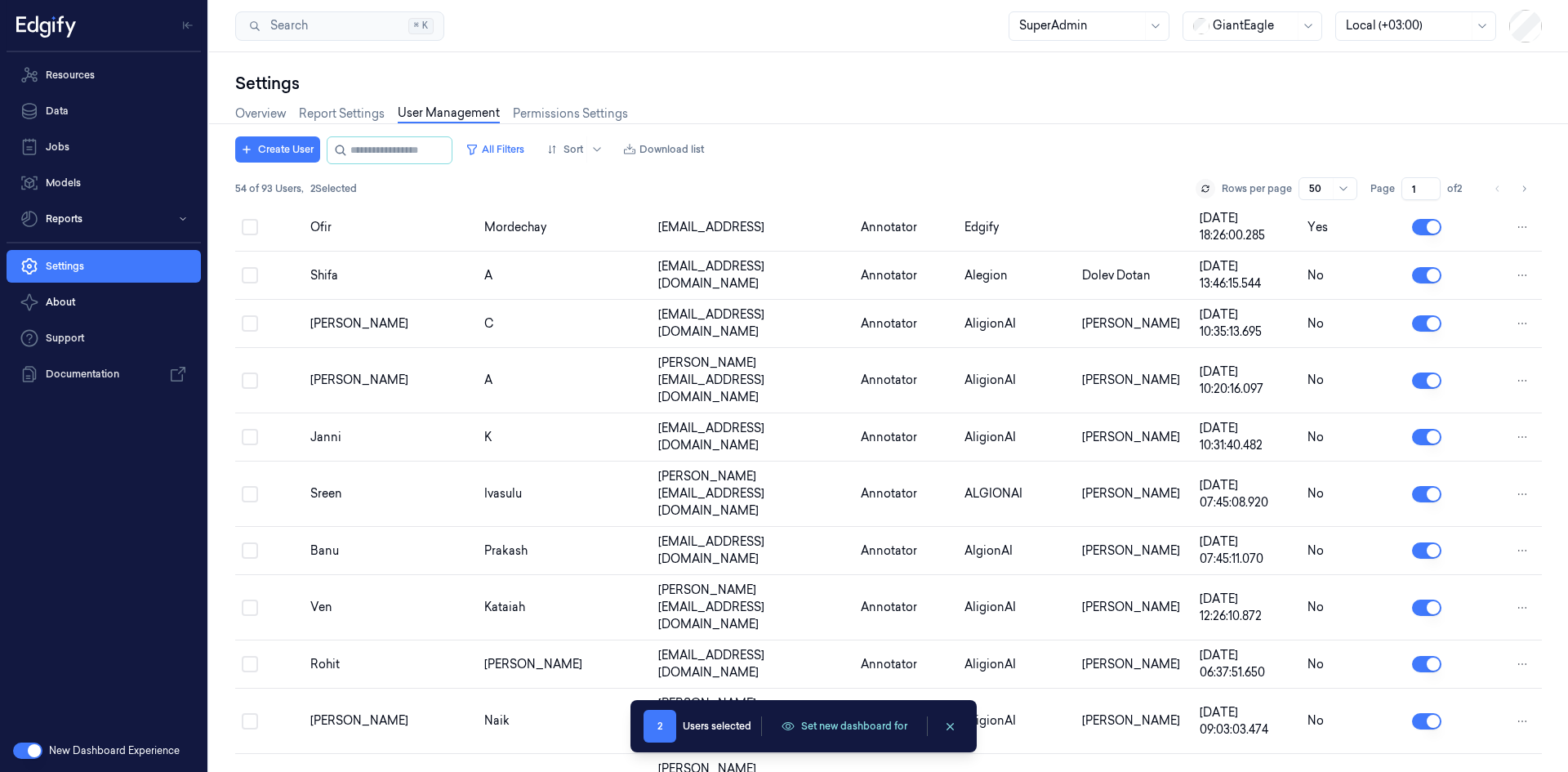
scroll to position [1680, 0]
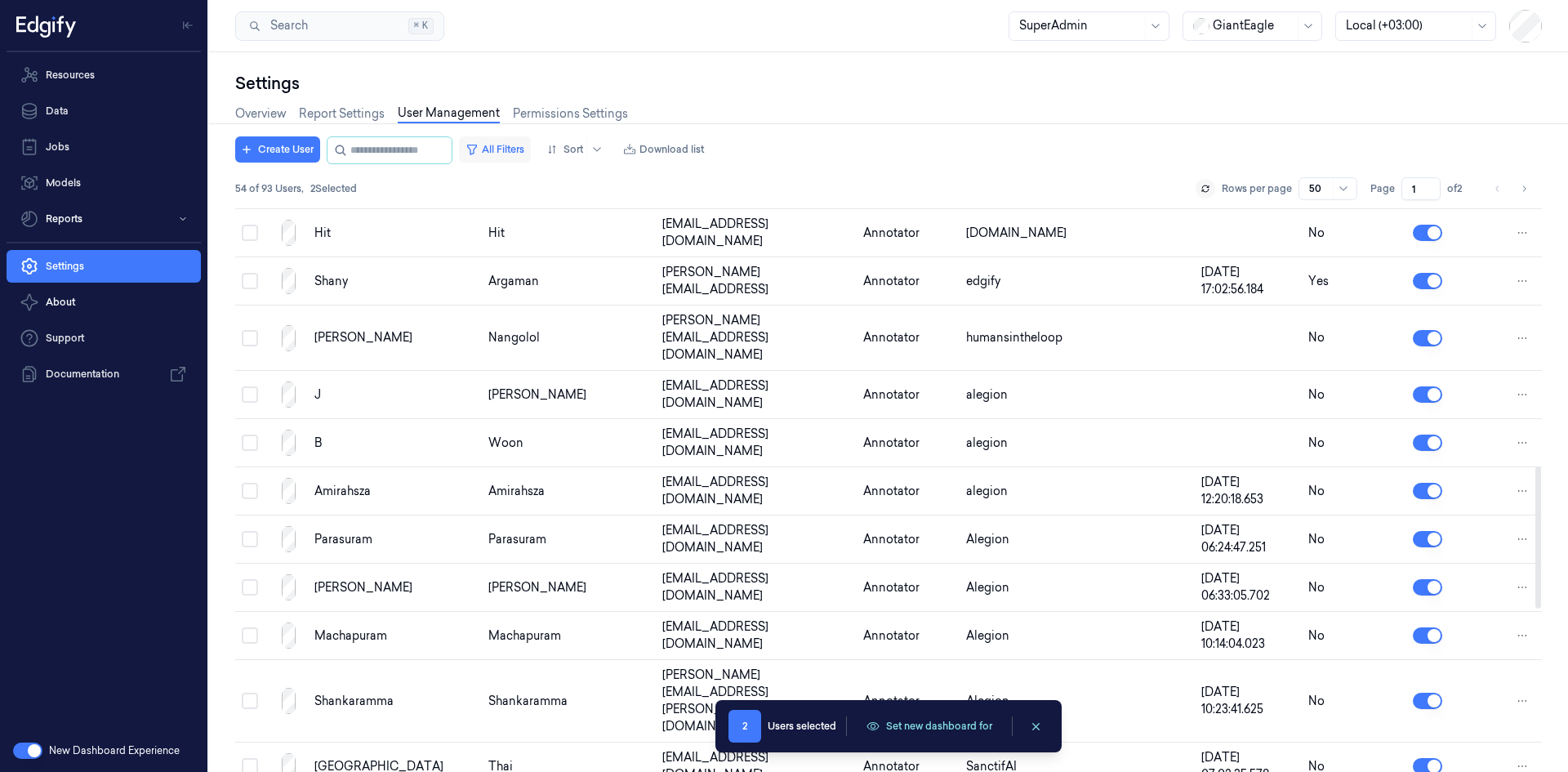
click at [517, 146] on button "All Filters" at bounding box center [495, 149] width 72 height 26
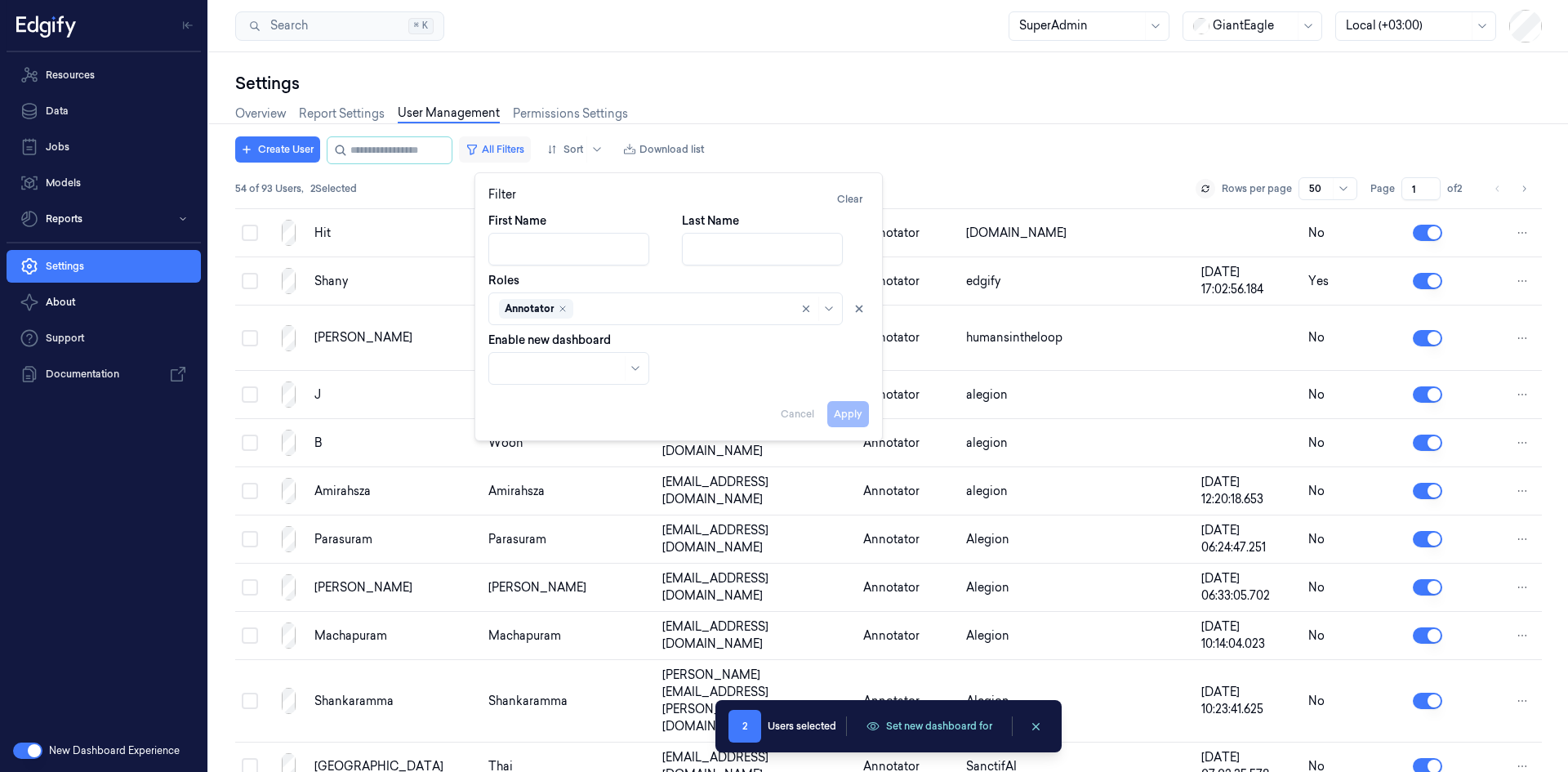
scroll to position [1027, 0]
click at [578, 374] on div at bounding box center [560, 369] width 123 height 17
click at [543, 429] on div "Enabled" at bounding box center [521, 433] width 45 height 17
click at [858, 401] on button "Apply" at bounding box center [848, 413] width 42 height 26
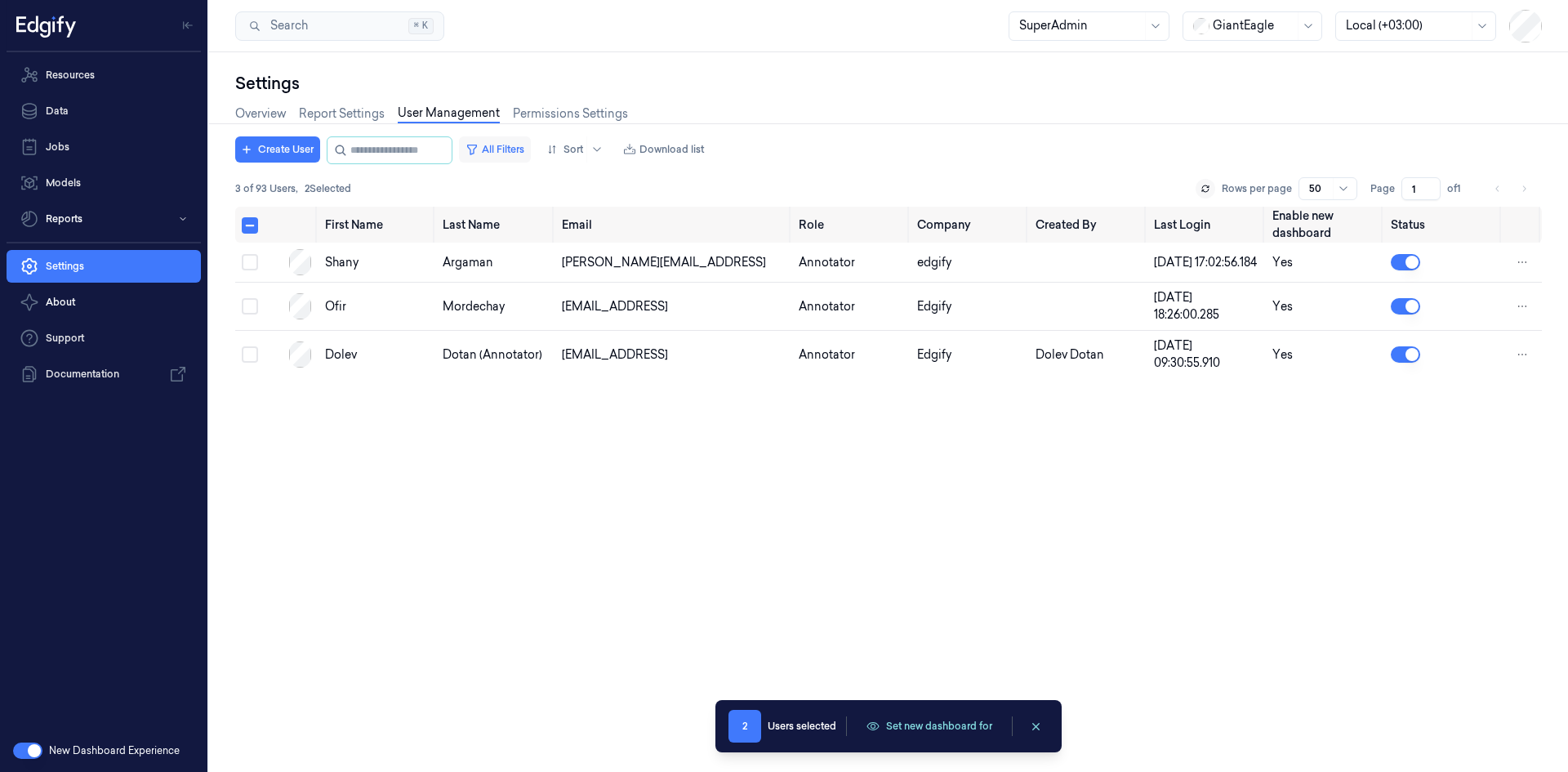
click at [523, 153] on button "All Filters" at bounding box center [495, 149] width 72 height 26
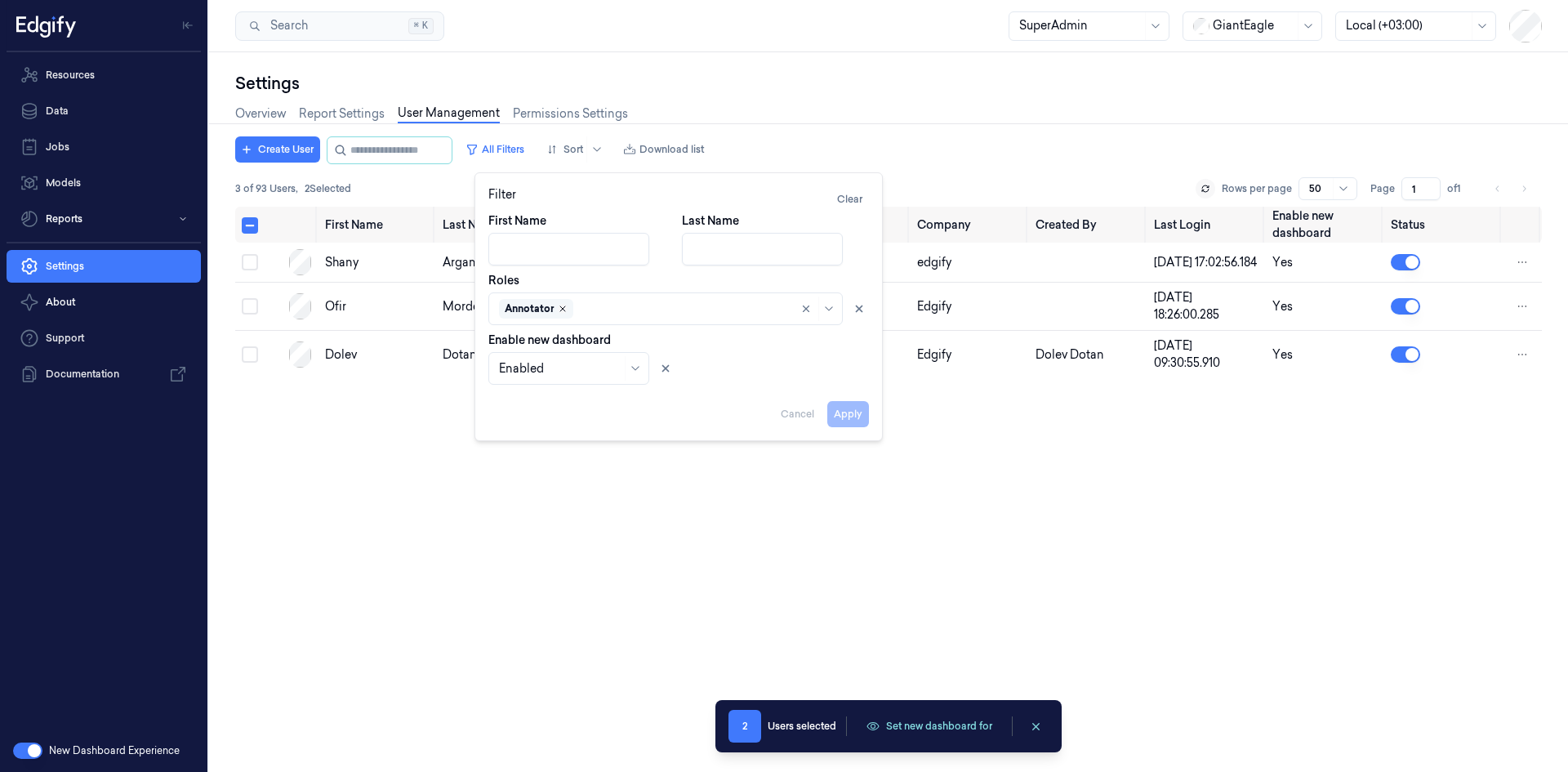
click at [565, 310] on icon "Remove ,Annotator" at bounding box center [563, 309] width 10 height 10
click at [856, 407] on button "Apply" at bounding box center [848, 413] width 42 height 26
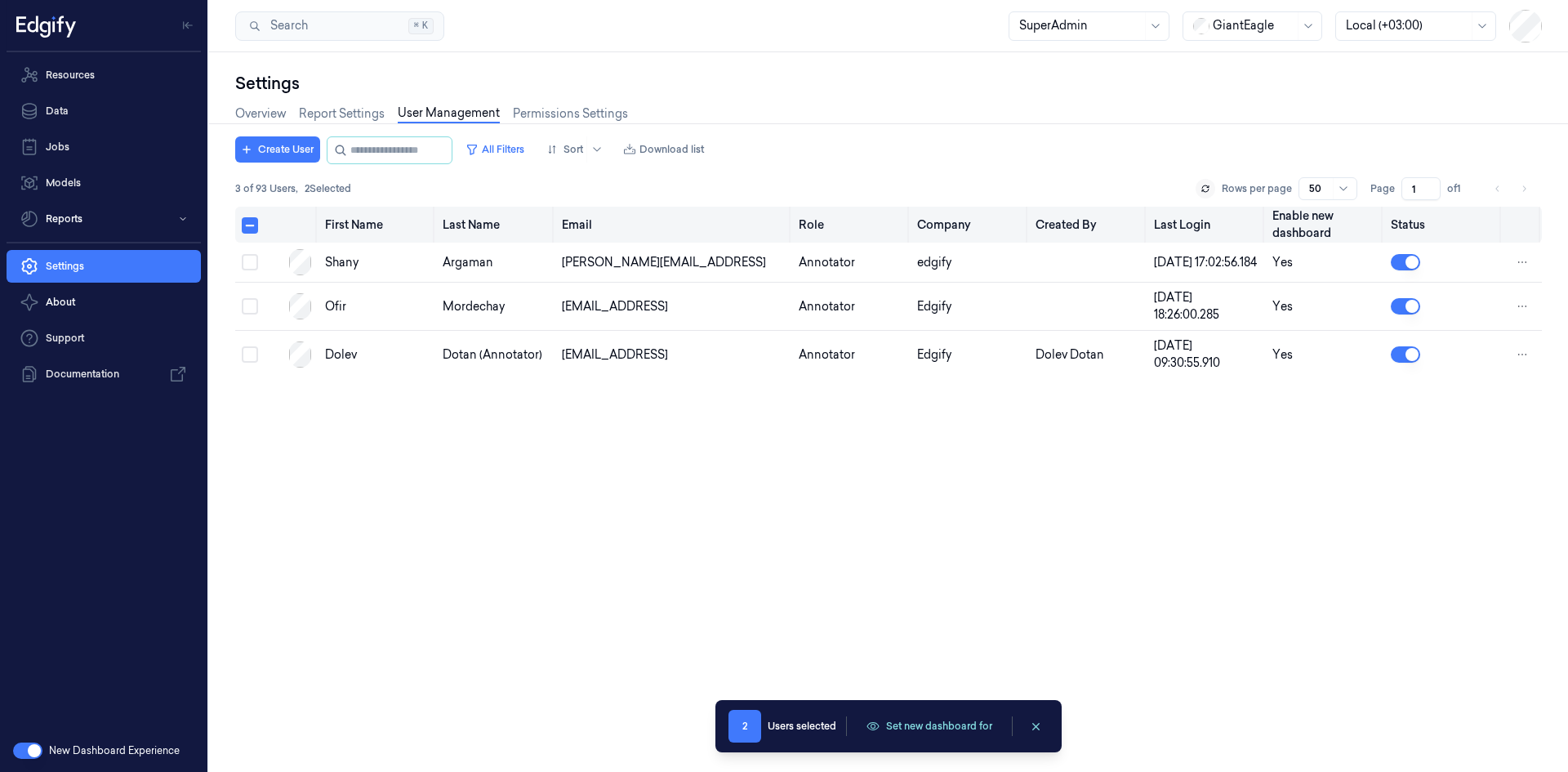
click at [248, 225] on button "Select all" at bounding box center [249, 225] width 16 height 16
click at [248, 226] on button "Select all" at bounding box center [249, 225] width 16 height 16
click at [531, 150] on button "All Filters" at bounding box center [495, 149] width 72 height 26
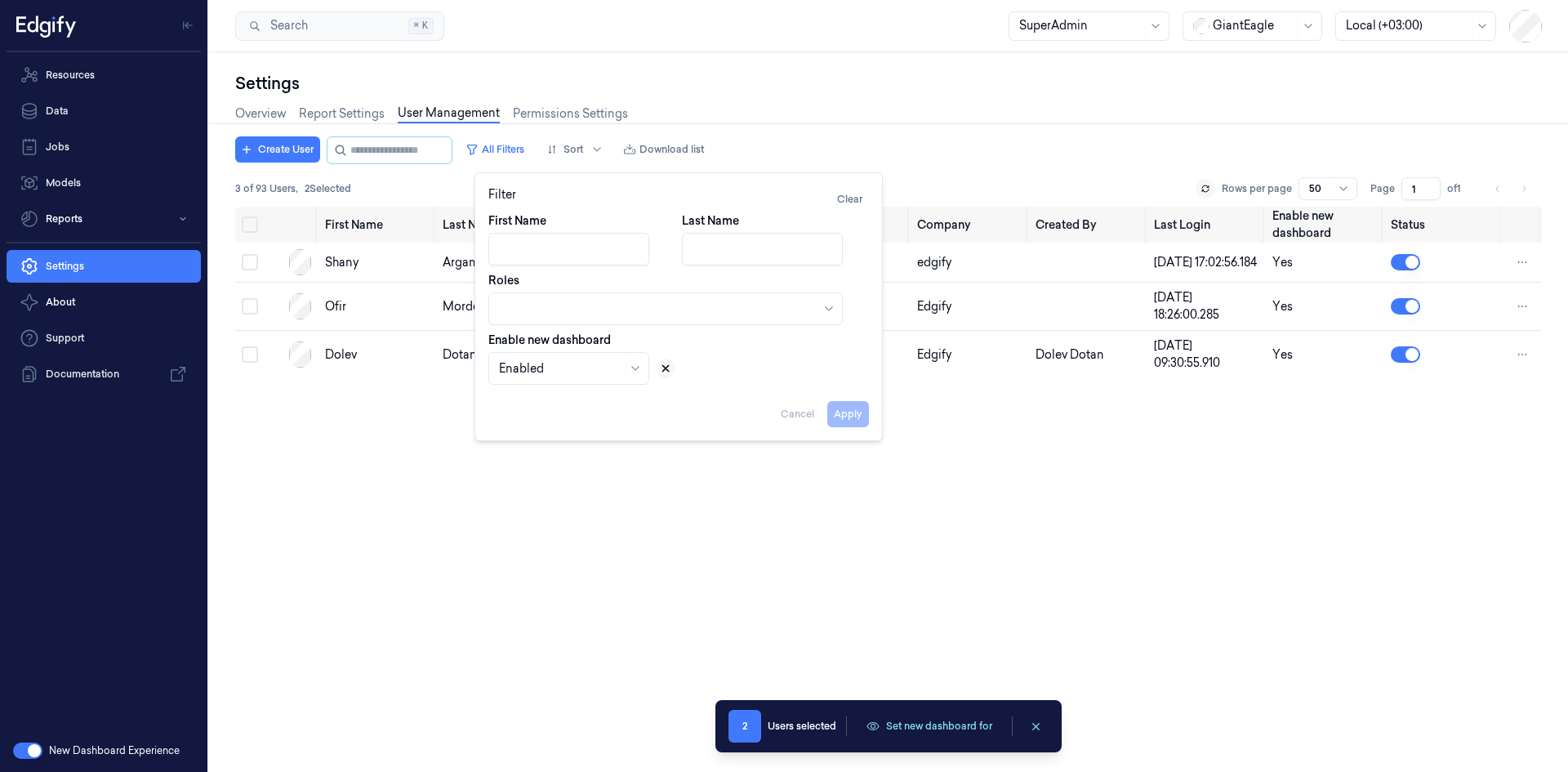
click at [660, 372] on icon at bounding box center [666, 369] width 12 height 12
click at [852, 422] on button "Apply" at bounding box center [848, 413] width 42 height 26
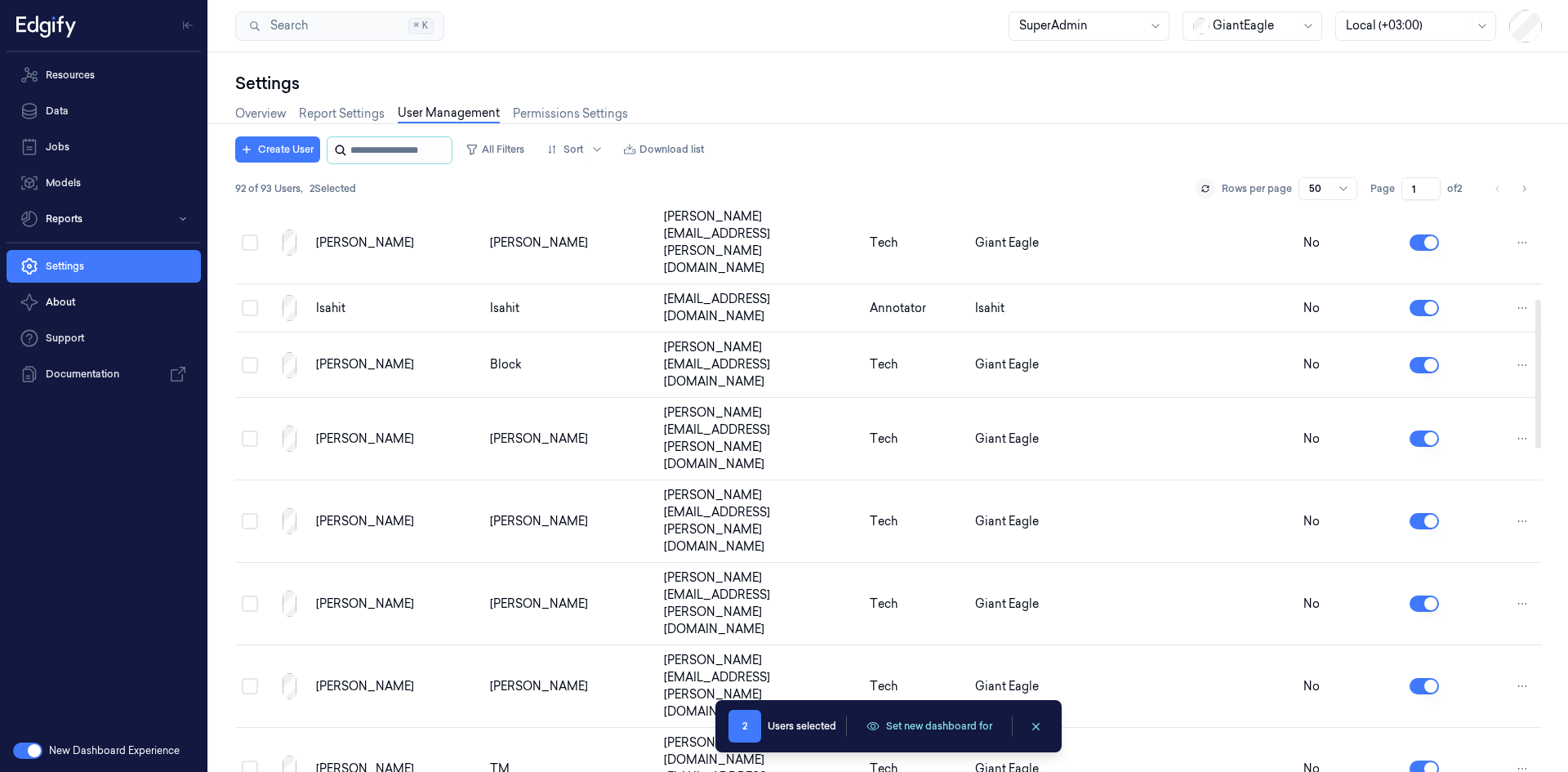
click at [385, 155] on input "string" at bounding box center [399, 150] width 98 height 26
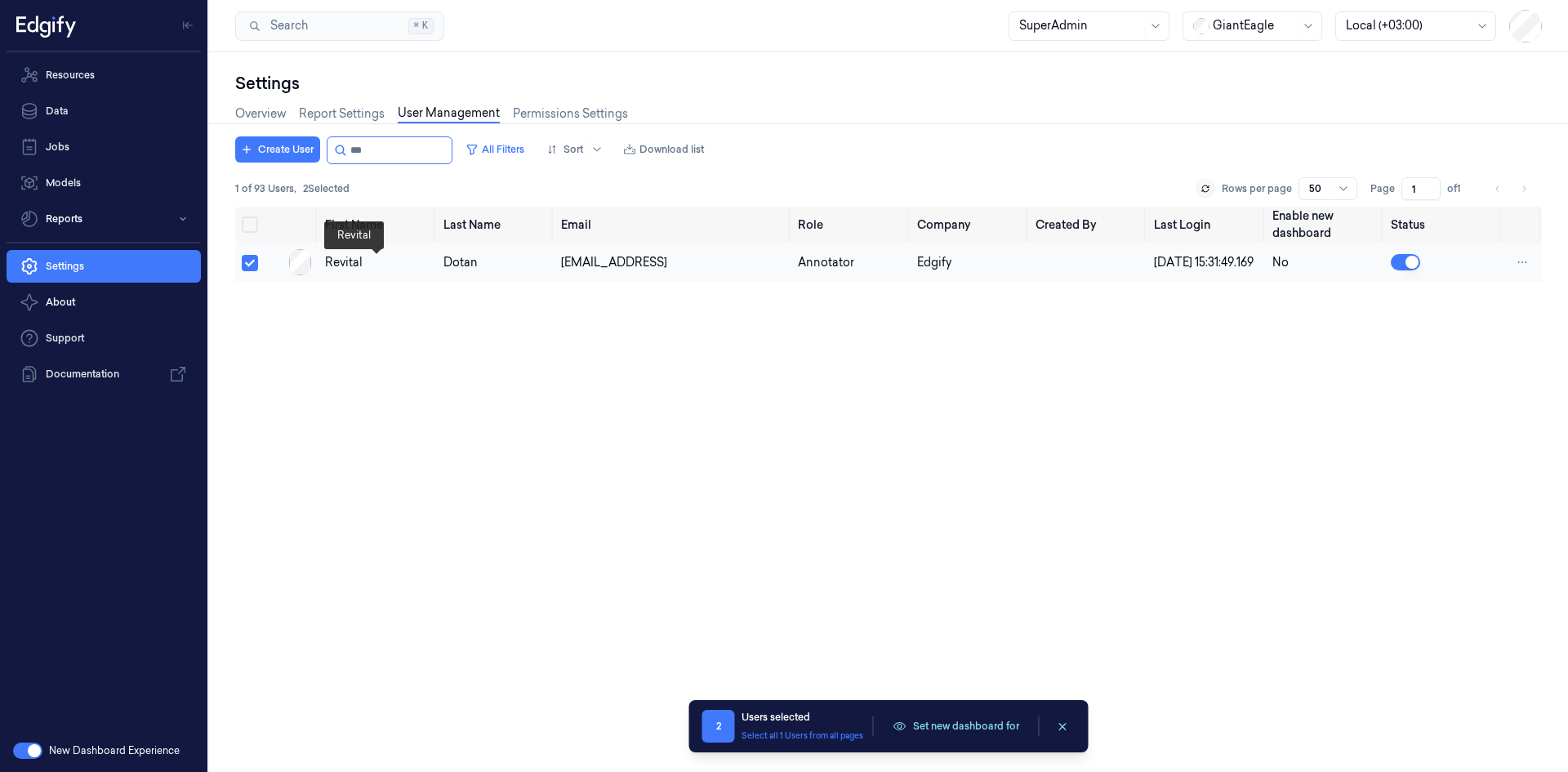
type input "***"
click at [361, 271] on div "Revital" at bounding box center [377, 262] width 105 height 17
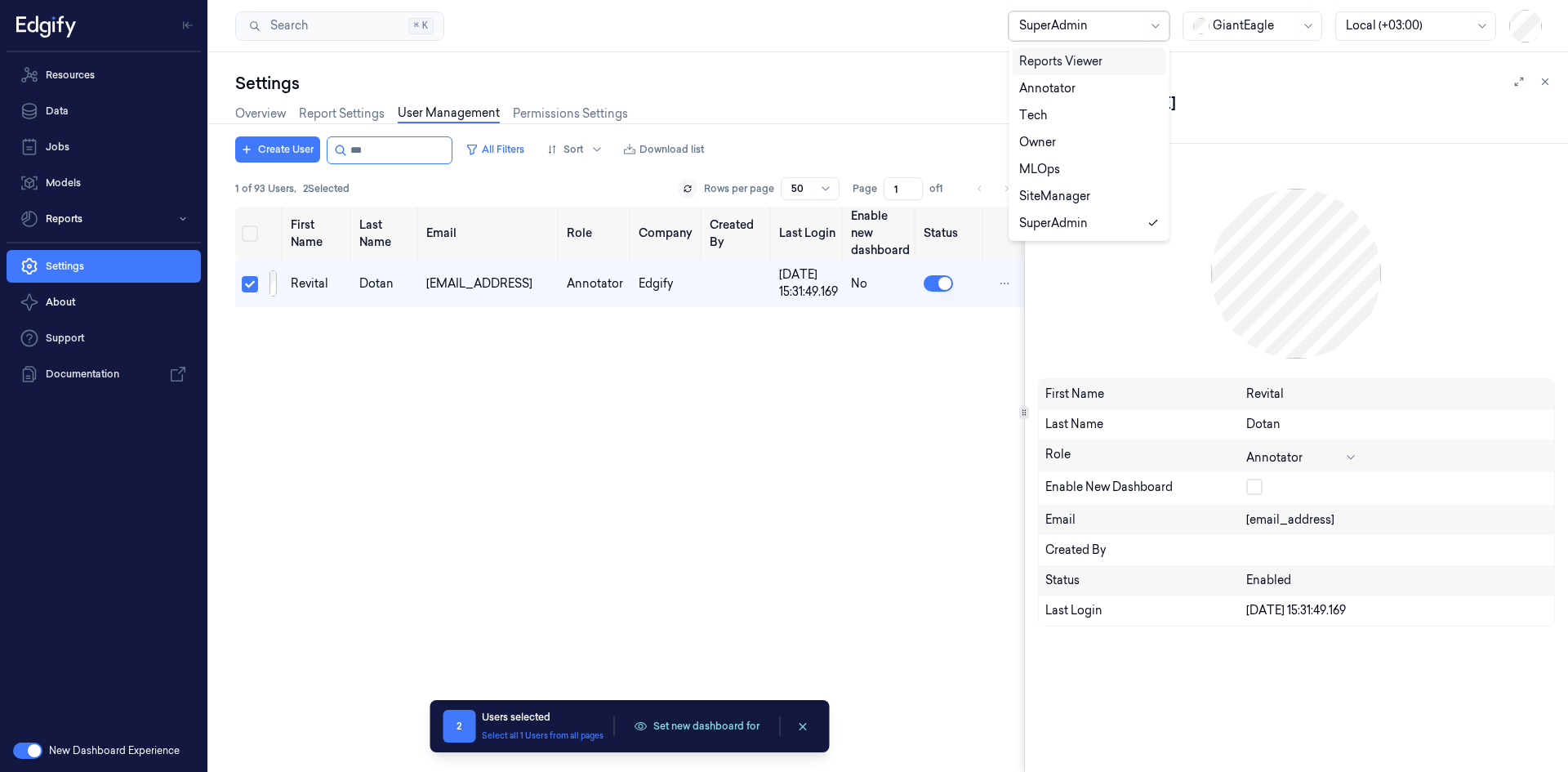
click at [1144, 24] on div "SuperAdmin" at bounding box center [1089, 26] width 161 height 29
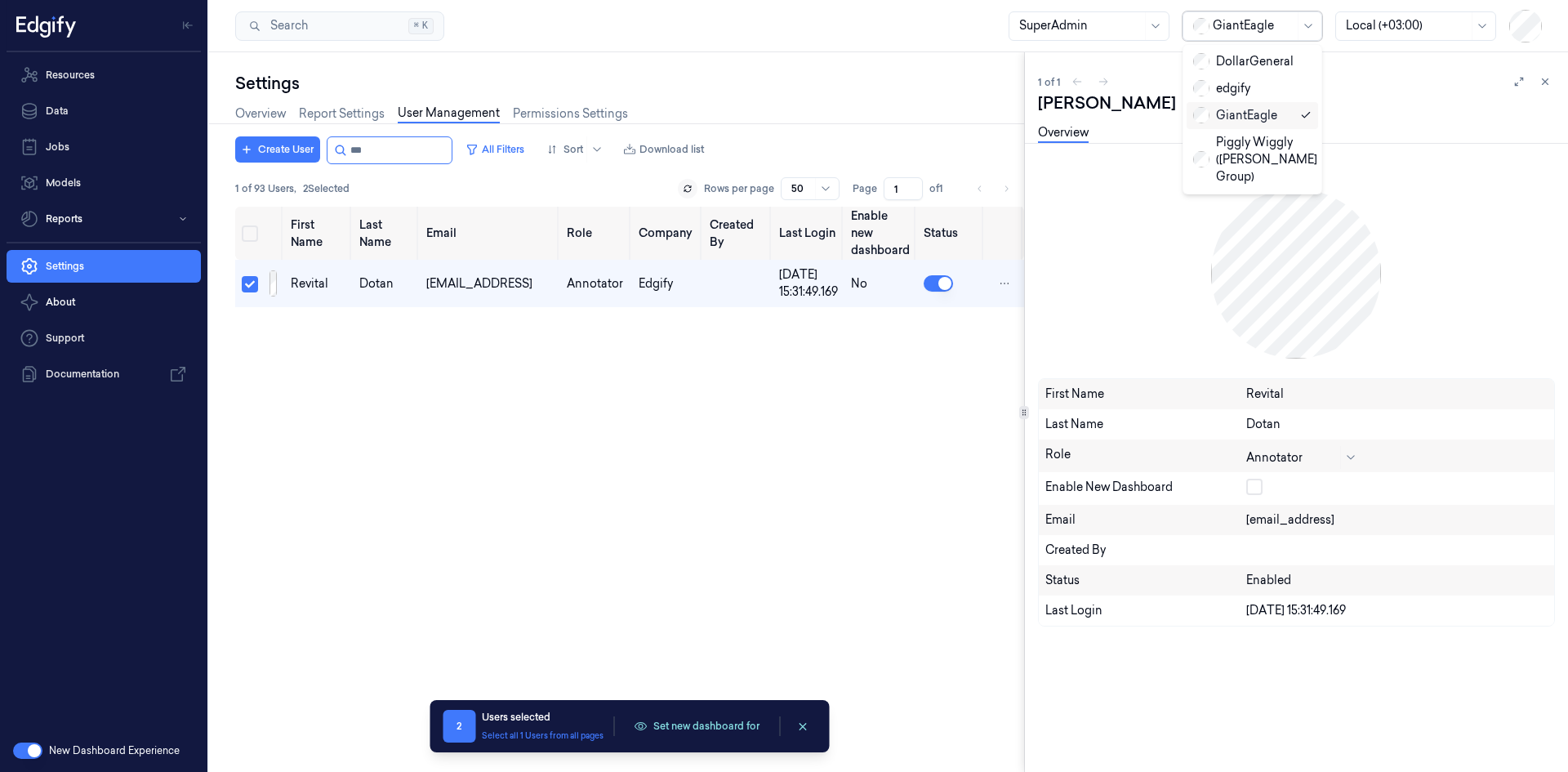
click at [1241, 26] on div at bounding box center [1253, 25] width 81 height 17
click at [1256, 66] on div "DollarGeneral" at bounding box center [1243, 61] width 101 height 17
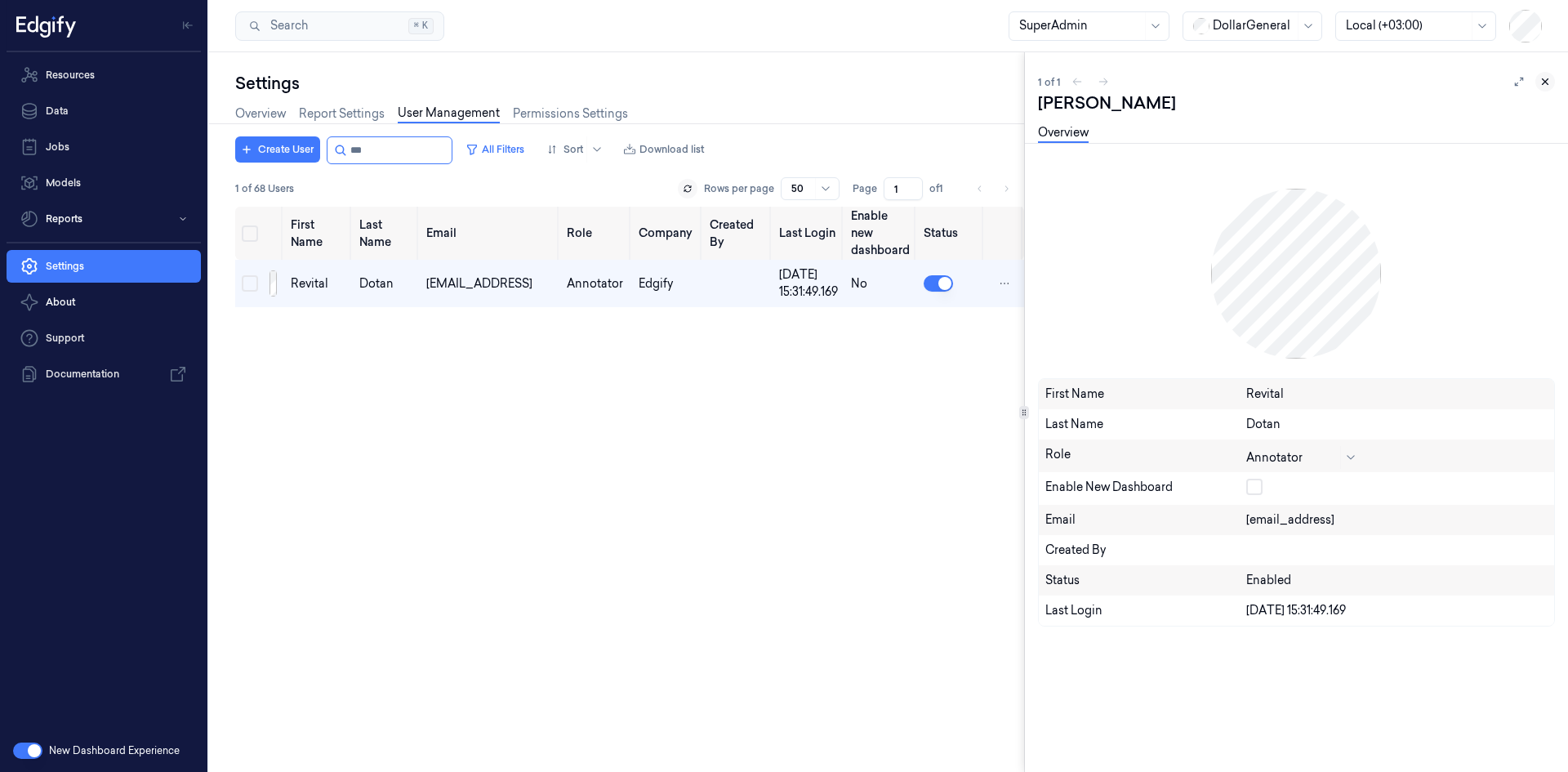
click at [1546, 81] on icon at bounding box center [1545, 81] width 12 height 12
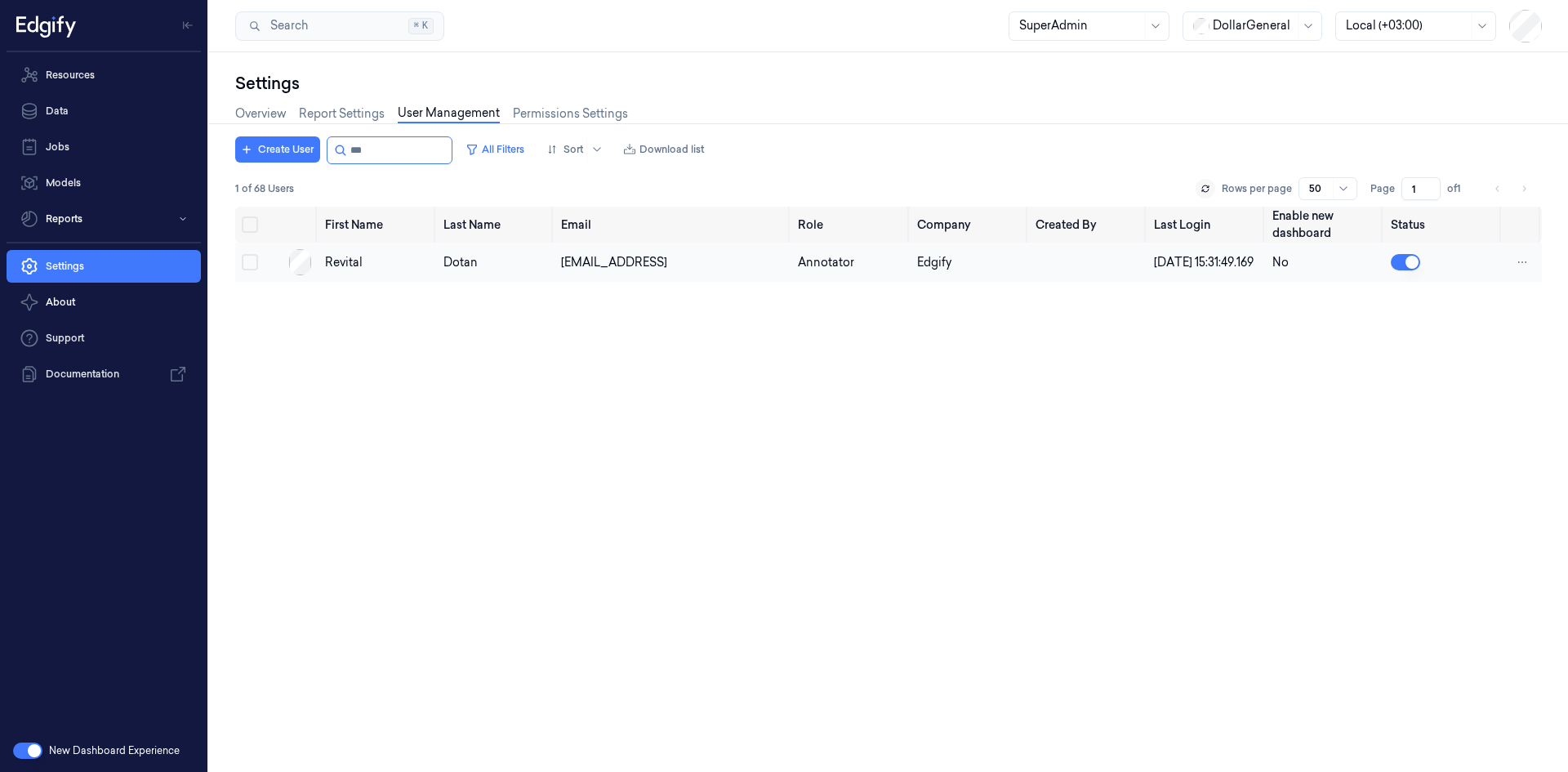
click at [353, 267] on div "Revital" at bounding box center [377, 262] width 105 height 17
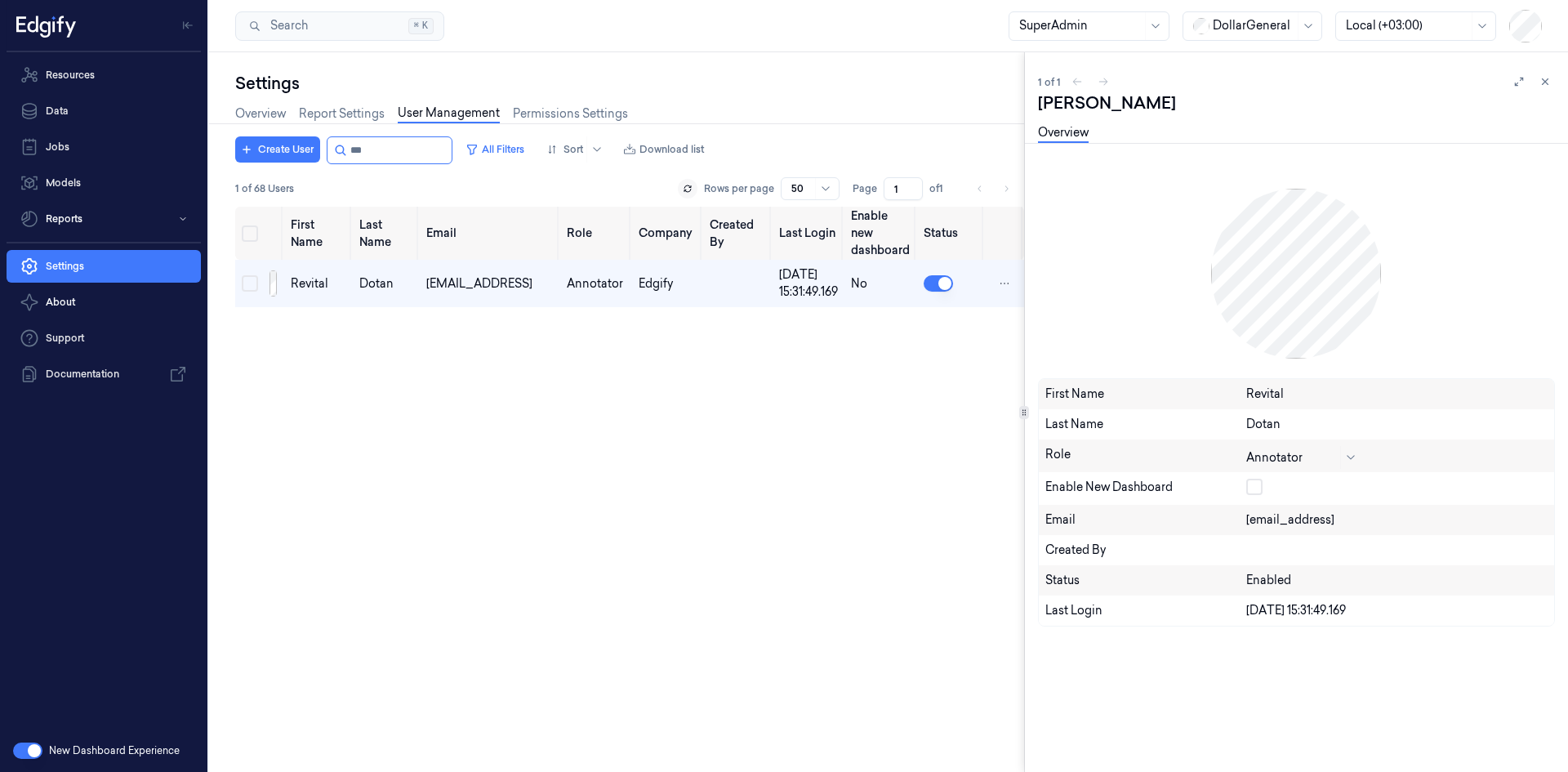
click at [1259, 488] on button "button" at bounding box center [1254, 486] width 16 height 16
click at [1548, 81] on icon at bounding box center [1545, 81] width 12 height 12
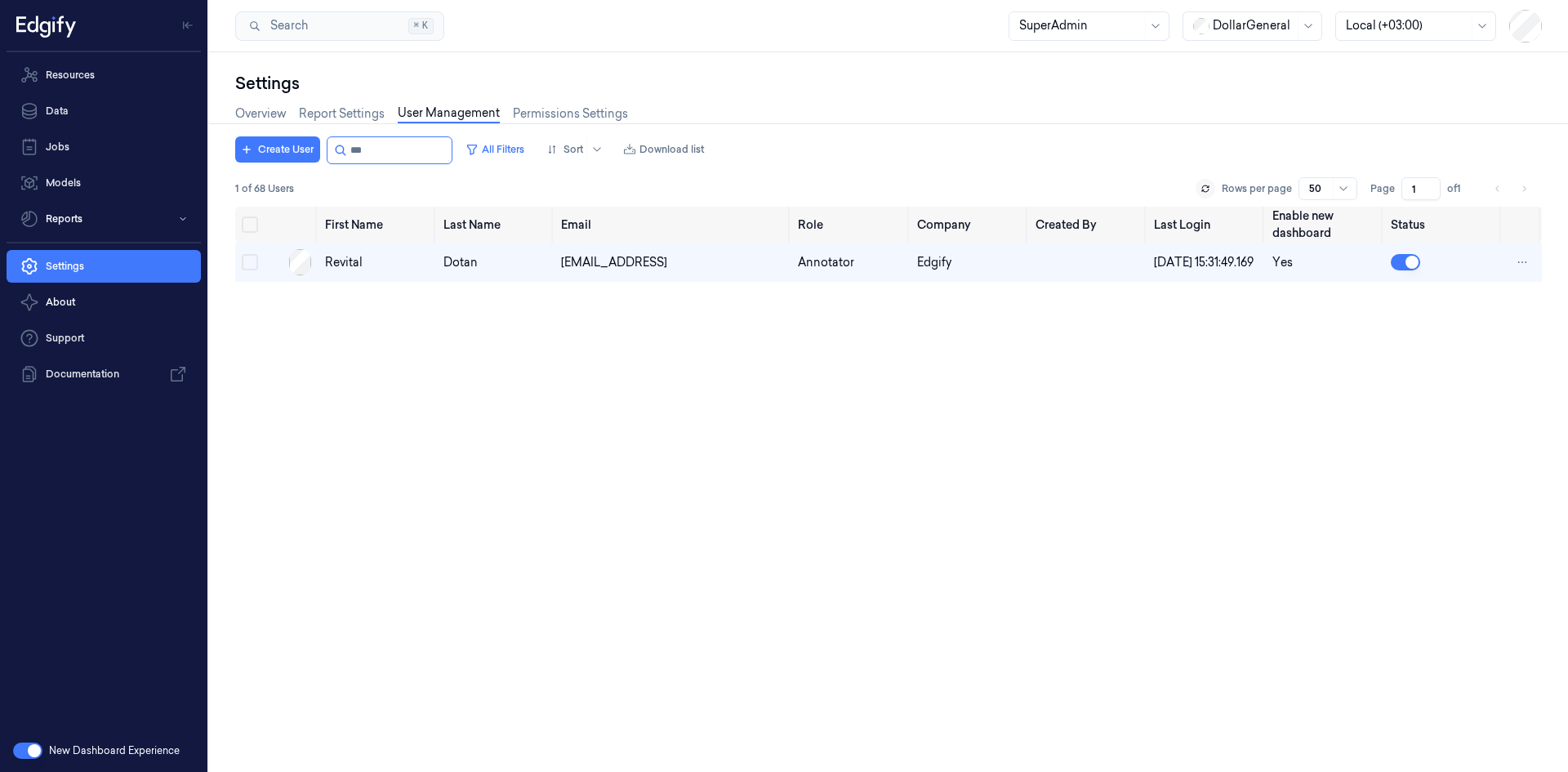
drag, startPoint x: 403, startPoint y: 149, endPoint x: 324, endPoint y: 141, distance: 79.4
click at [324, 141] on div "Create User All Filters Sort Download list" at bounding box center [473, 150] width 475 height 28
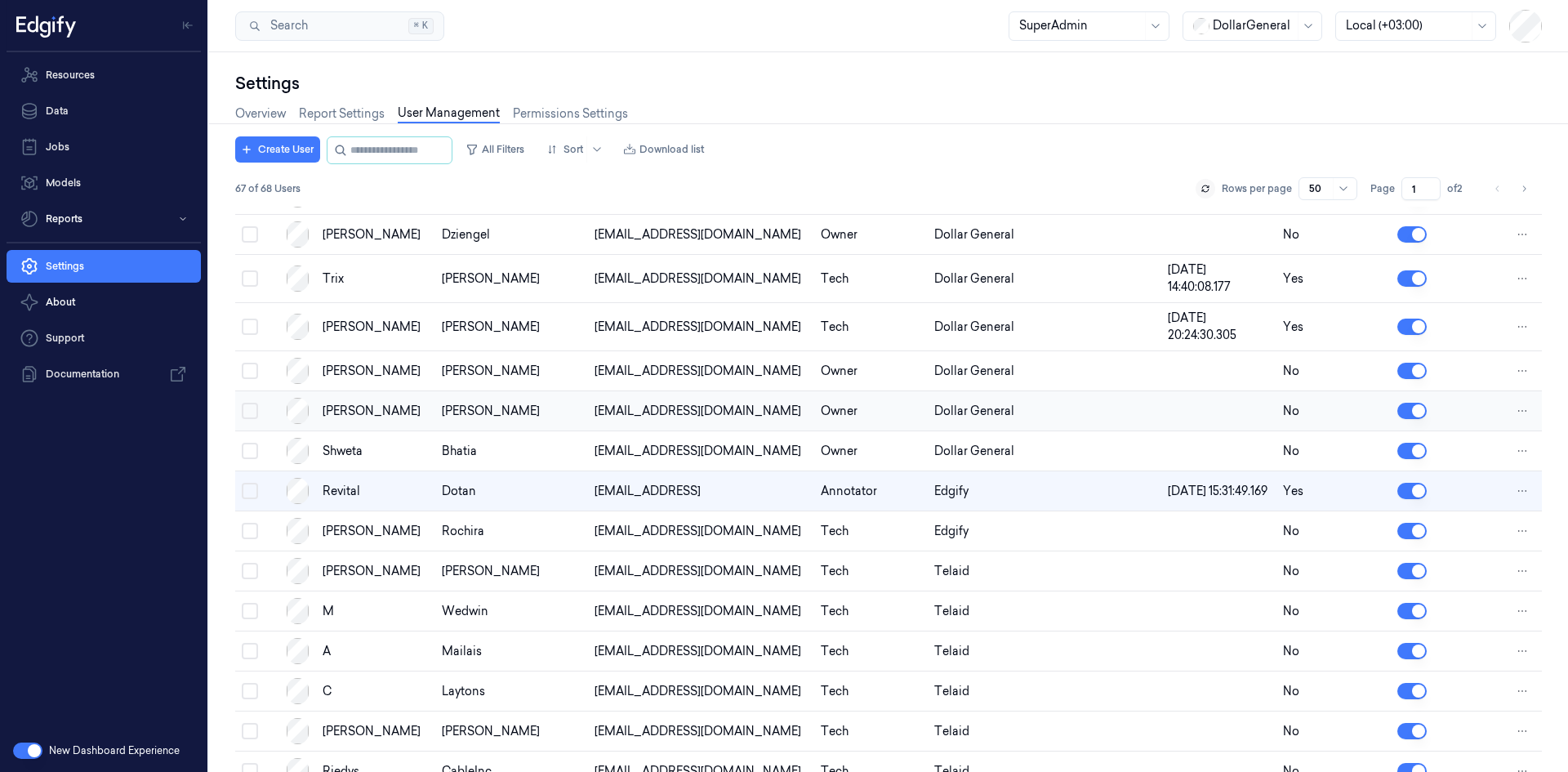
scroll to position [274, 0]
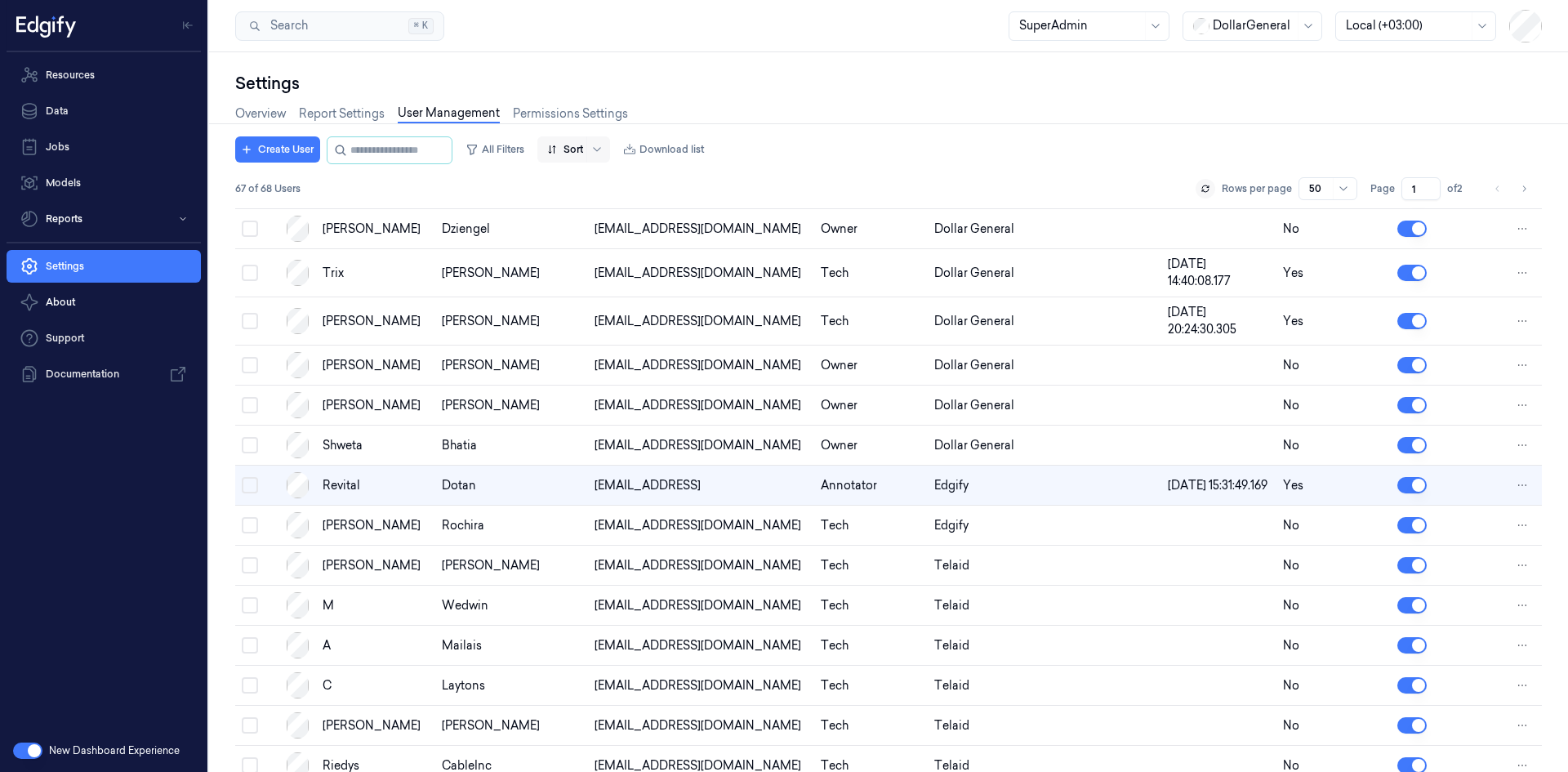
click at [601, 144] on div "Sort" at bounding box center [574, 149] width 73 height 26
click at [393, 150] on input "string" at bounding box center [399, 150] width 98 height 26
click at [603, 152] on icon at bounding box center [597, 150] width 13 height 13
click at [596, 249] on div "Company" at bounding box center [636, 237] width 155 height 27
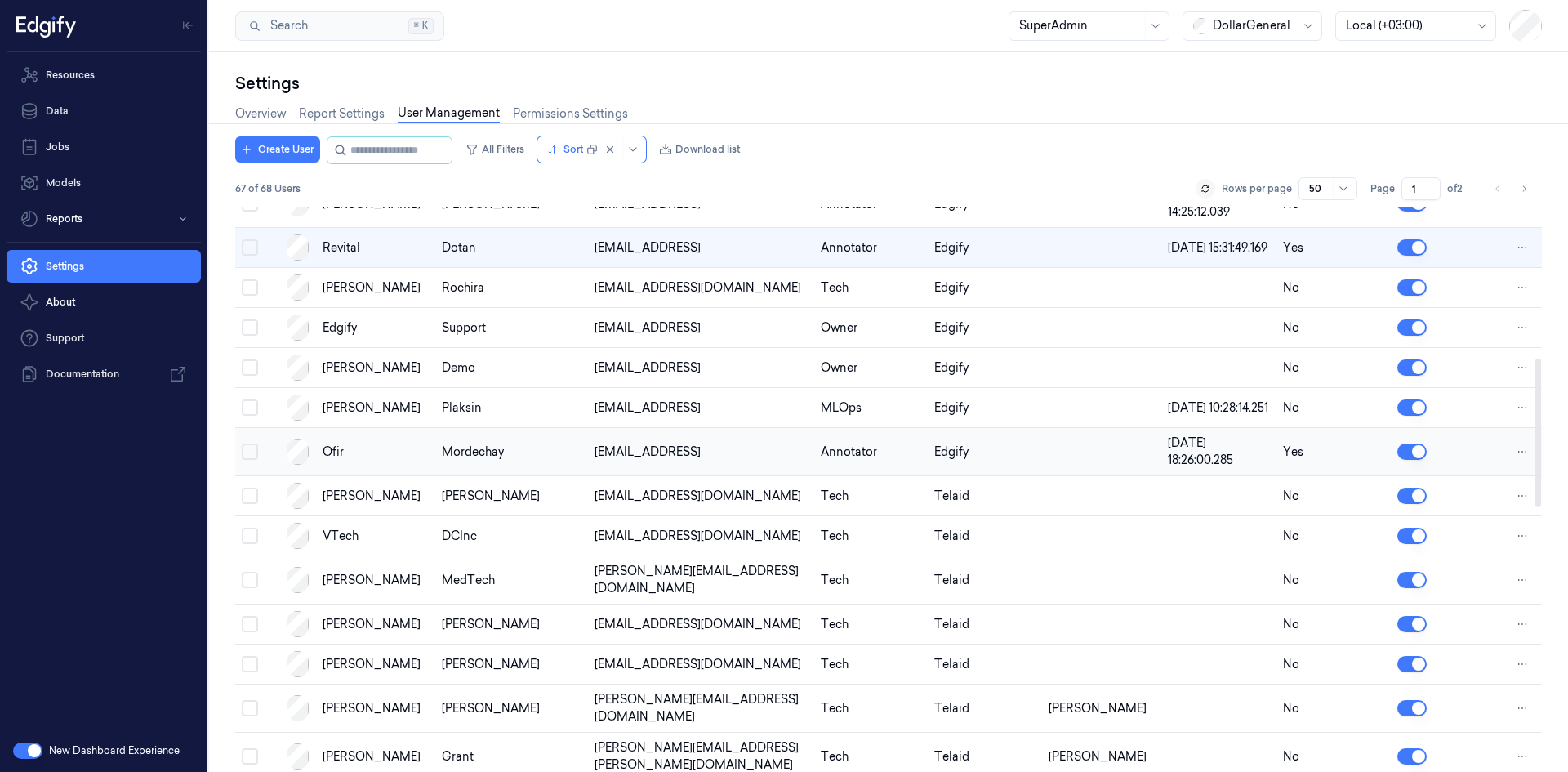
scroll to position [573, 0]
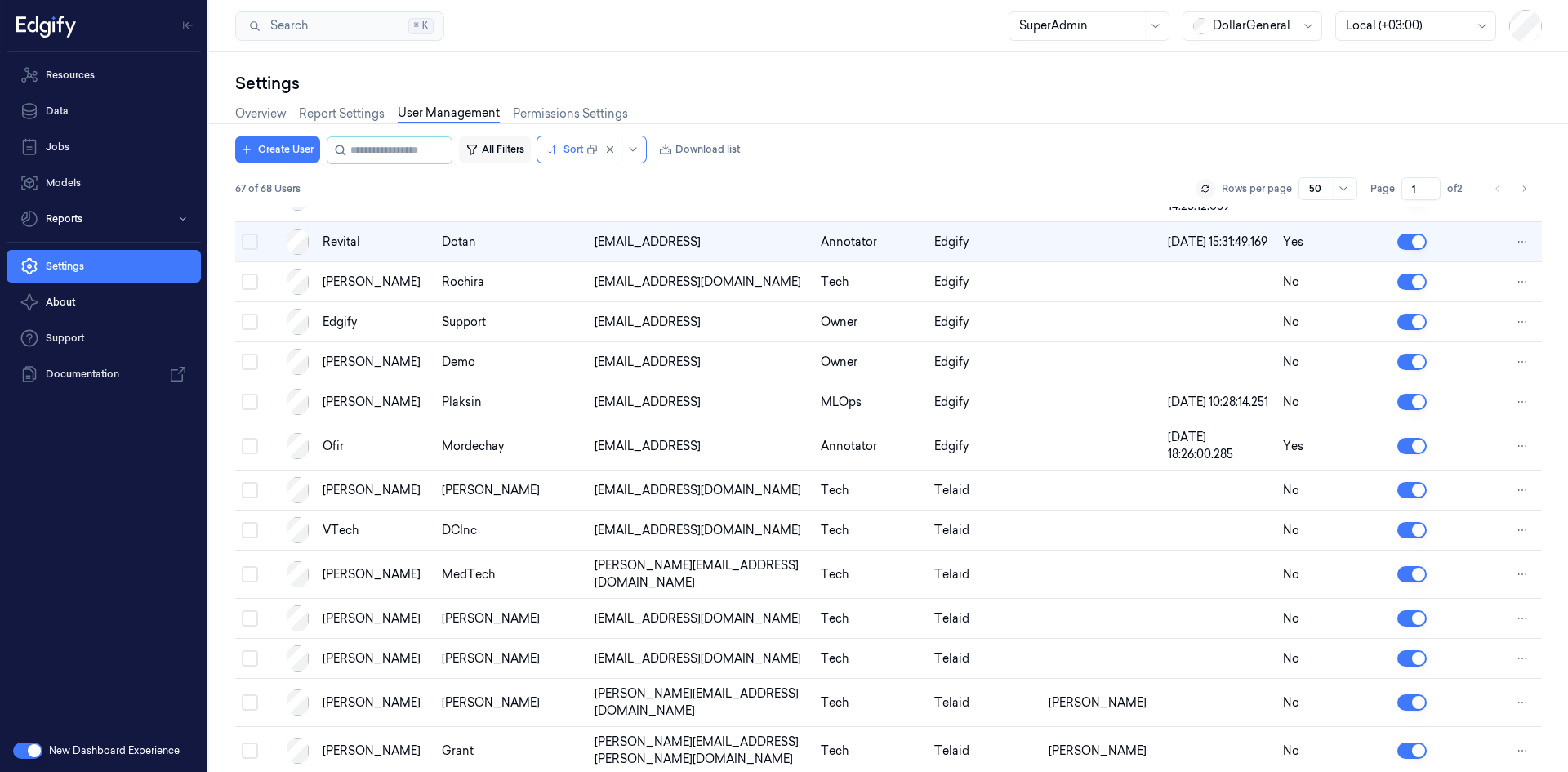
click at [531, 139] on button "All Filters" at bounding box center [495, 149] width 72 height 26
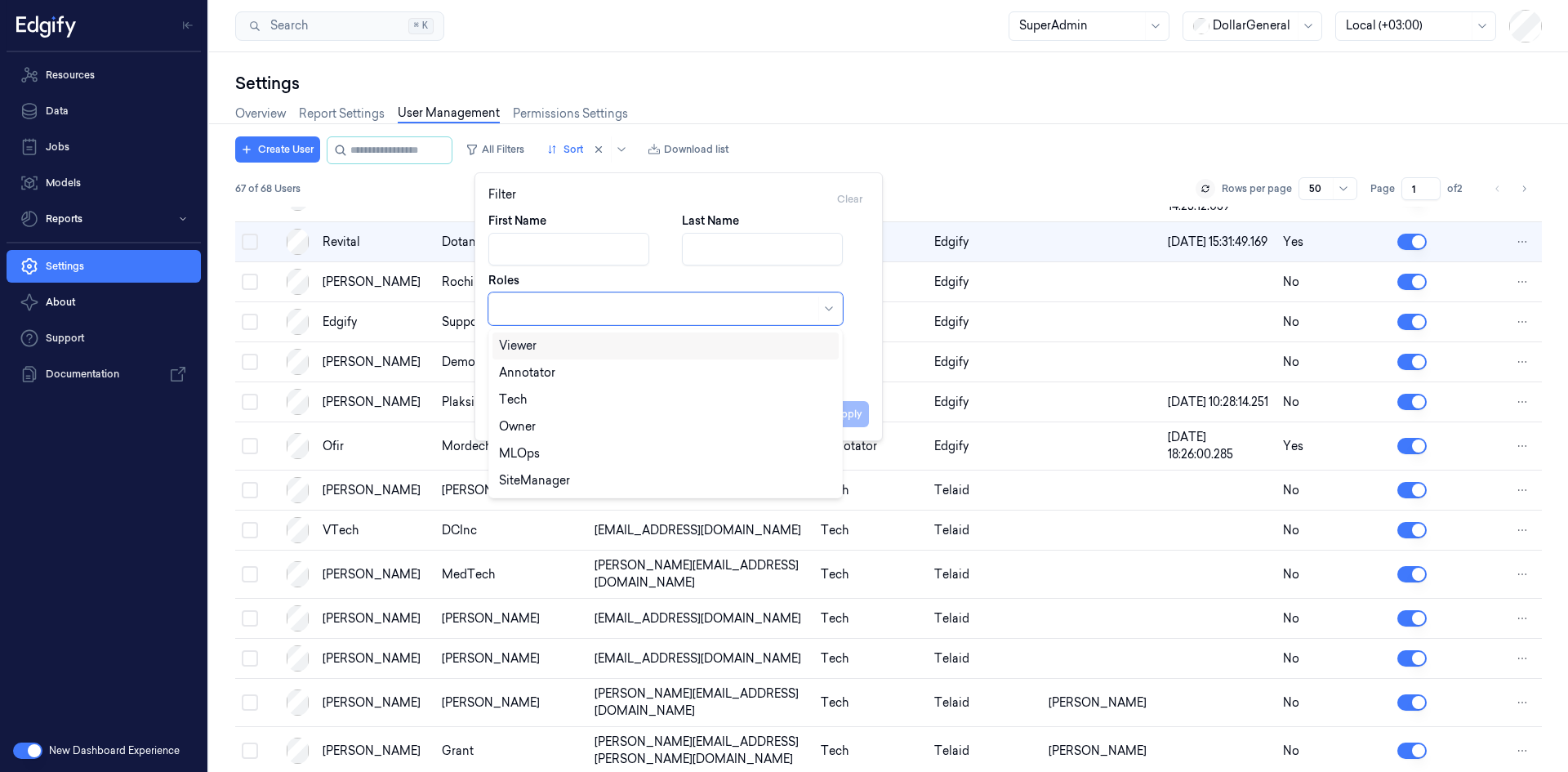
click at [554, 308] on div at bounding box center [657, 309] width 316 height 17
click at [559, 370] on div "Annotator" at bounding box center [665, 373] width 333 height 17
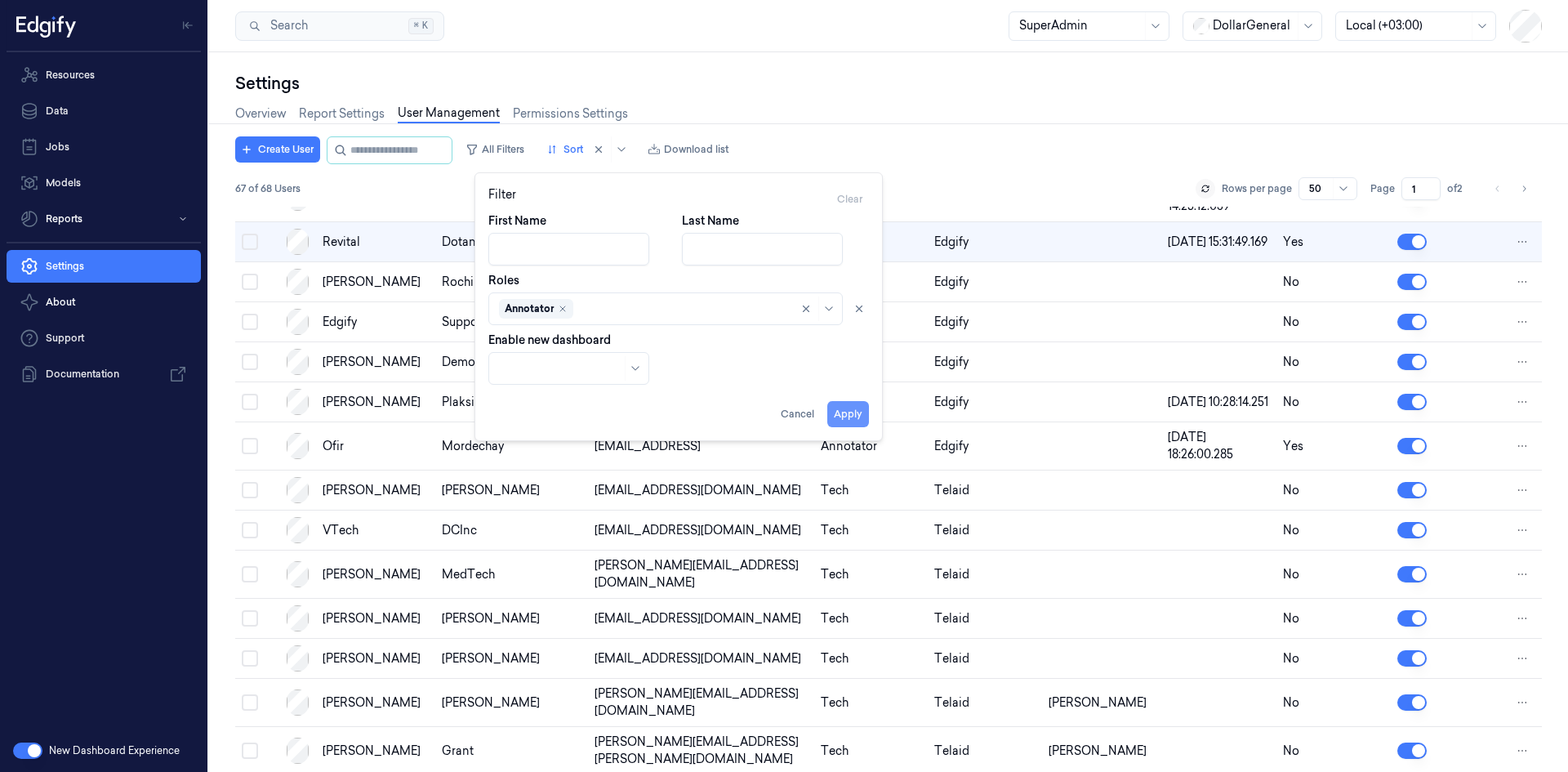
click at [856, 415] on button "Apply" at bounding box center [848, 413] width 42 height 26
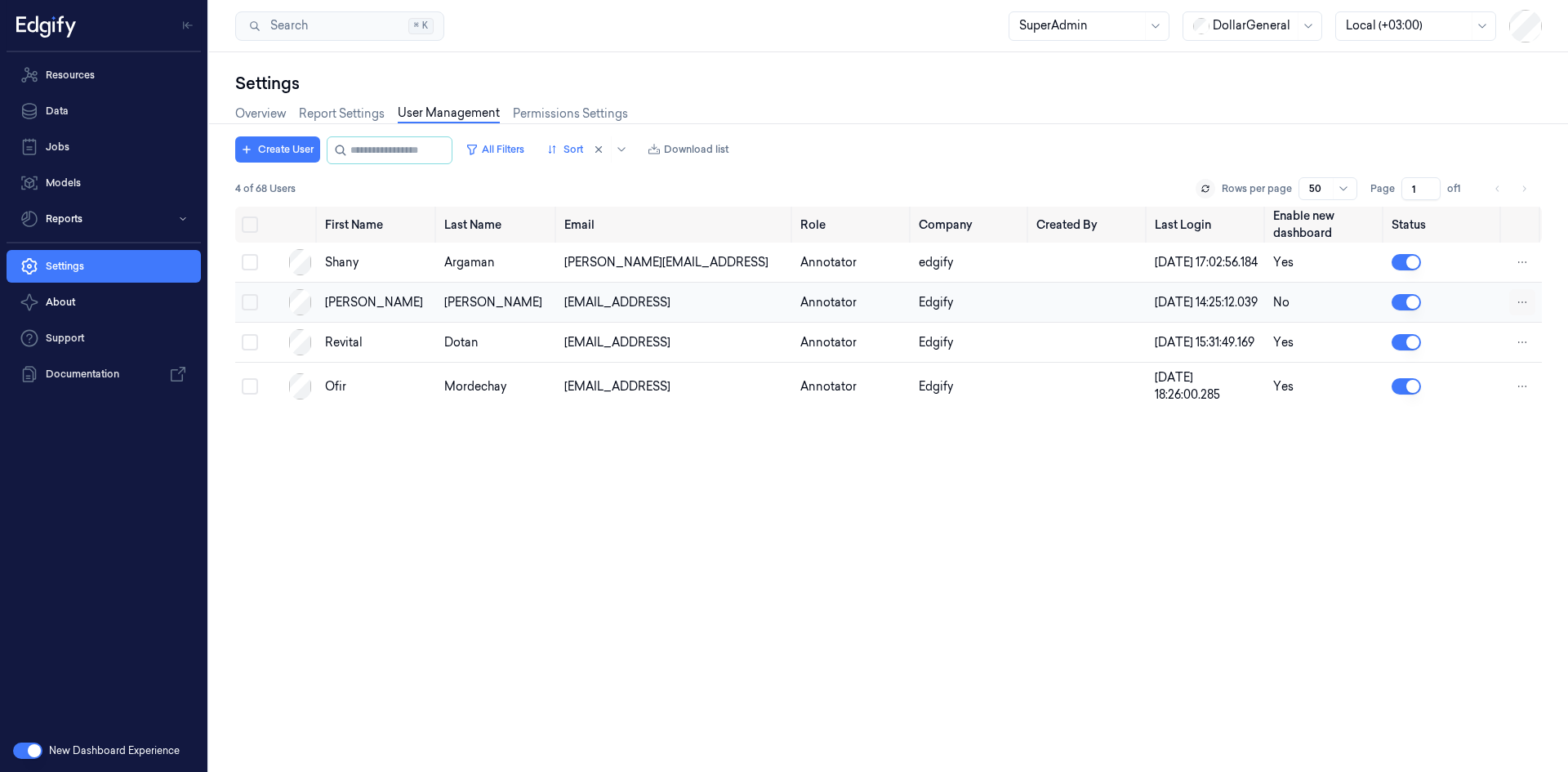
click at [1514, 317] on html "Resources Data Jobs Models Reports Settings About Support Documentation New Das…" at bounding box center [784, 386] width 1568 height 772
click at [250, 313] on html "Resources Data Jobs Models Reports Settings About Support Documentation New Das…" at bounding box center [784, 386] width 1568 height 772
click at [250, 310] on button "Select row" at bounding box center [249, 302] width 16 height 16
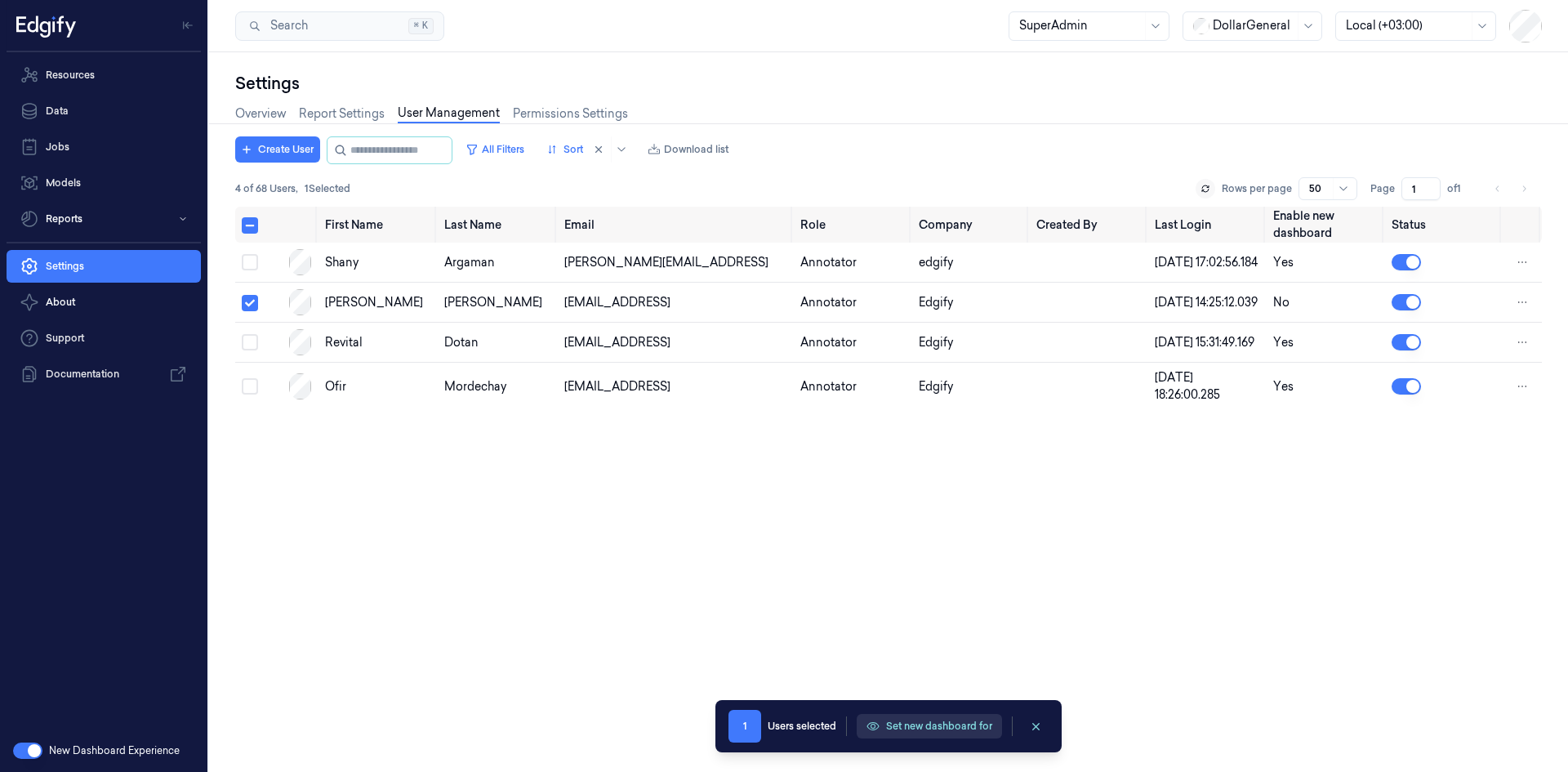
click at [948, 724] on button "Set new dashboard for" at bounding box center [929, 726] width 145 height 24
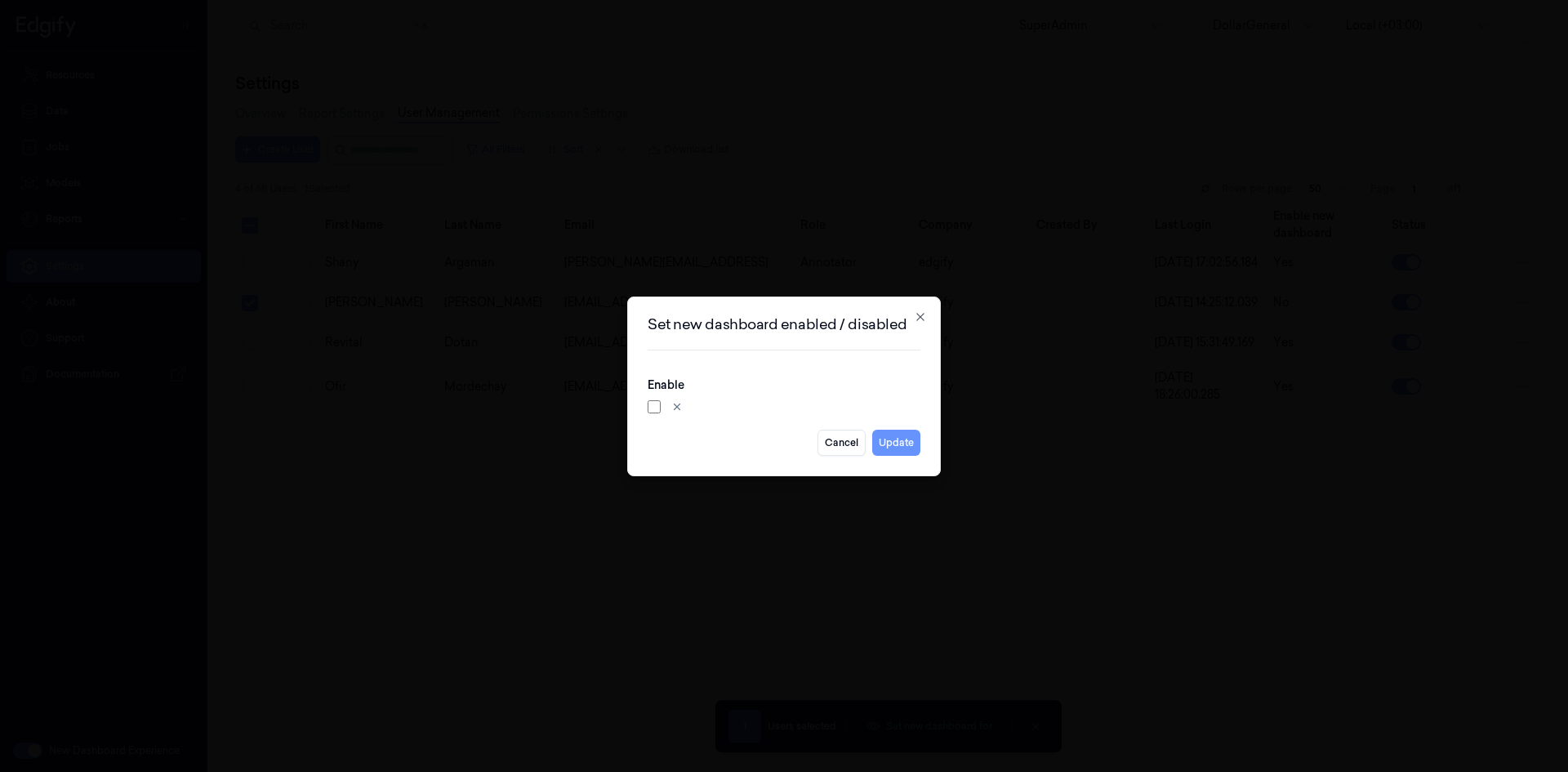
click at [901, 443] on button "Update" at bounding box center [895, 442] width 48 height 26
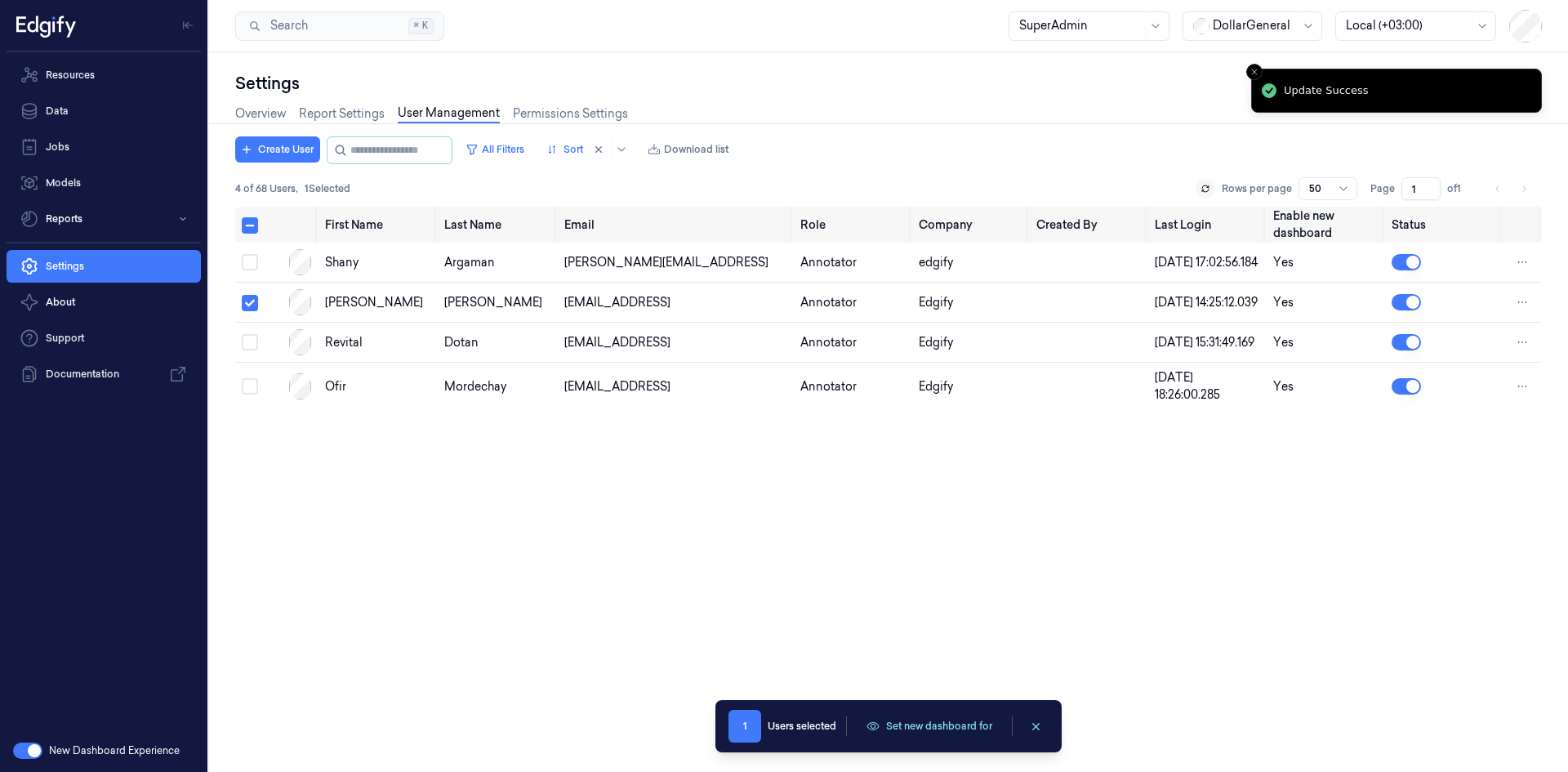
click at [852, 504] on div "First Name Last Name Email Role Company Created By Last Login Enable new dashbo…" at bounding box center [888, 482] width 1306 height 552
click at [1189, 122] on div "Overview Report Settings User Management Permissions Settings" at bounding box center [888, 116] width 1306 height 42
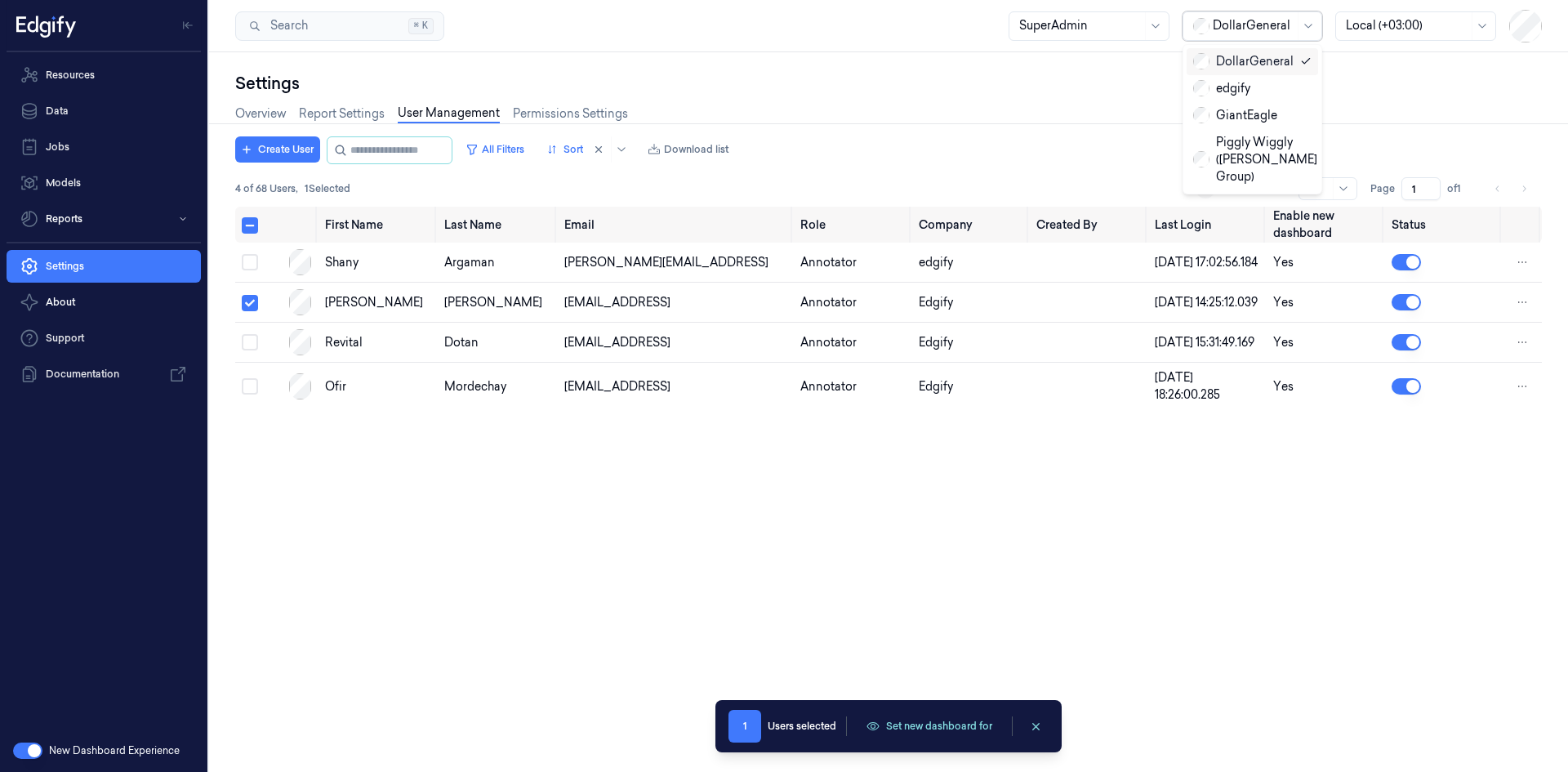
click at [1302, 19] on div at bounding box center [1308, 26] width 20 height 28
click at [1258, 115] on div "GiantEagle" at bounding box center [1235, 115] width 84 height 17
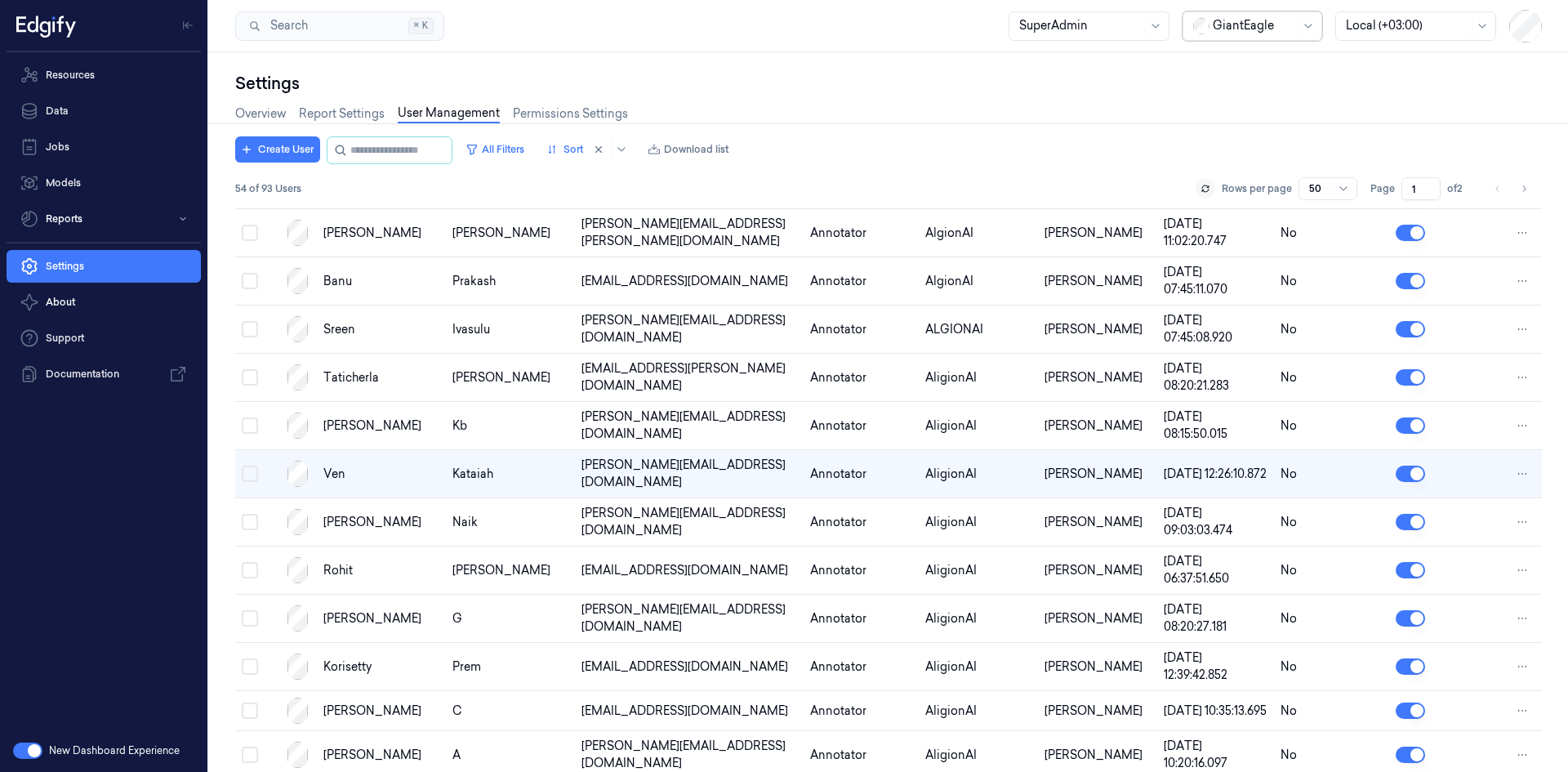
scroll to position [387, 0]
click at [531, 153] on button "All Filters" at bounding box center [495, 149] width 72 height 26
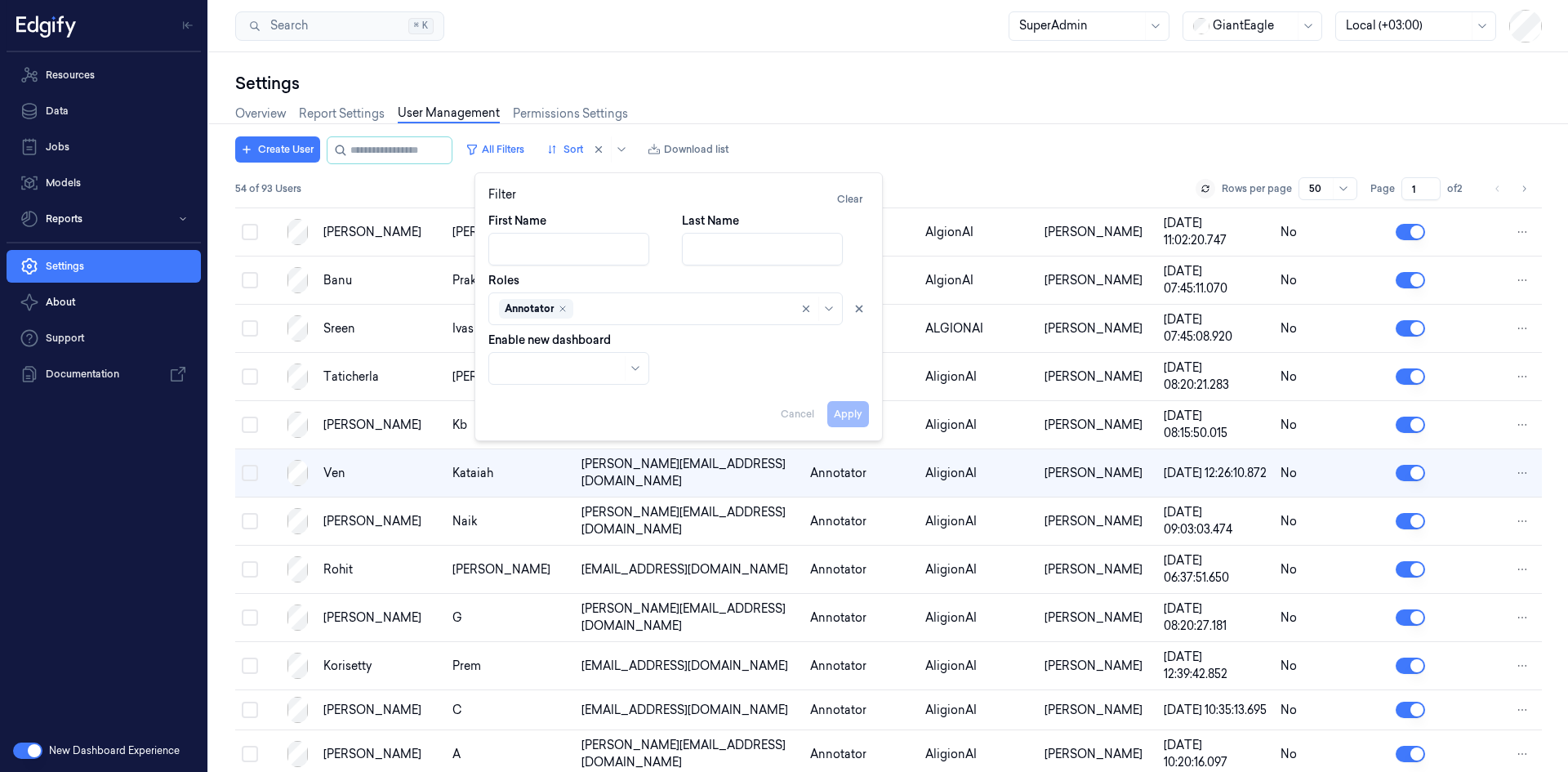
click at [794, 350] on div "First Name Last Name Roles Annotator Enable new dashboard" at bounding box center [678, 298] width 380 height 172
click at [999, 157] on div "Create User All Filters Sort Download list" at bounding box center [888, 150] width 1306 height 28
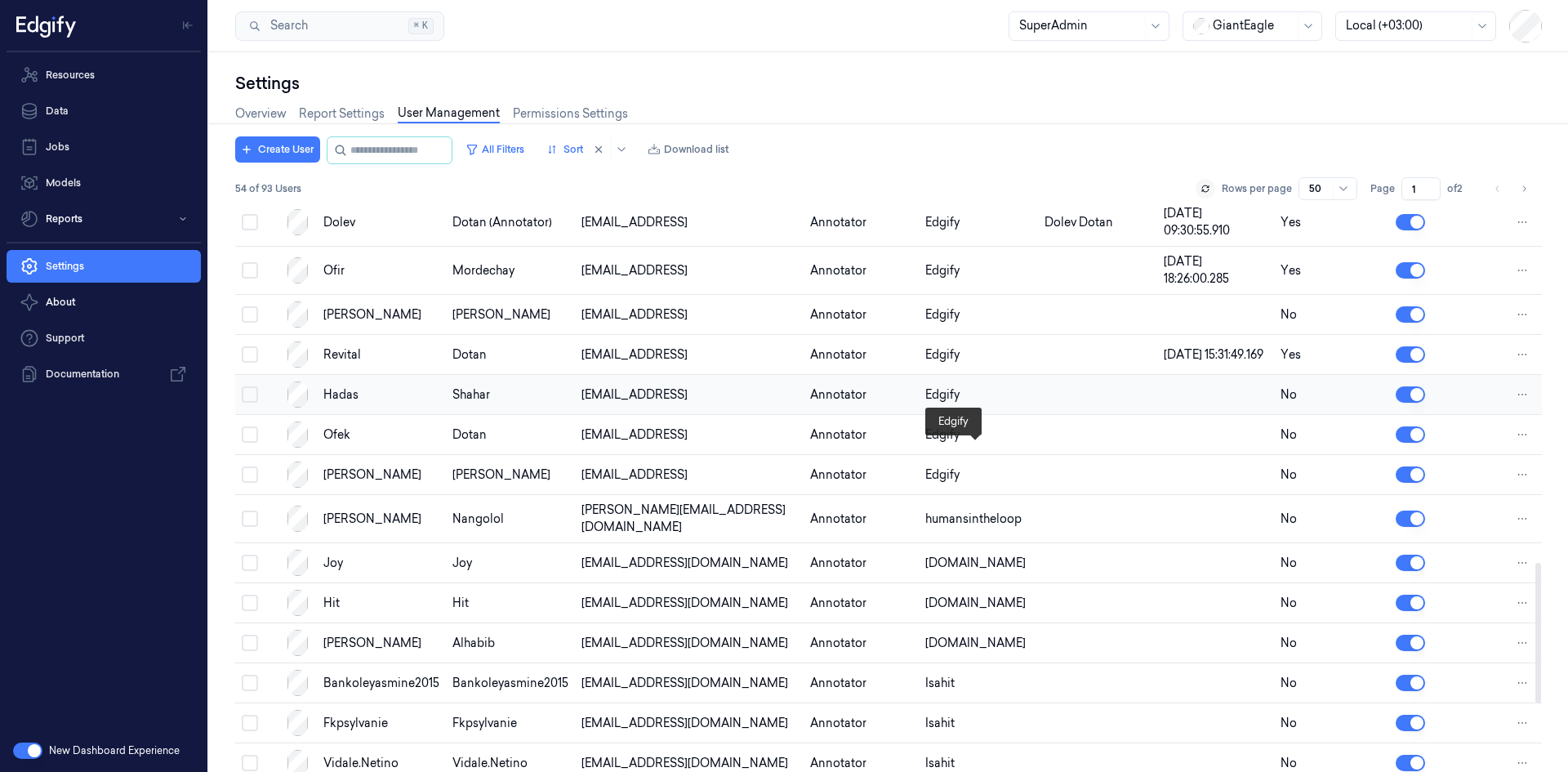
scroll to position [1431, 0]
click at [1524, 538] on html "Resources Data Jobs Models Reports Settings About Support Documentation New Das…" at bounding box center [784, 386] width 1568 height 772
drag, startPoint x: 1455, startPoint y: 520, endPoint x: 1455, endPoint y: 543, distance: 23.0
click at [1455, 543] on div "Disable Delete" at bounding box center [1453, 533] width 97 height 54
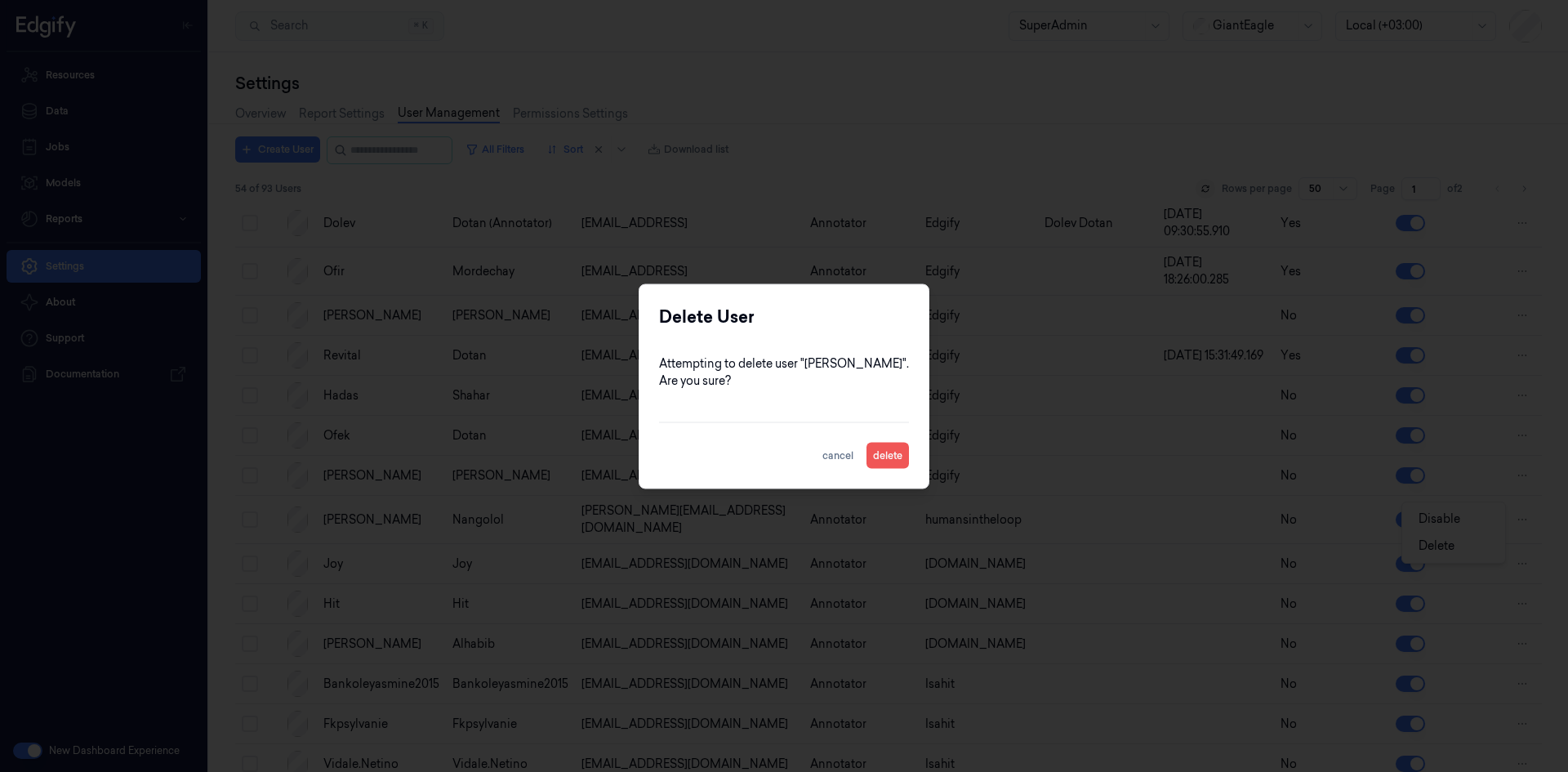
click at [884, 450] on button "delete" at bounding box center [887, 454] width 43 height 26
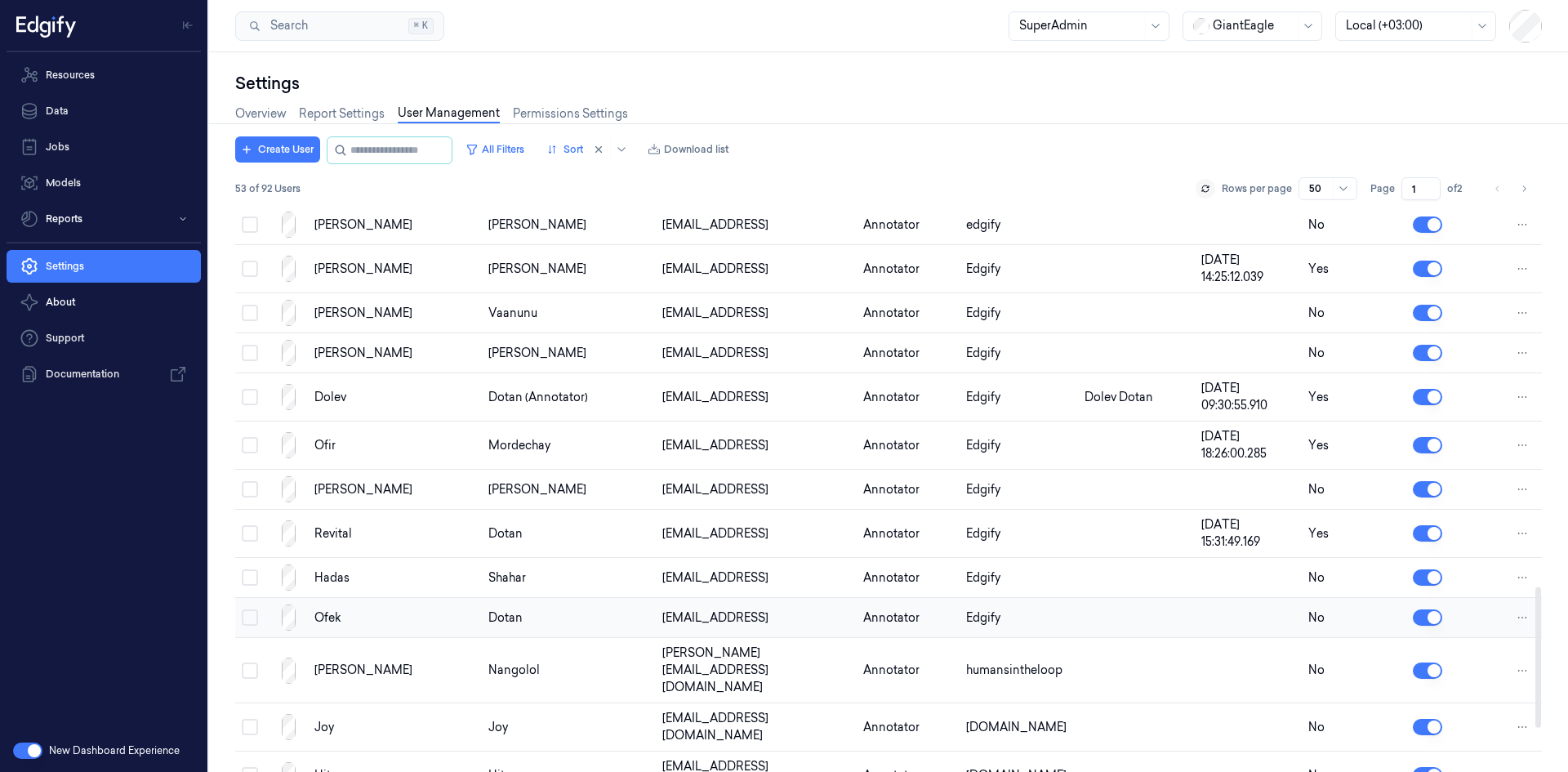
scroll to position [1529, 0]
click at [1522, 394] on html "Resources Data Jobs Models Reports Settings About Support Documentation New Das…" at bounding box center [784, 386] width 1568 height 772
click at [1451, 406] on span "Delete" at bounding box center [1436, 407] width 36 height 14
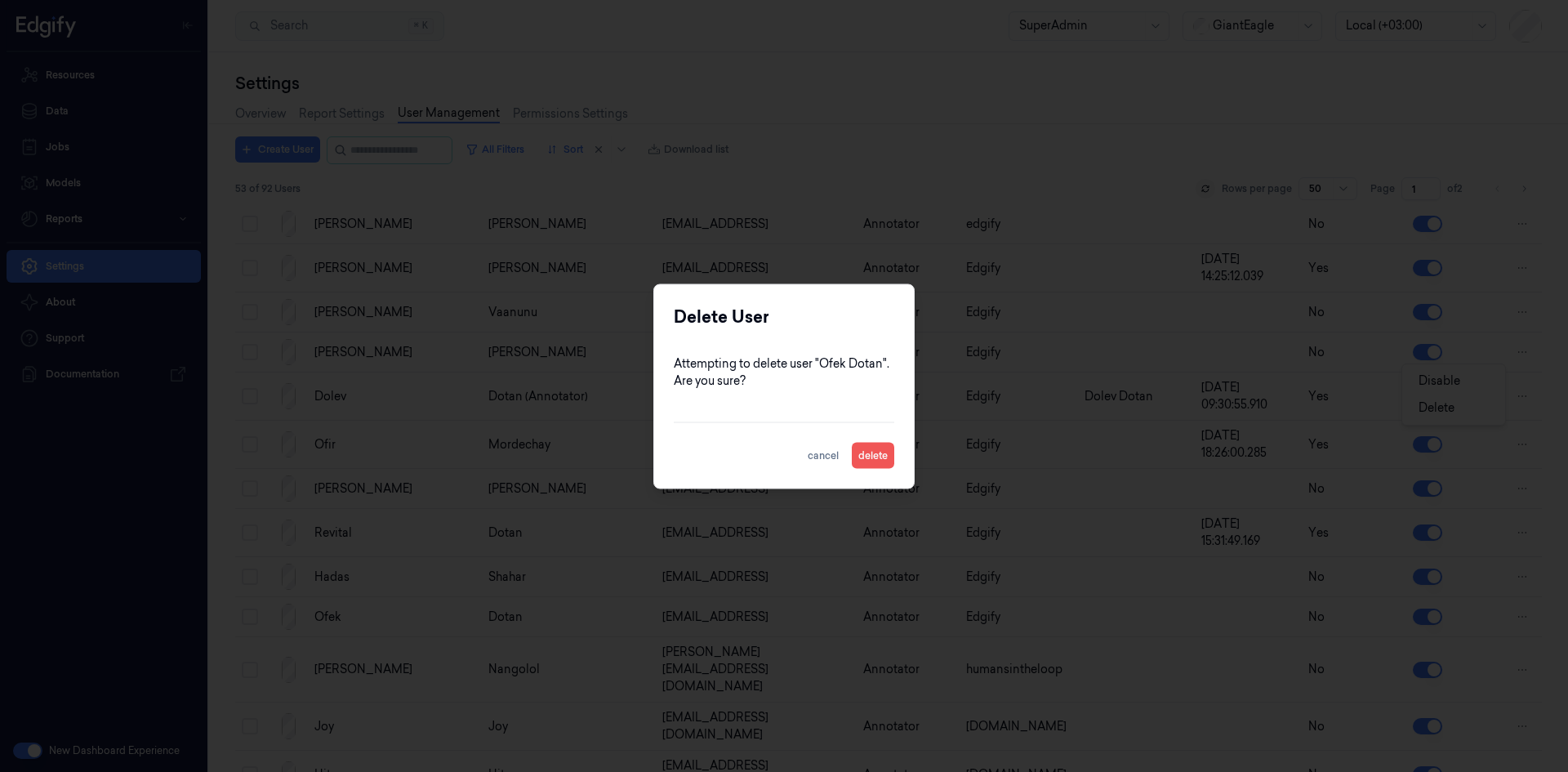
click at [884, 452] on button "delete" at bounding box center [873, 454] width 43 height 26
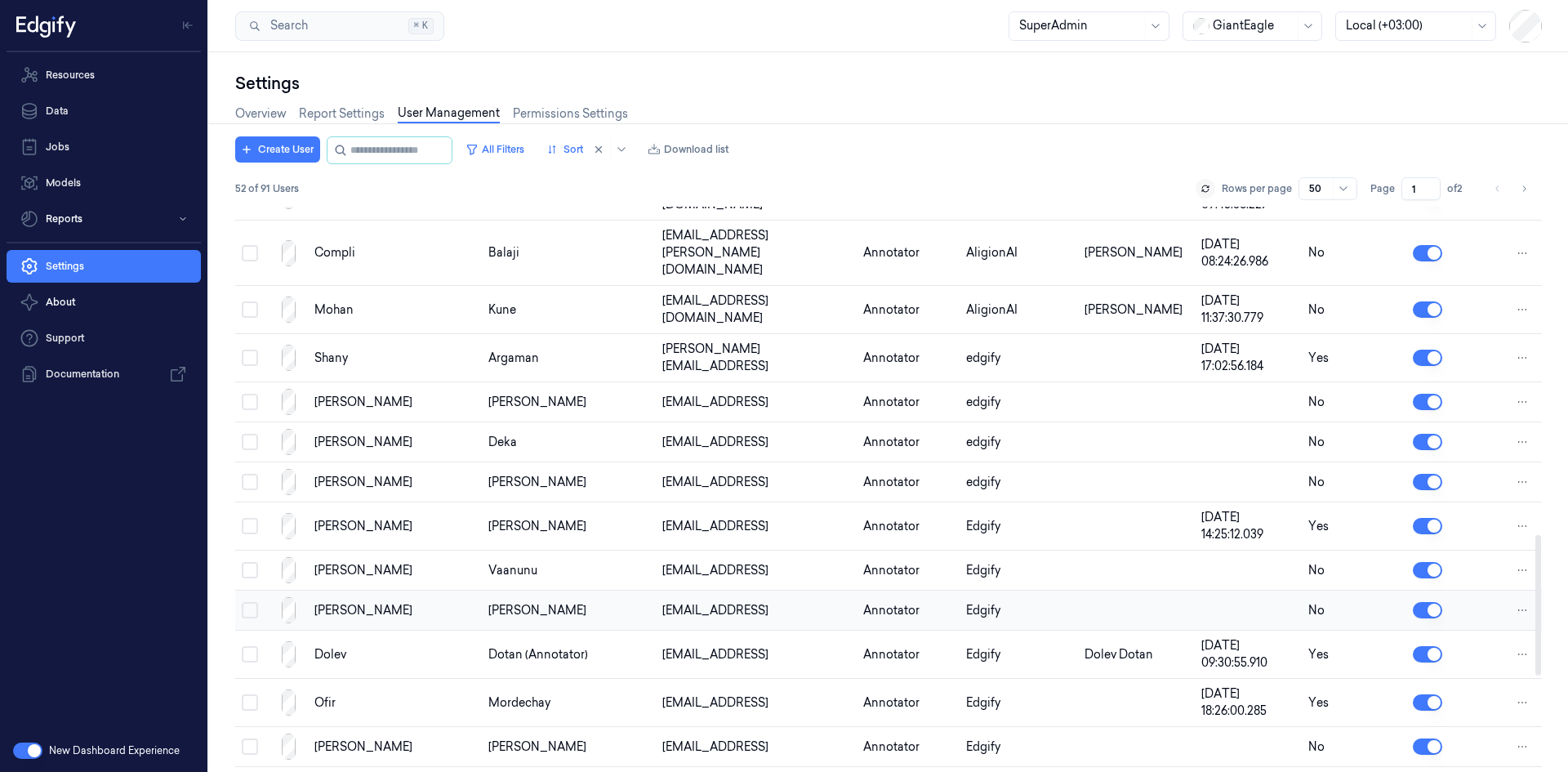
scroll to position [1318, 0]
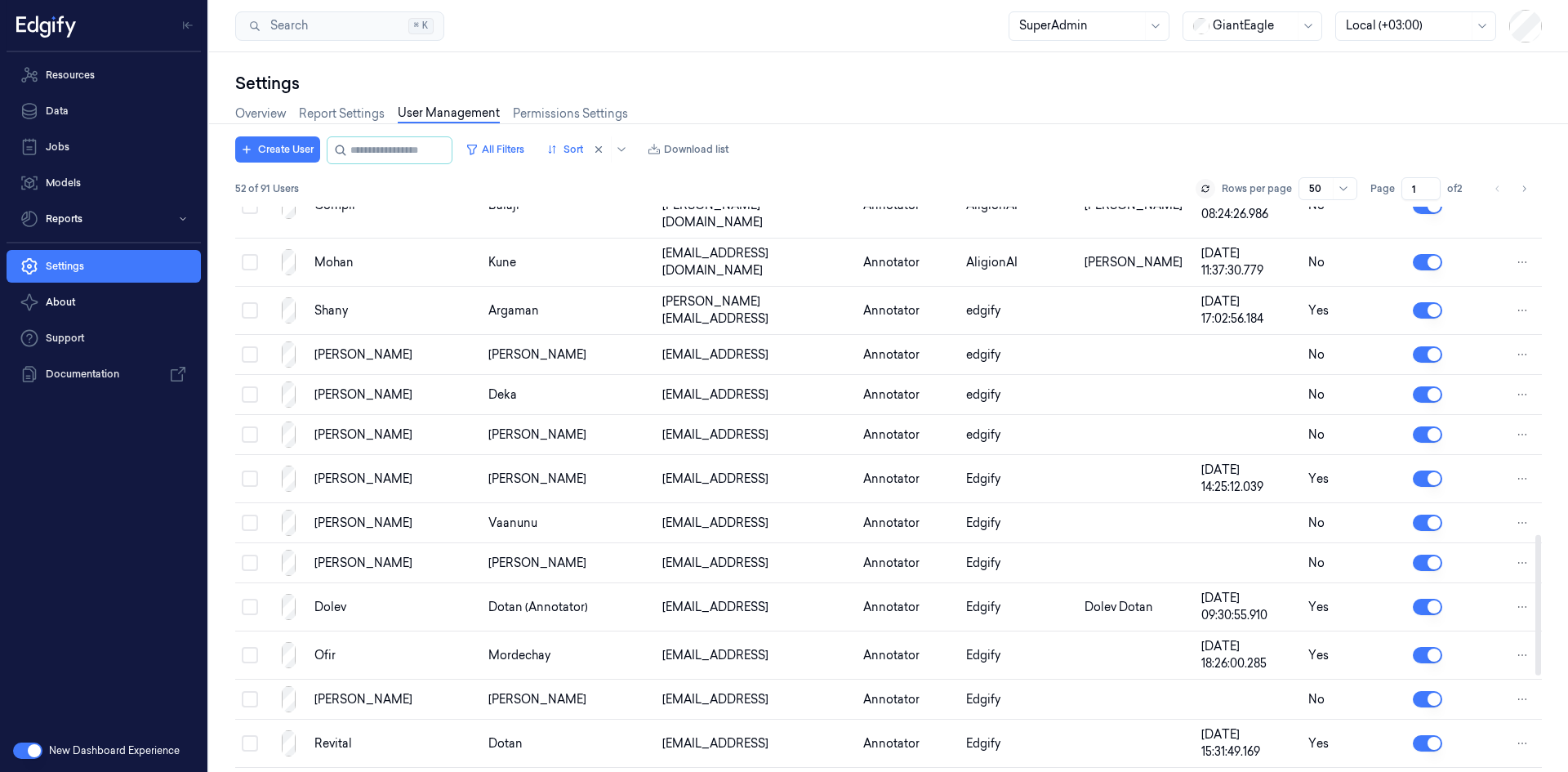
click at [1341, 80] on div "Settings" at bounding box center [888, 83] width 1306 height 23
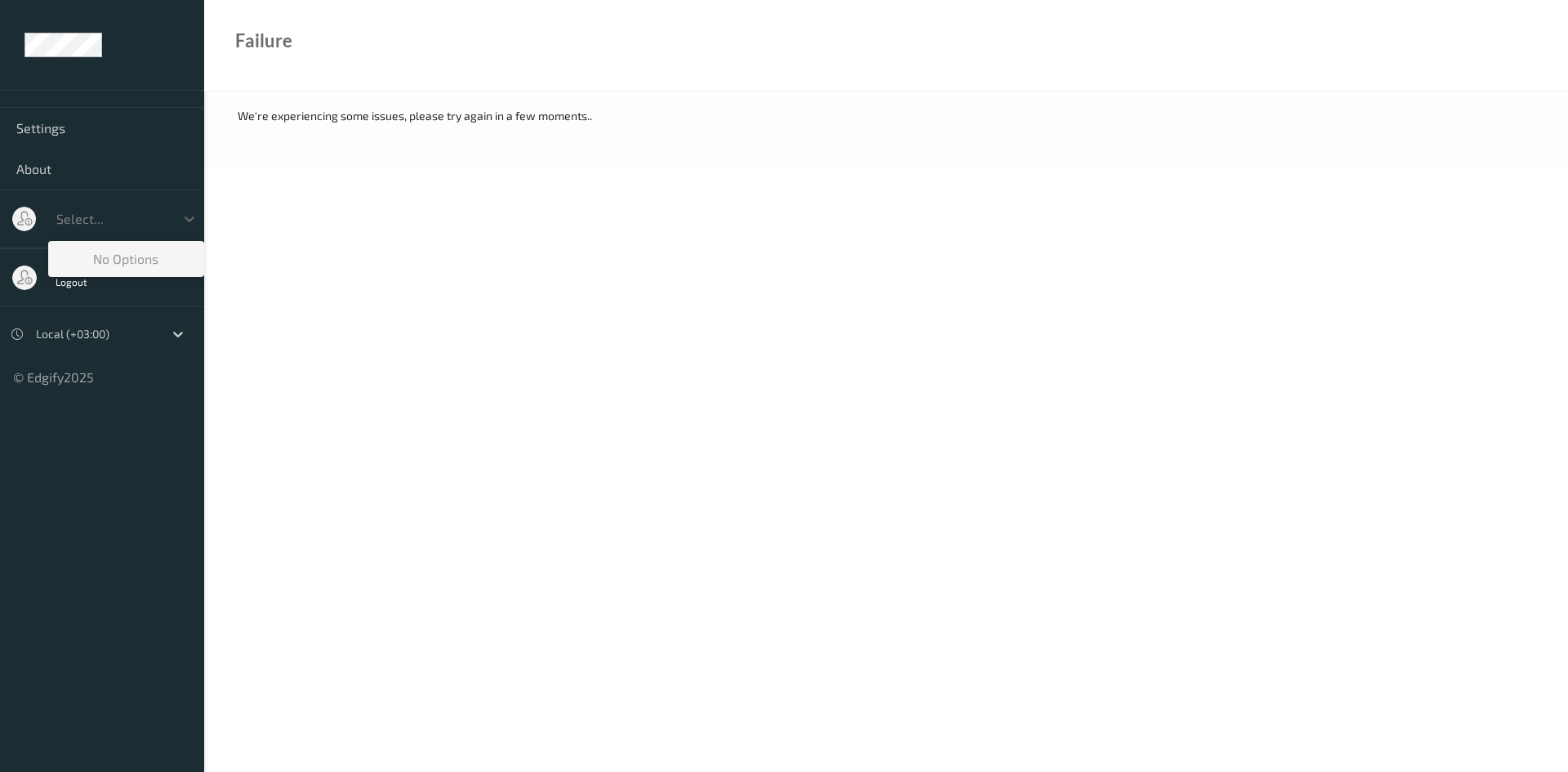
click at [112, 210] on div at bounding box center [111, 218] width 110 height 19
